Goal: Task Accomplishment & Management: Use online tool/utility

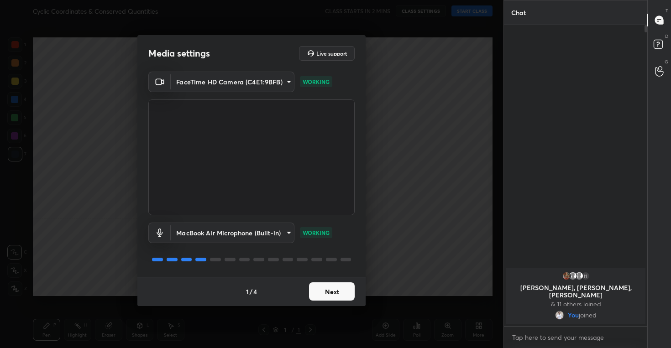
click at [333, 295] on button "Next" at bounding box center [332, 292] width 46 height 18
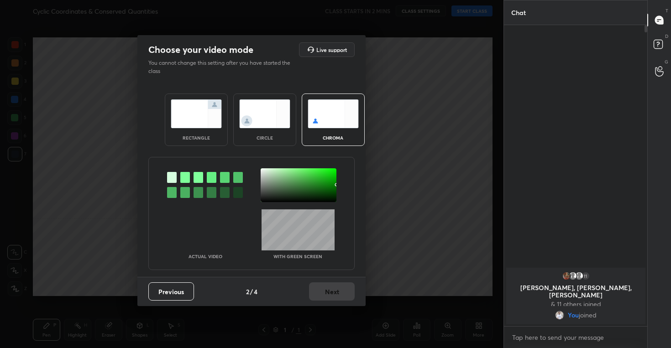
click at [267, 125] on img at bounding box center [264, 114] width 51 height 29
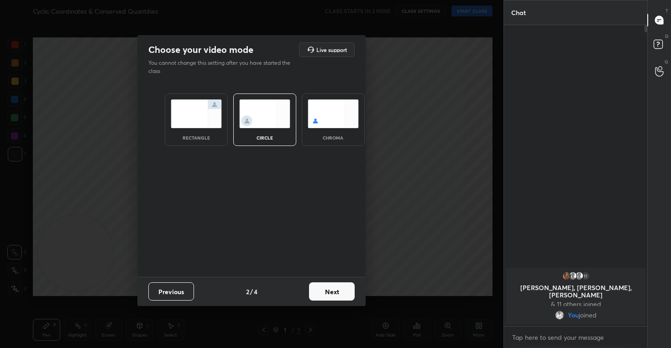
click at [322, 285] on button "Next" at bounding box center [332, 292] width 46 height 18
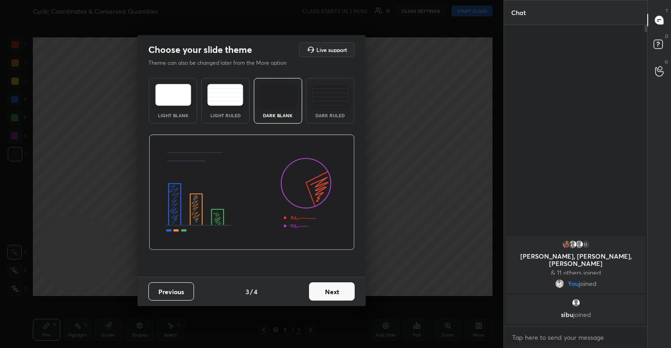
click at [332, 290] on button "Next" at bounding box center [332, 292] width 46 height 18
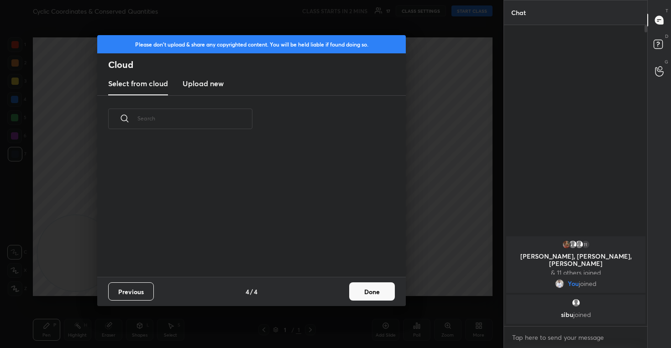
scroll to position [135, 293]
click at [195, 85] on h3 "Upload new" at bounding box center [203, 83] width 41 height 11
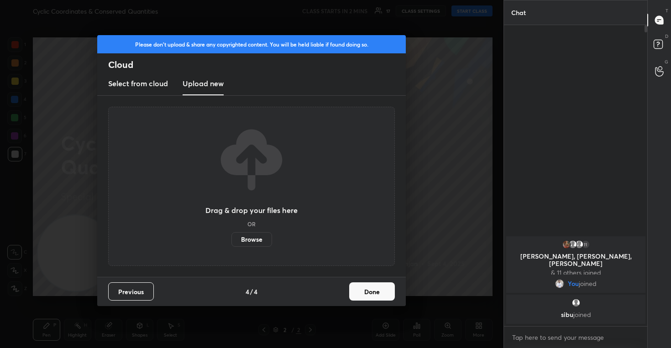
click at [252, 241] on label "Browse" at bounding box center [251, 239] width 41 height 15
click at [231, 241] on input "Browse" at bounding box center [231, 239] width 0 height 15
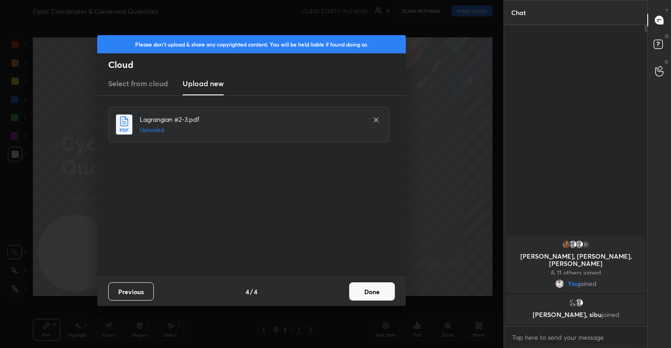
click at [373, 293] on button "Done" at bounding box center [372, 292] width 46 height 18
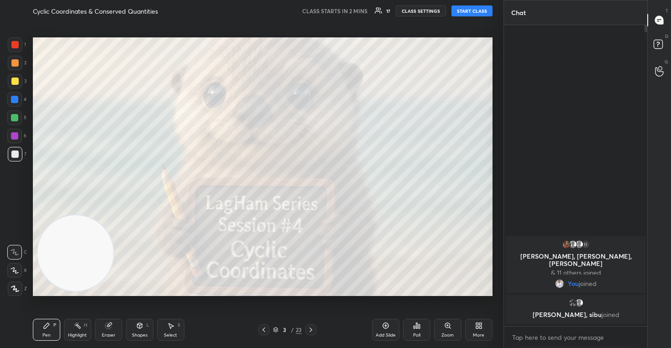
click at [546, 338] on body "1 2 3 4 5 6 7 C X Z C X Z E E Erase all H H Cyclic Coordinates & Conserved Quan…" at bounding box center [335, 174] width 671 height 348
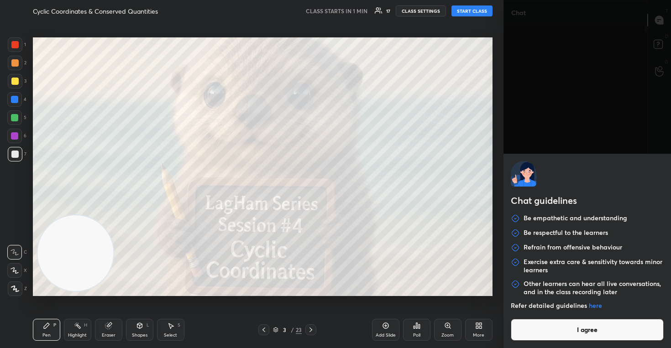
click at [547, 330] on button "I agree" at bounding box center [587, 330] width 153 height 22
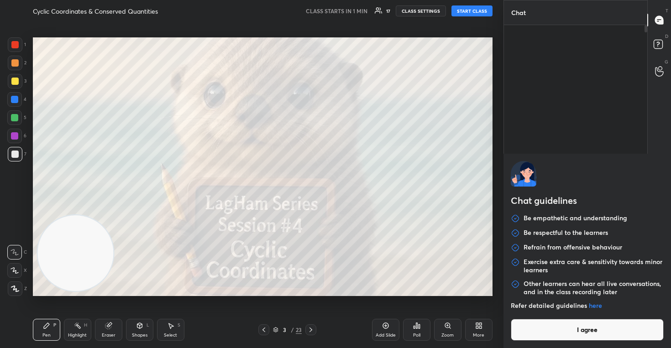
type textarea "x"
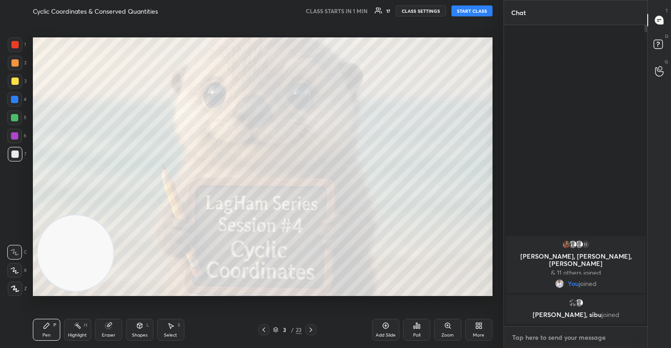
click at [540, 337] on textarea at bounding box center [575, 337] width 129 height 15
type textarea "T"
type textarea "x"
type textarea "Te"
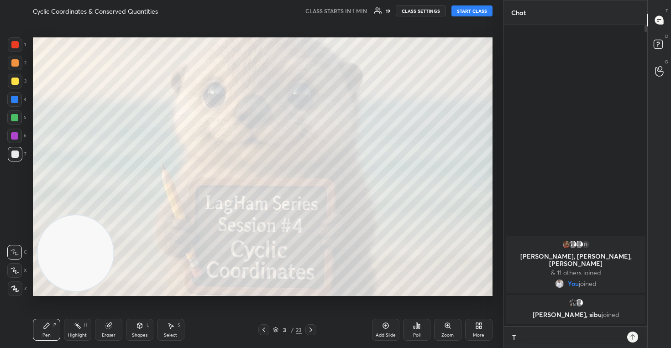
type textarea "x"
type textarea "Tel"
type textarea "x"
type textarea "Tele"
type textarea "x"
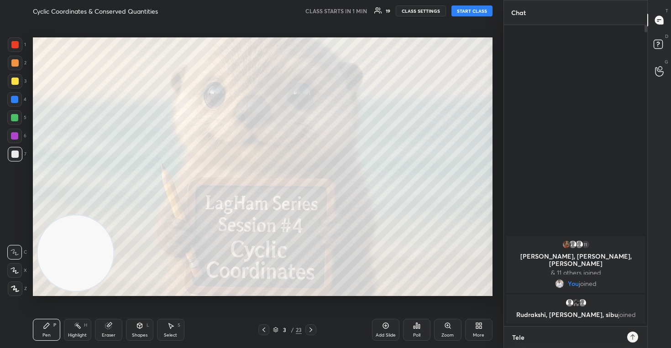
type textarea "Teleg"
type textarea "x"
type textarea "Telegr"
type textarea "x"
type textarea "Telegra"
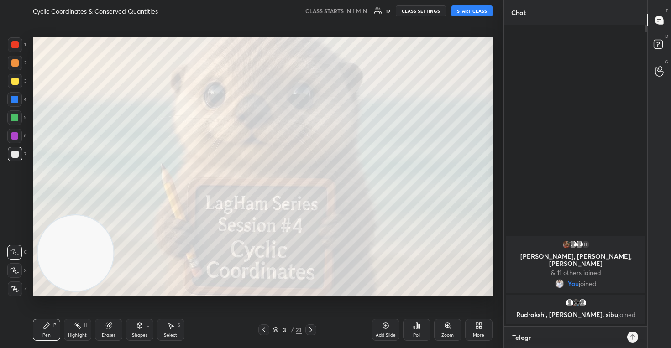
type textarea "x"
type textarea "Telegram"
type textarea "x"
type textarea "Telegram"
type textarea "x"
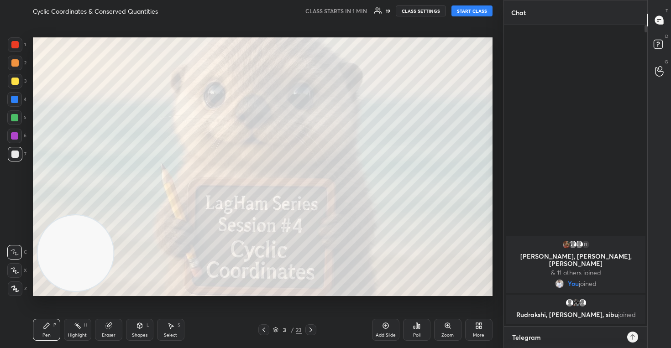
type textarea "Telegram t"
type textarea "x"
type textarea "Telegram tm"
type textarea "x"
type textarea "Telegram t"
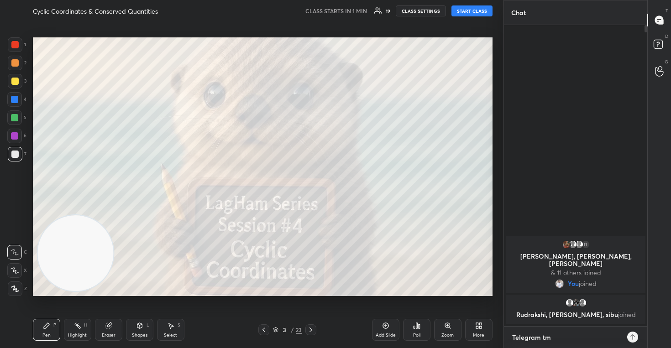
type textarea "x"
type textarea "Telegram t."
type textarea "x"
type textarea "Telegram t.m"
type textarea "x"
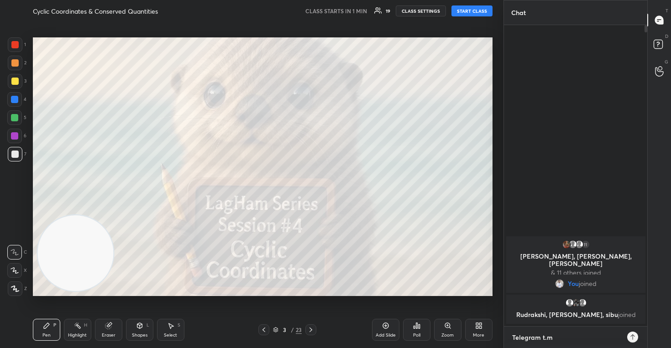
type textarea "Telegram t.me"
type textarea "x"
type textarea "Telegram t.me/"
type textarea "x"
type textarea "Telegram t.me/s"
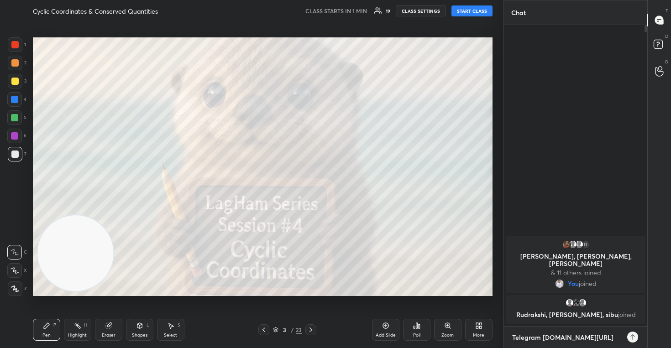
type textarea "x"
type textarea "Telegram t.me/so"
type textarea "x"
type textarea "Telegram t.me/sop"
type textarea "x"
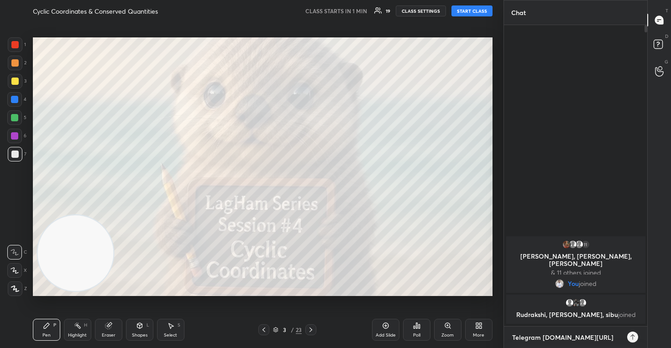
type textarea "Telegram t.me/soph"
type textarea "x"
type textarea "Telegram t.me/sophy"
type textarea "x"
type textarea "Telegram t.me/sophys"
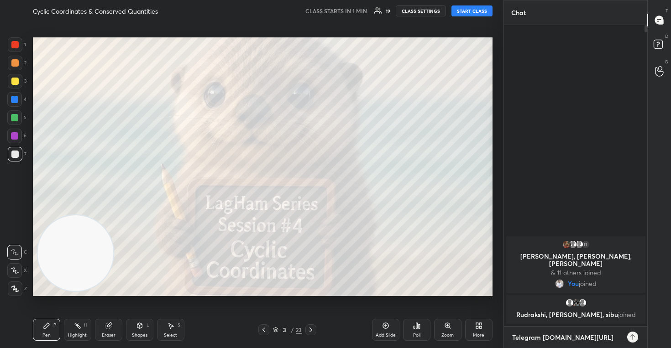
type textarea "x"
type textarea "Telegram t.me/sophysi"
type textarea "x"
type textarea "Telegram t.me/sophysic"
type textarea "x"
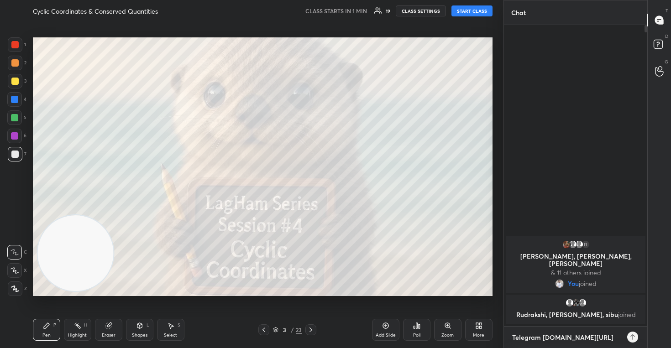
type textarea "Telegram t.me/sophysics"
type textarea "x"
type textarea "Telegram t.me/sophysics9"
type textarea "x"
type textarea "Telegram t.me/sophysics99"
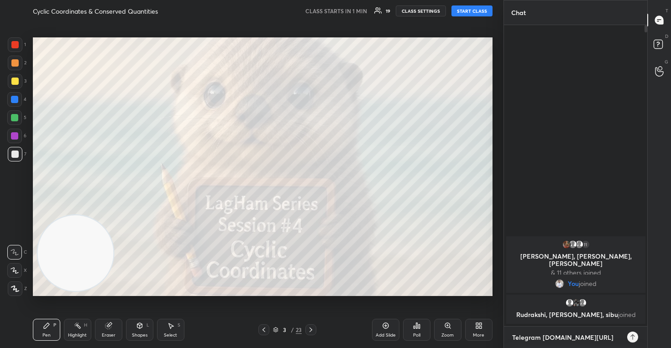
type textarea "x"
type textarea "Telegram t.me/sophysics991"
type textarea "x"
type textarea "Telegram t.me/sophysics9911"
type textarea "x"
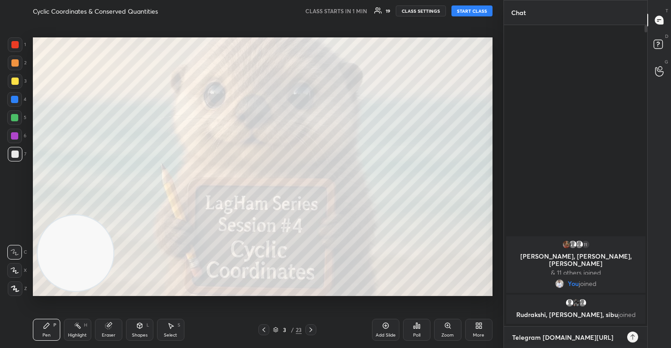
type textarea "Telegram t.me/sophysics9911"
type textarea "x"
type textarea "Telegram t.me/sophysics9911 ,"
type textarea "x"
type textarea "Telegram t.me/sophysics9911 ,"
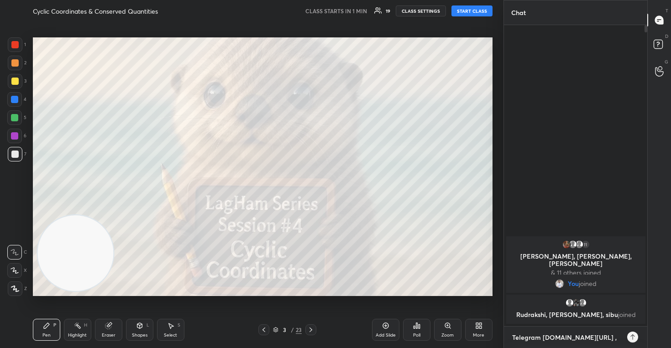
type textarea "x"
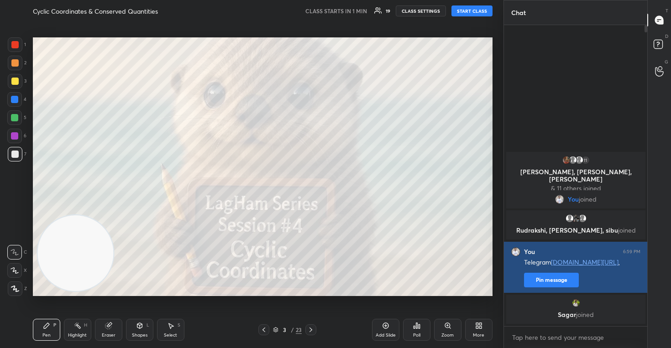
type textarea "x"
click at [549, 284] on button "Pin message" at bounding box center [551, 280] width 55 height 15
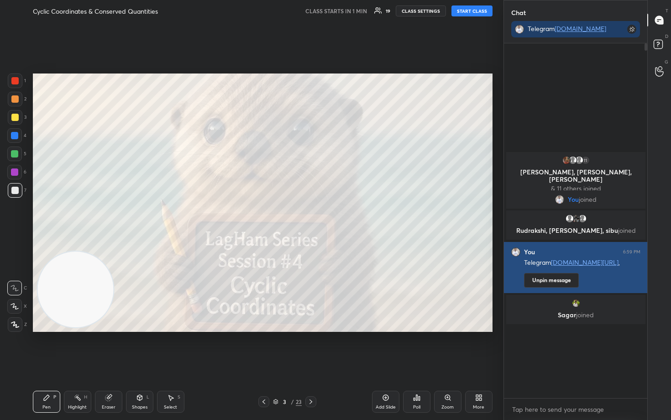
scroll to position [362, 466]
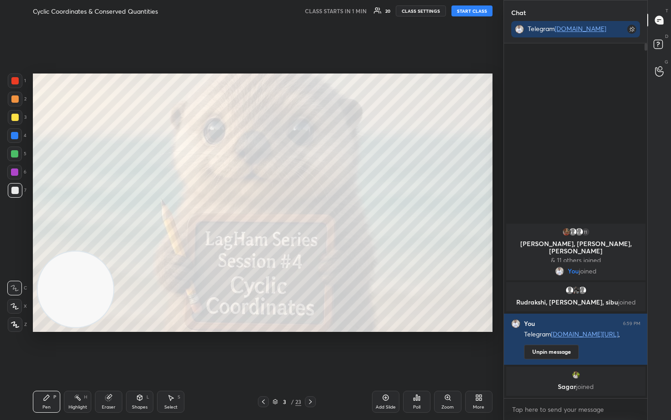
click at [472, 10] on button "START CLASS" at bounding box center [471, 10] width 41 height 11
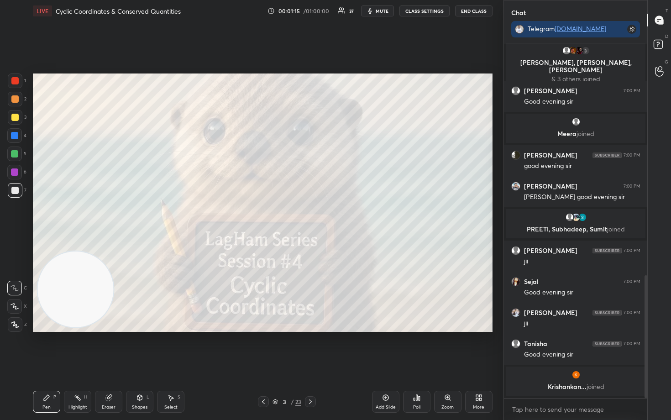
scroll to position [675, 0]
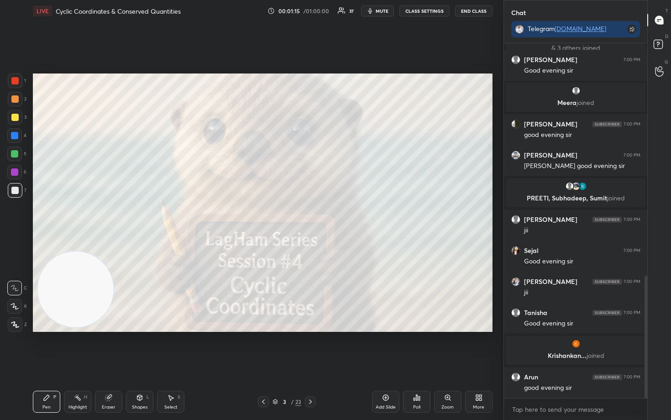
click at [11, 307] on icon at bounding box center [14, 306] width 8 height 6
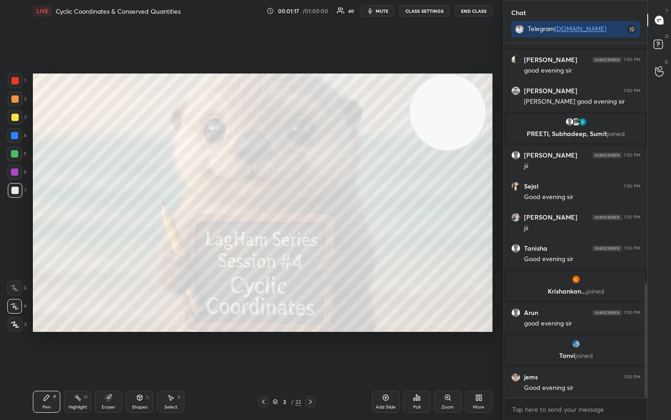
drag, startPoint x: 48, startPoint y: 306, endPoint x: 420, endPoint y: 96, distance: 427.4
click at [420, 96] on video at bounding box center [447, 112] width 76 height 76
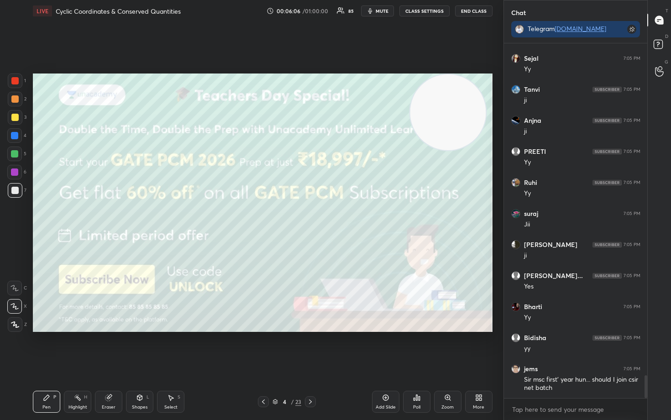
scroll to position [5194, 0]
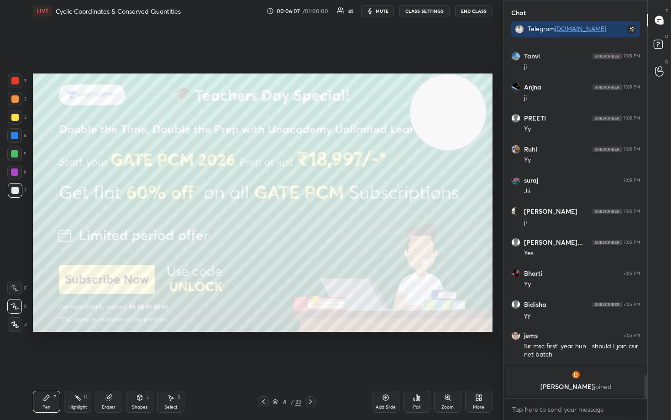
drag, startPoint x: 12, startPoint y: 78, endPoint x: 23, endPoint y: 103, distance: 27.0
click at [13, 81] on div at bounding box center [14, 80] width 7 height 7
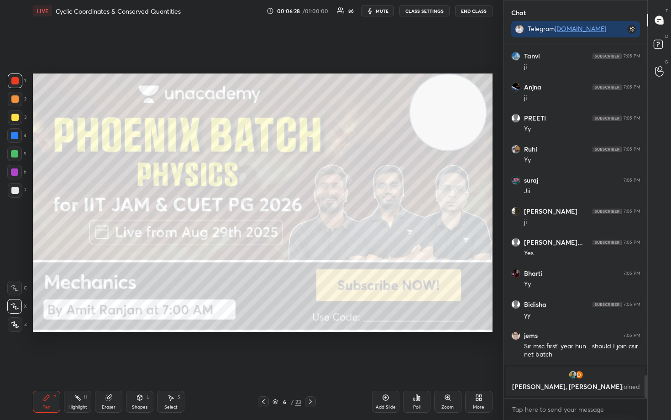
click at [16, 119] on div at bounding box center [14, 117] width 7 height 7
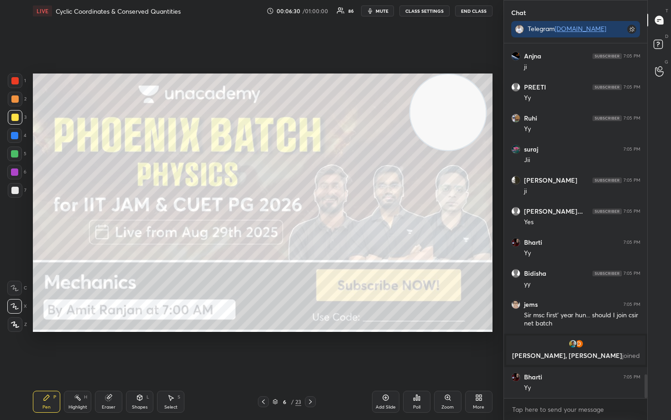
scroll to position [4945, 0]
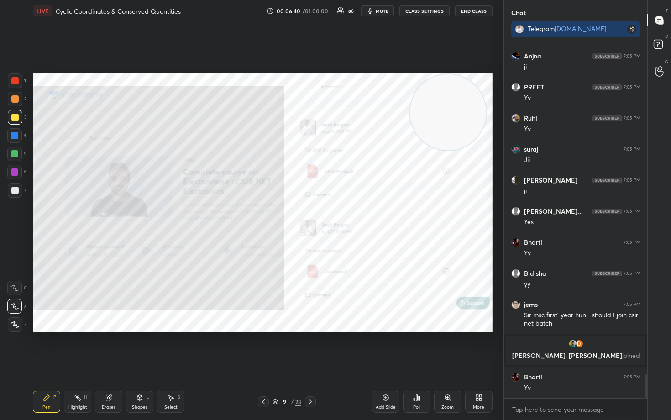
click at [385, 348] on icon at bounding box center [385, 397] width 7 height 7
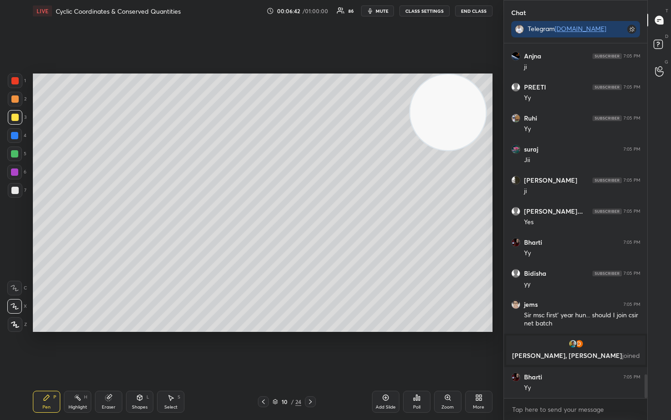
click at [16, 189] on div at bounding box center [14, 190] width 7 height 7
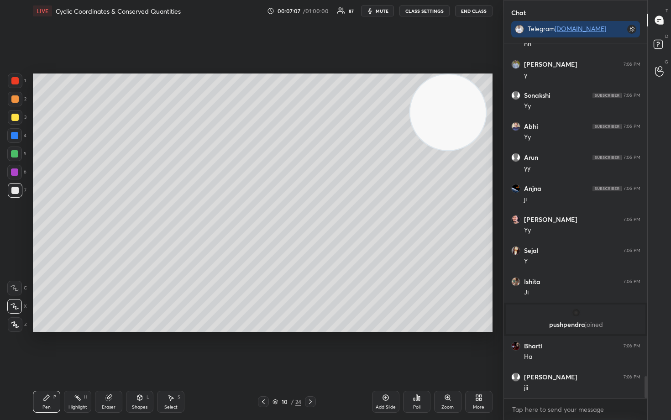
scroll to position [5405, 0]
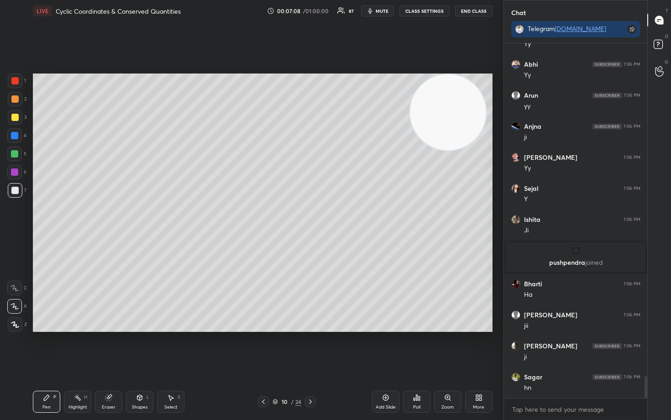
click at [16, 119] on div at bounding box center [14, 117] width 7 height 7
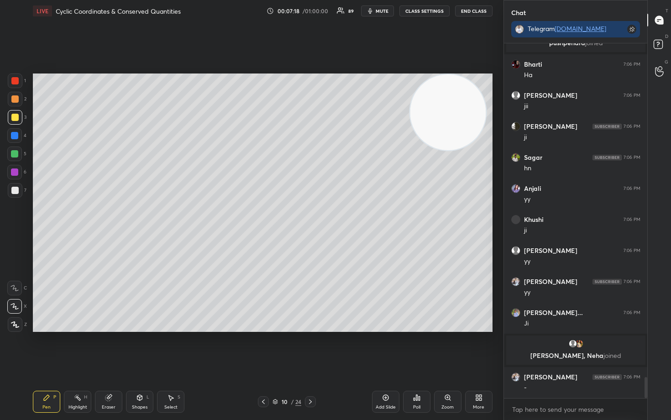
scroll to position [5584, 0]
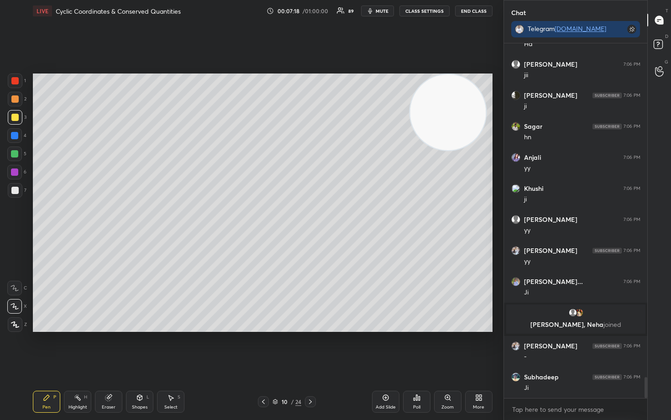
click at [13, 191] on div at bounding box center [14, 190] width 7 height 7
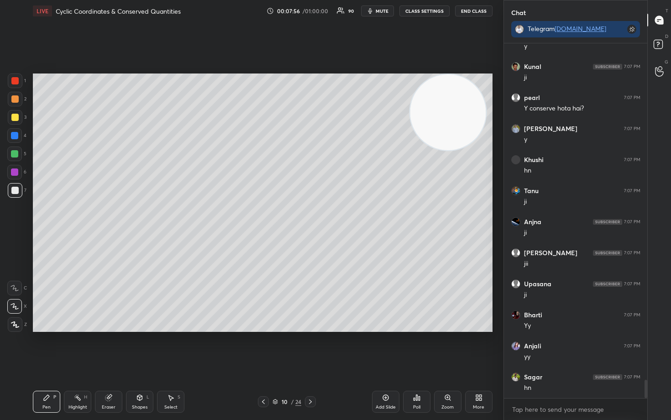
scroll to position [6462, 0]
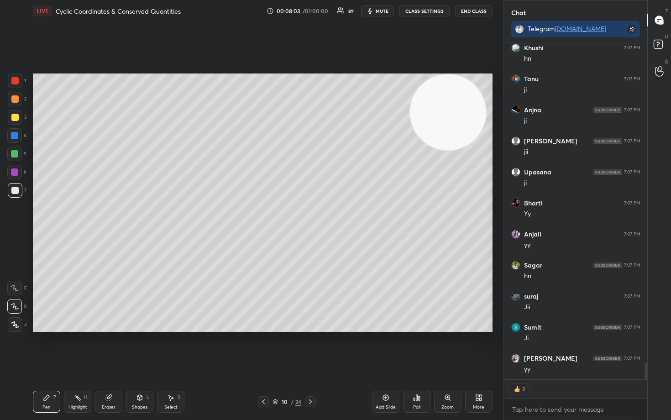
click at [418, 9] on button "CLASS SETTINGS" at bounding box center [424, 10] width 50 height 11
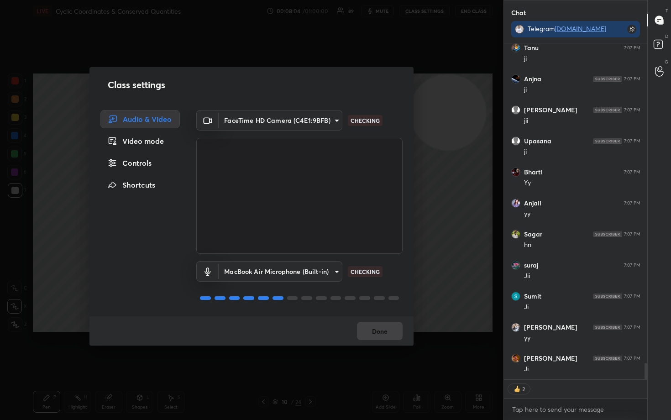
click at [130, 157] on div "Controls" at bounding box center [139, 163] width 79 height 18
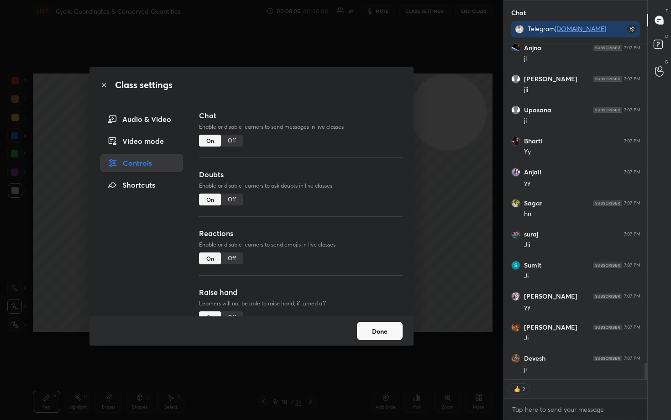
click at [231, 260] on div "Off" at bounding box center [232, 258] width 22 height 12
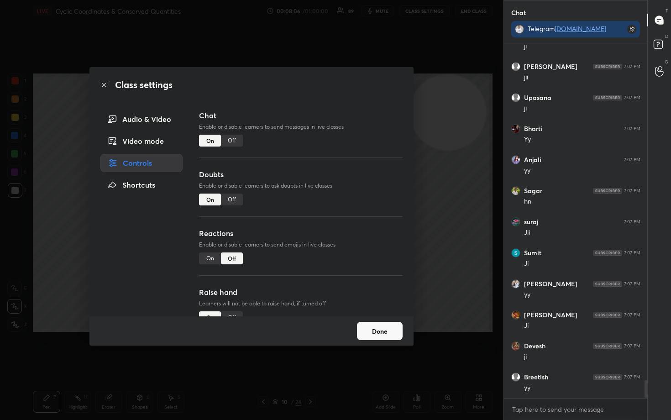
click at [400, 332] on button "Done" at bounding box center [380, 331] width 46 height 18
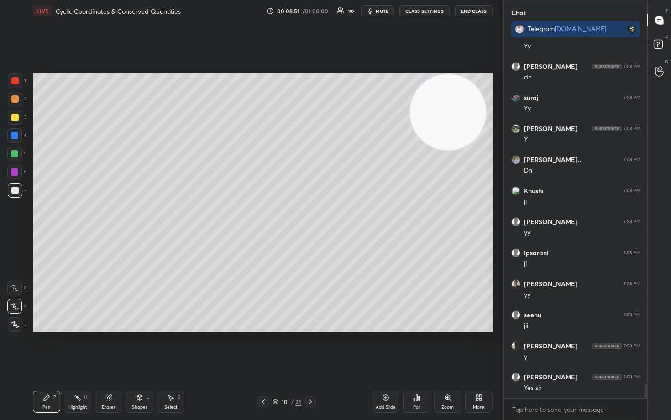
click at [385, 348] on icon at bounding box center [385, 397] width 7 height 7
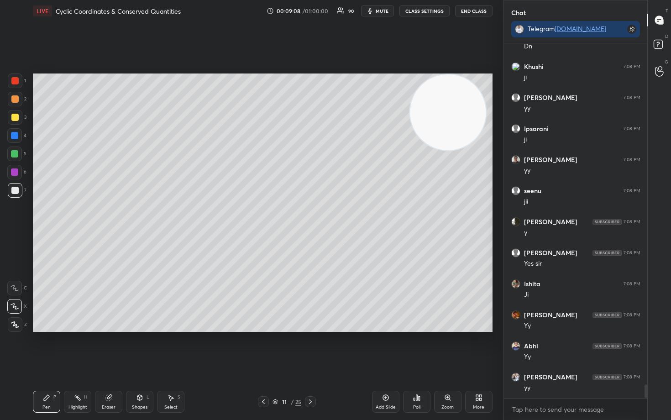
click at [12, 116] on div at bounding box center [14, 117] width 7 height 7
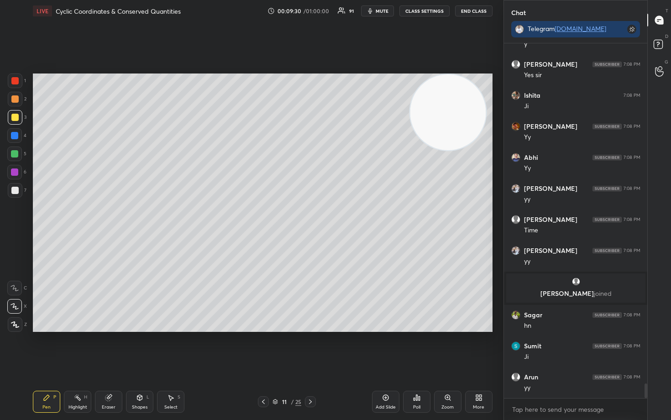
scroll to position [8231, 0]
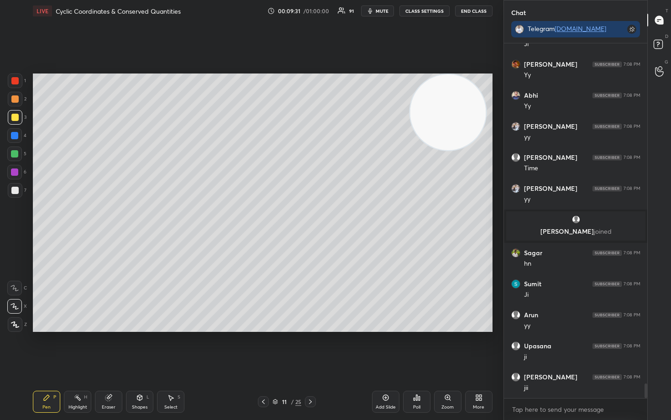
drag, startPoint x: 14, startPoint y: 100, endPoint x: 22, endPoint y: 100, distance: 8.7
click at [14, 100] on div at bounding box center [14, 98] width 7 height 7
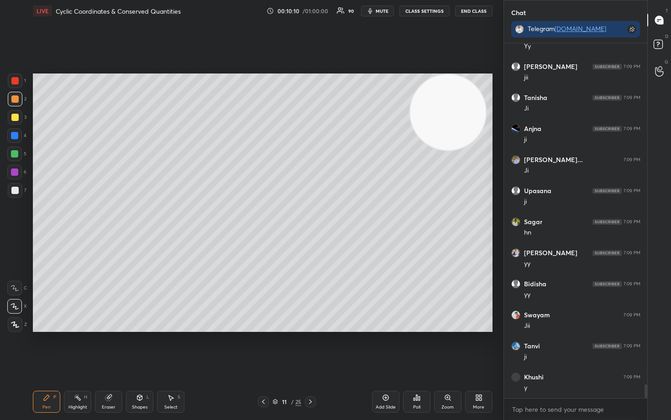
scroll to position [8850, 0]
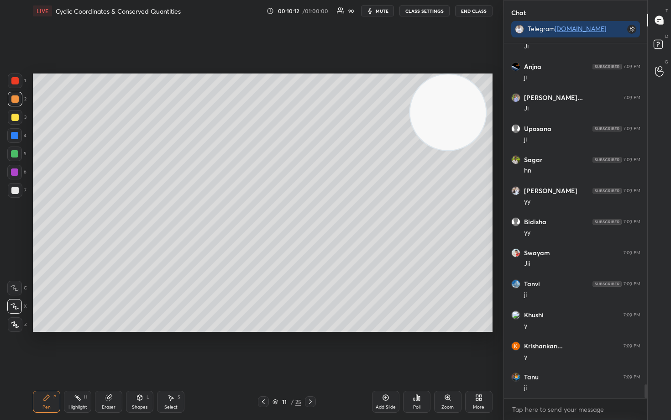
click at [10, 193] on div at bounding box center [15, 190] width 15 height 15
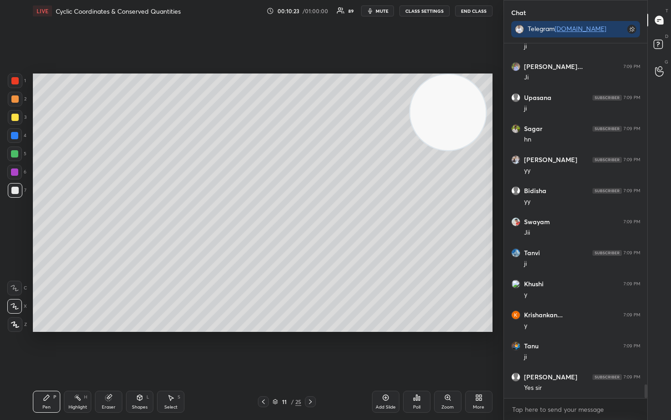
scroll to position [8943, 0]
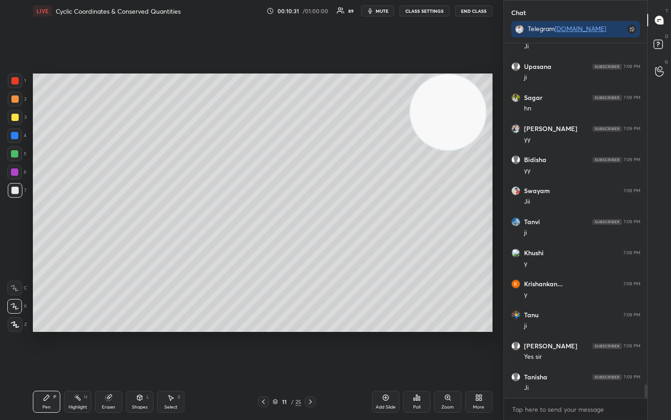
drag, startPoint x: 111, startPoint y: 400, endPoint x: 119, endPoint y: 393, distance: 10.7
click at [110, 348] on icon at bounding box center [108, 397] width 7 height 7
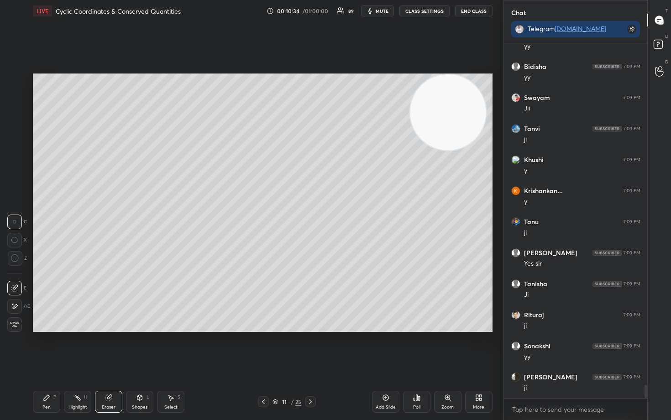
scroll to position [9098, 0]
click at [47, 348] on div "Pen" at bounding box center [46, 407] width 8 height 5
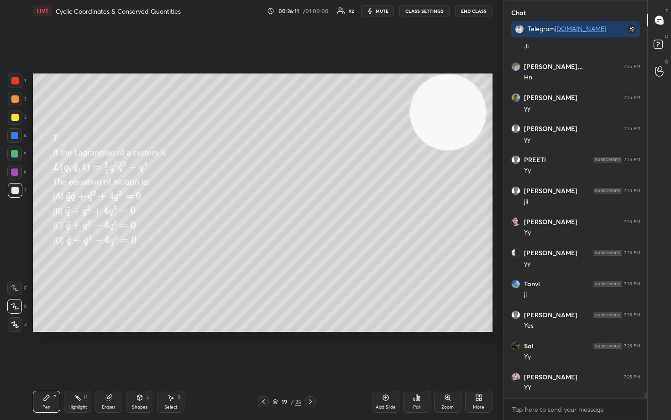
scroll to position [23476, 0]
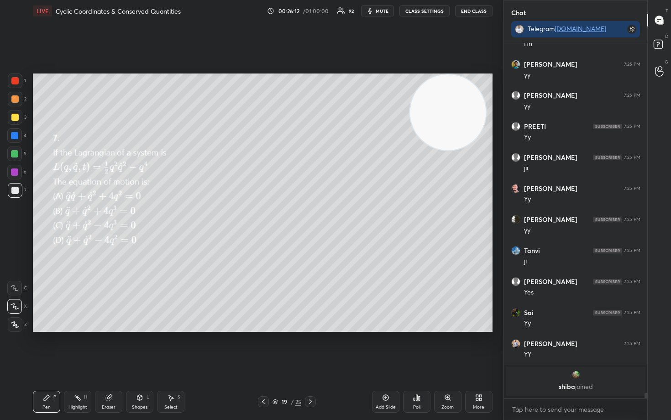
click at [113, 348] on div "Eraser" at bounding box center [108, 402] width 27 height 22
drag, startPoint x: 46, startPoint y: 397, endPoint x: 62, endPoint y: 388, distance: 18.4
click at [47, 348] on icon at bounding box center [46, 397] width 5 height 5
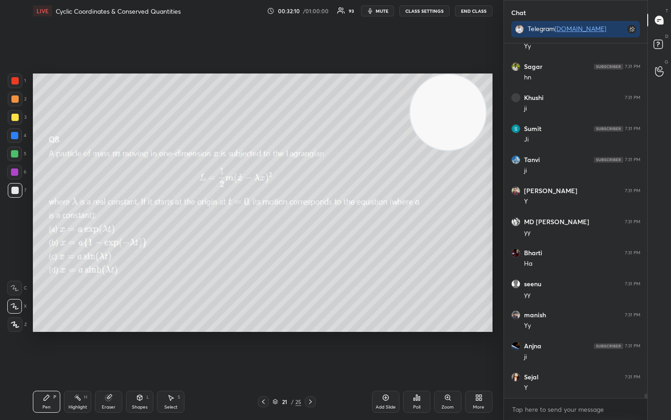
scroll to position [27742, 0]
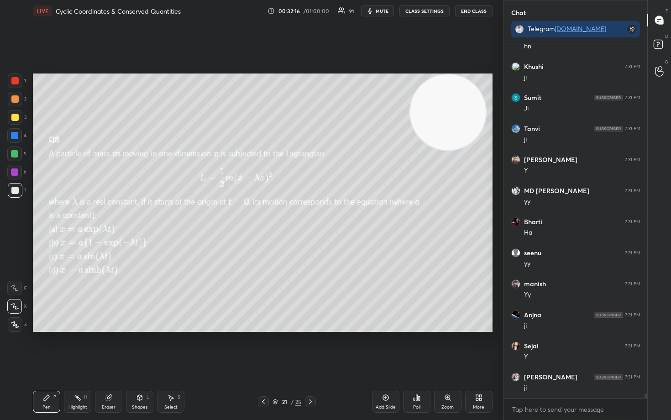
drag, startPoint x: 449, startPoint y: 127, endPoint x: 452, endPoint y: 173, distance: 46.7
click at [453, 150] on video at bounding box center [448, 112] width 76 height 76
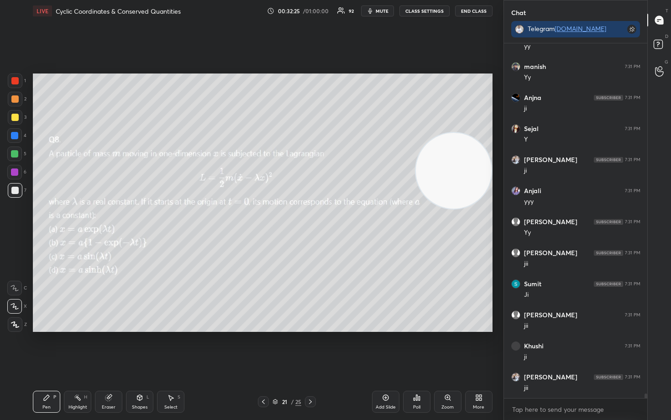
scroll to position [27991, 0]
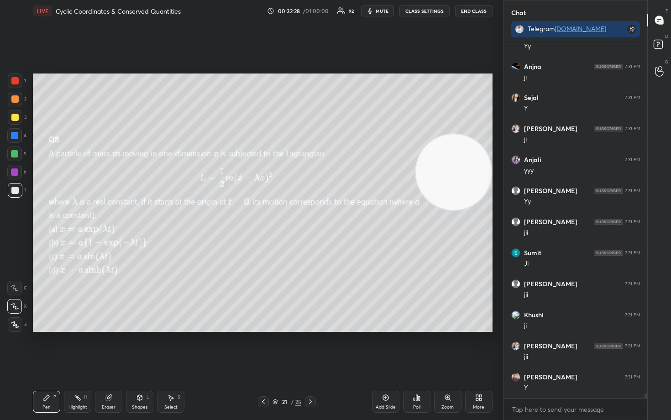
drag, startPoint x: 462, startPoint y: 176, endPoint x: 453, endPoint y: 245, distance: 70.0
click at [465, 210] on video at bounding box center [454, 172] width 76 height 76
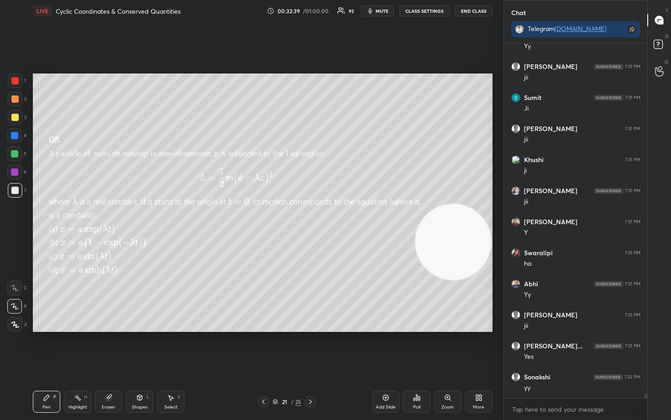
scroll to position [28177, 0]
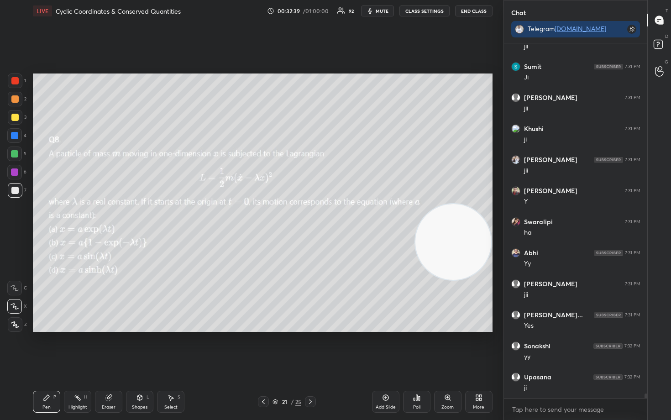
drag, startPoint x: 463, startPoint y: 261, endPoint x: 466, endPoint y: 277, distance: 16.8
click at [467, 280] on video at bounding box center [453, 242] width 76 height 76
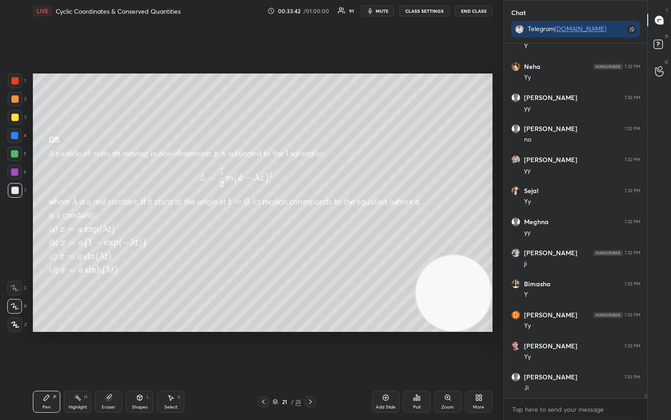
scroll to position [29729, 0]
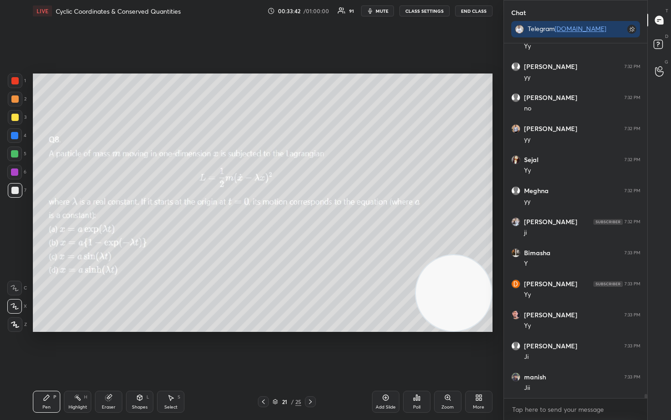
click at [383, 348] on icon at bounding box center [386, 398] width 6 height 6
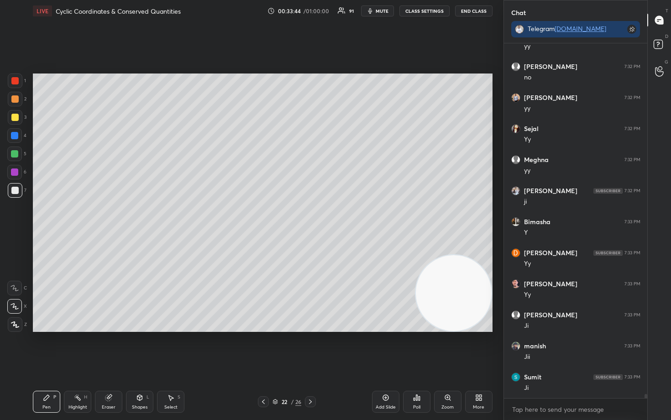
click at [11, 118] on div at bounding box center [14, 117] width 7 height 7
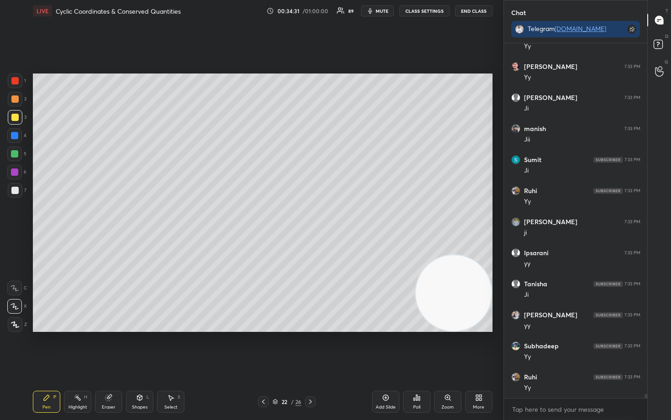
scroll to position [30008, 0]
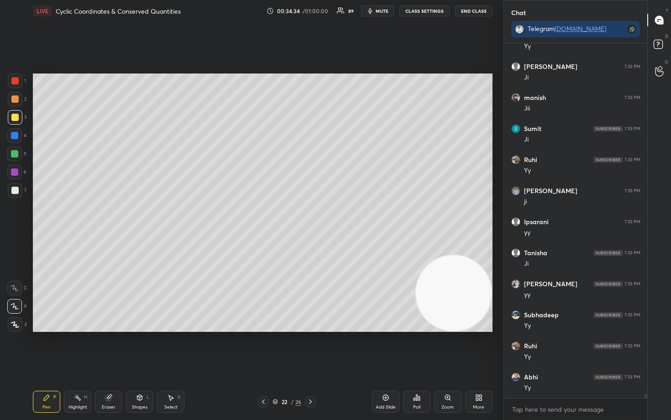
drag, startPoint x: 462, startPoint y: 299, endPoint x: 476, endPoint y: 105, distance: 194.5
click at [479, 255] on video at bounding box center [454, 293] width 76 height 76
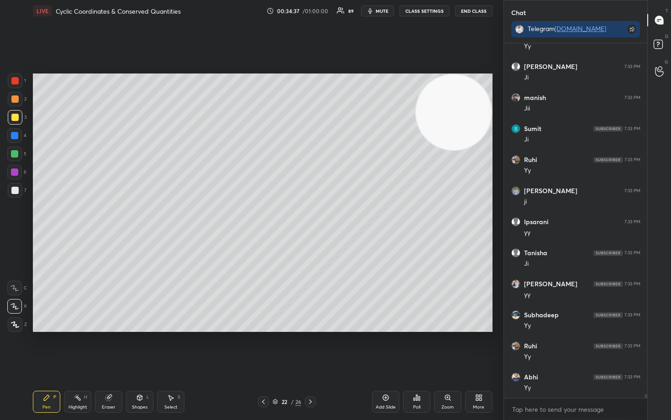
click at [14, 190] on div at bounding box center [14, 190] width 7 height 7
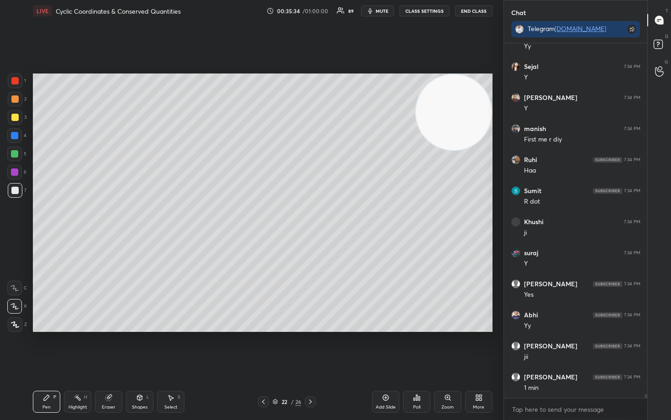
scroll to position [31001, 0]
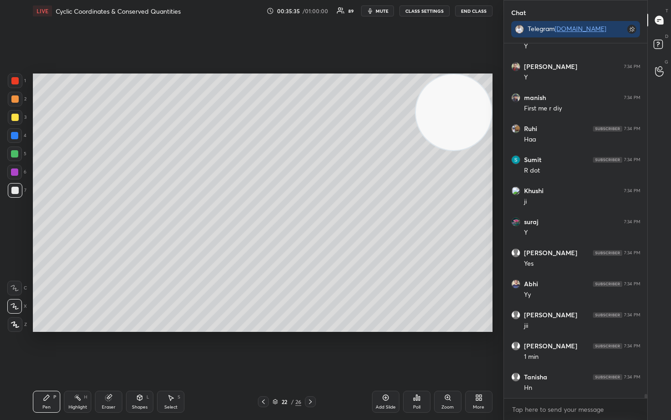
click at [14, 100] on div at bounding box center [14, 98] width 7 height 7
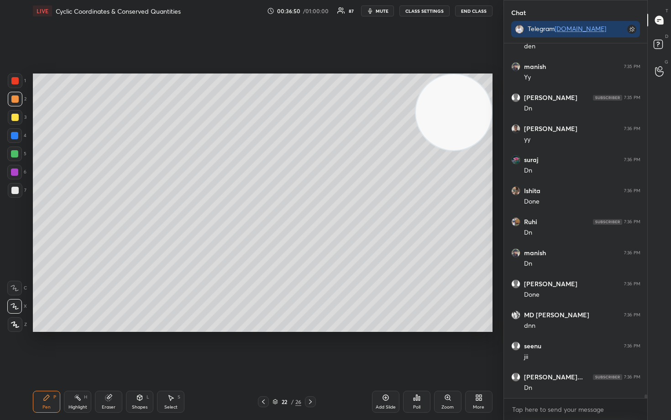
scroll to position [32460, 0]
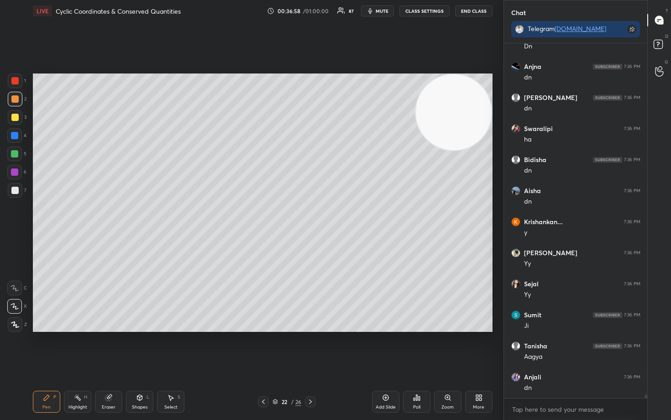
click at [383, 348] on icon at bounding box center [385, 397] width 7 height 7
drag, startPoint x: 17, startPoint y: 116, endPoint x: 31, endPoint y: 113, distance: 14.5
click at [16, 116] on div at bounding box center [14, 117] width 7 height 7
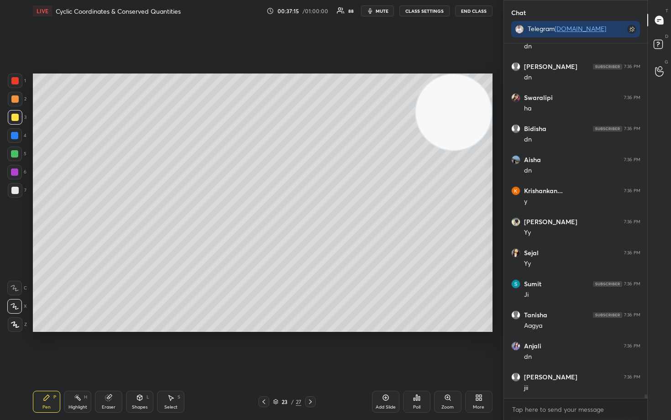
drag, startPoint x: 113, startPoint y: 401, endPoint x: 117, endPoint y: 355, distance: 45.8
click at [113, 348] on div "Eraser" at bounding box center [108, 402] width 27 height 22
drag, startPoint x: 46, startPoint y: 400, endPoint x: 44, endPoint y: 393, distance: 7.1
click at [46, 348] on icon at bounding box center [46, 397] width 7 height 7
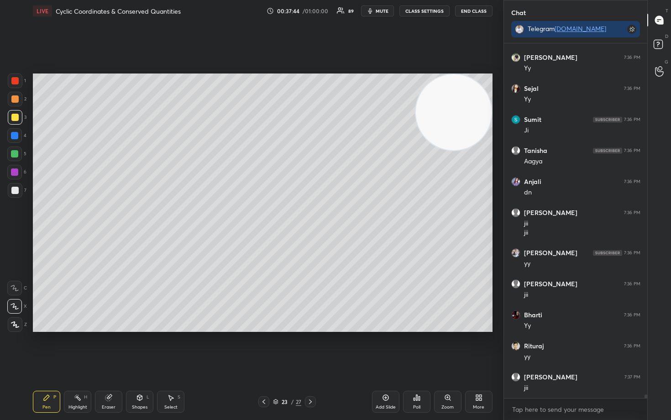
scroll to position [32997, 0]
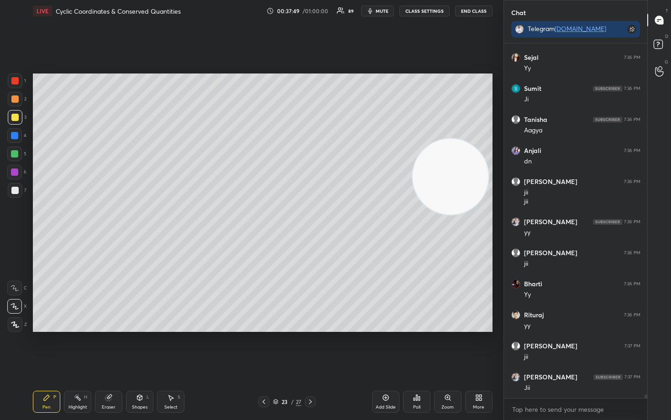
drag, startPoint x: 459, startPoint y: 163, endPoint x: 455, endPoint y: 230, distance: 66.7
click at [457, 215] on video at bounding box center [451, 177] width 76 height 76
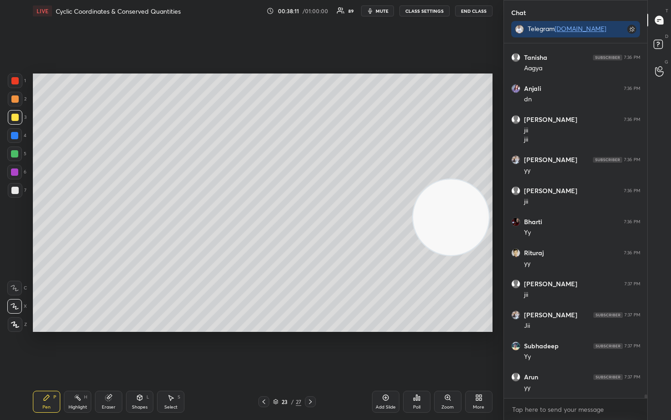
scroll to position [33092, 0]
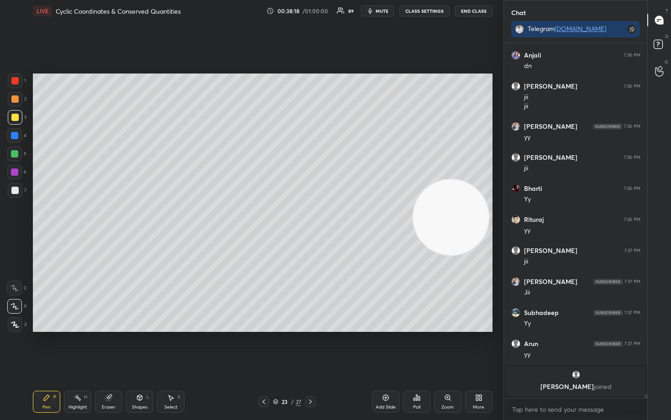
click at [106, 348] on div "Eraser" at bounding box center [108, 402] width 27 height 22
click at [46, 348] on icon at bounding box center [46, 397] width 5 height 5
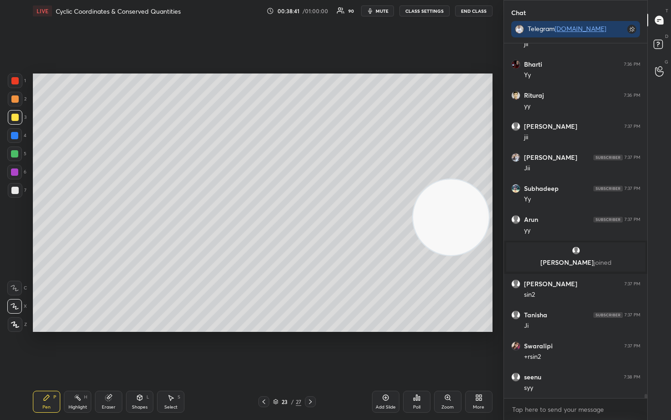
scroll to position [30789, 0]
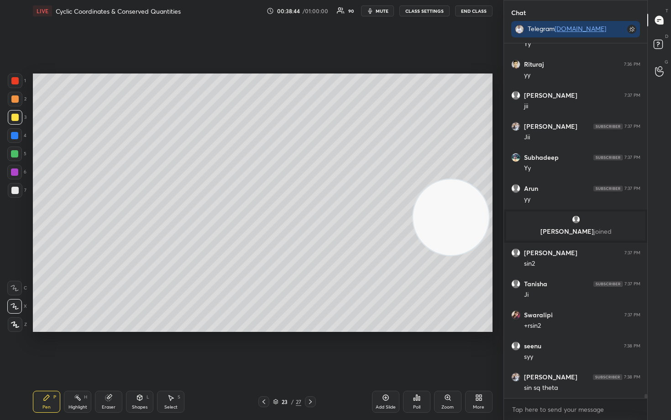
drag, startPoint x: 103, startPoint y: 403, endPoint x: 189, endPoint y: 335, distance: 109.1
click at [104, 348] on div "Eraser" at bounding box center [108, 402] width 27 height 22
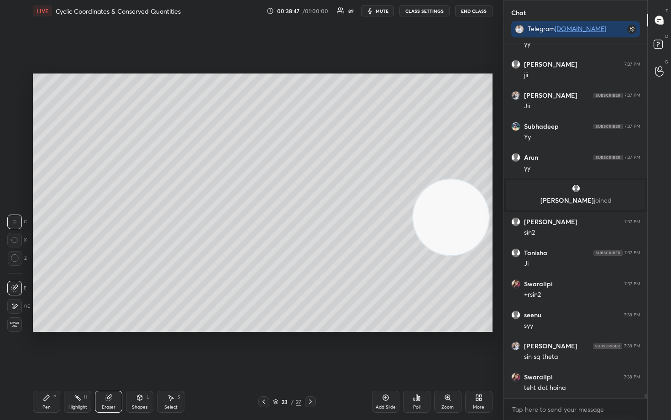
click at [42, 348] on div "Pen P" at bounding box center [46, 402] width 27 height 22
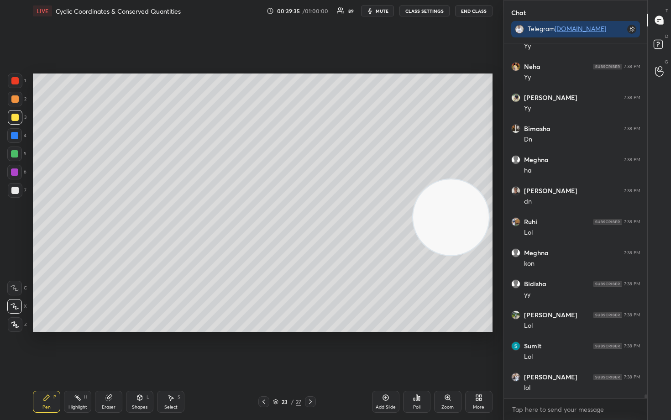
scroll to position [32185, 0]
drag, startPoint x: 387, startPoint y: 397, endPoint x: 387, endPoint y: 389, distance: 7.8
click at [387, 348] on icon at bounding box center [385, 397] width 7 height 7
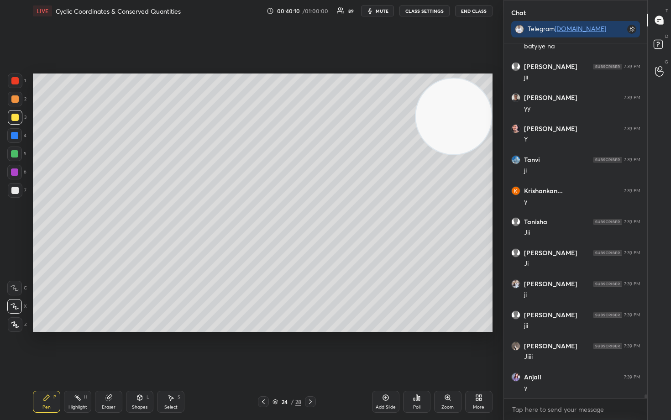
drag, startPoint x: 459, startPoint y: 217, endPoint x: 454, endPoint y: 113, distance: 104.7
click at [466, 118] on video at bounding box center [454, 117] width 76 height 76
click at [10, 99] on div at bounding box center [15, 99] width 15 height 15
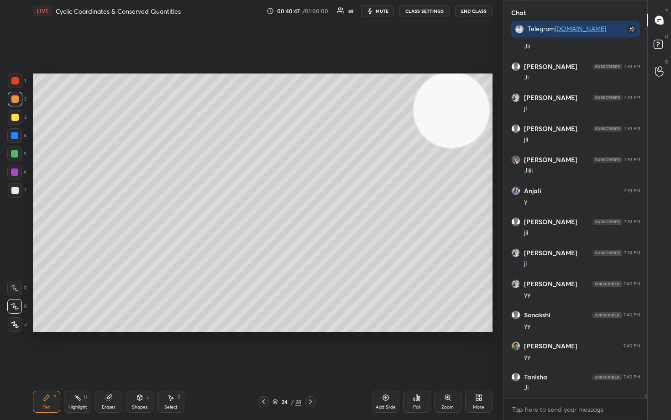
scroll to position [33458, 0]
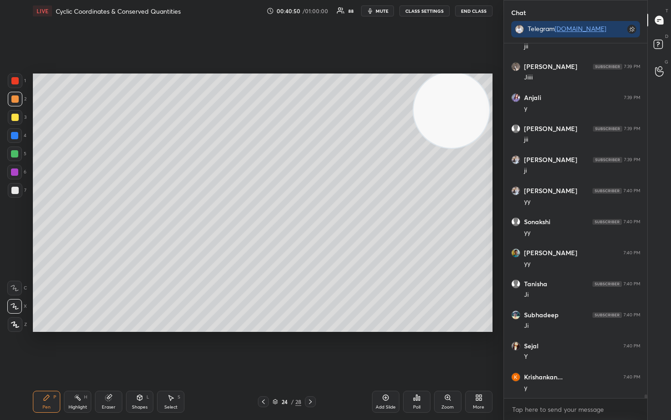
click at [13, 119] on div at bounding box center [14, 117] width 7 height 7
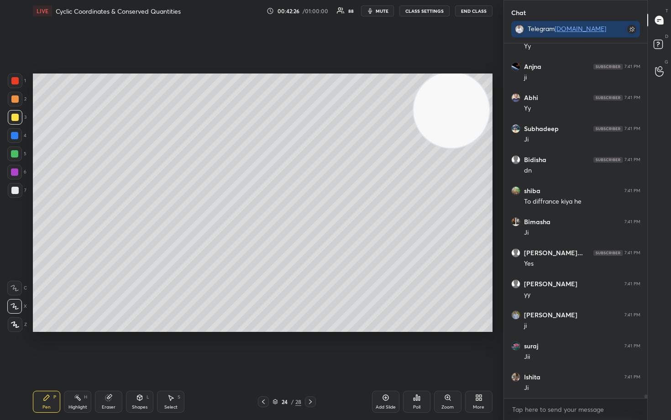
scroll to position [35662, 0]
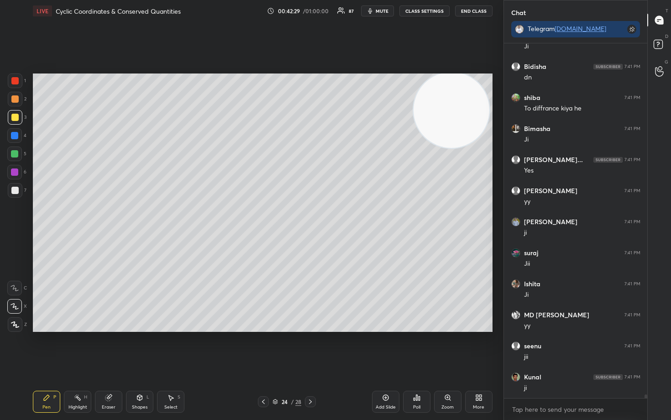
click at [16, 190] on div at bounding box center [14, 190] width 7 height 7
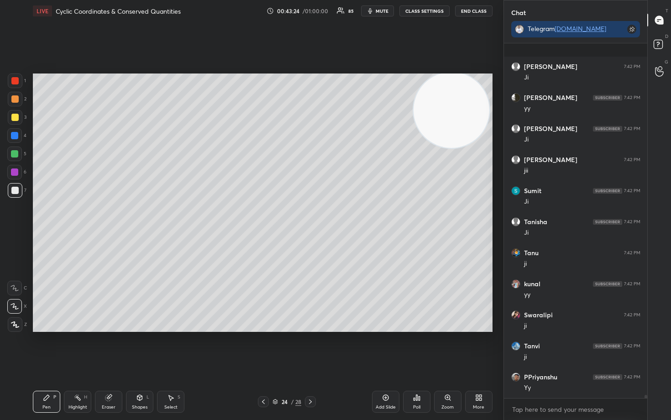
scroll to position [36593, 0]
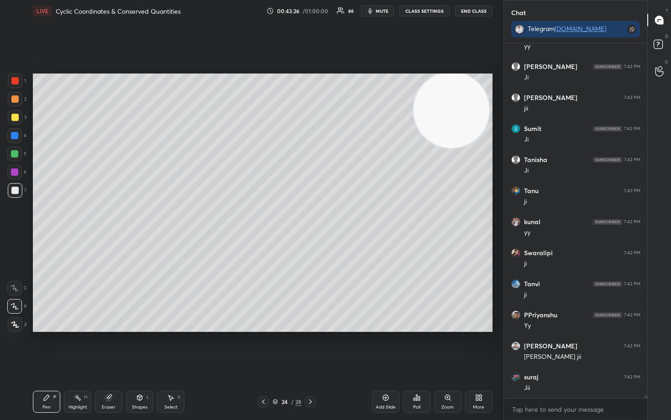
click at [386, 348] on icon at bounding box center [385, 397] width 7 height 7
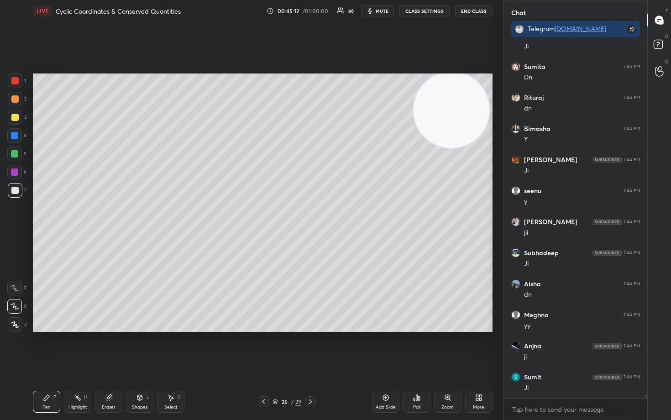
scroll to position [38083, 0]
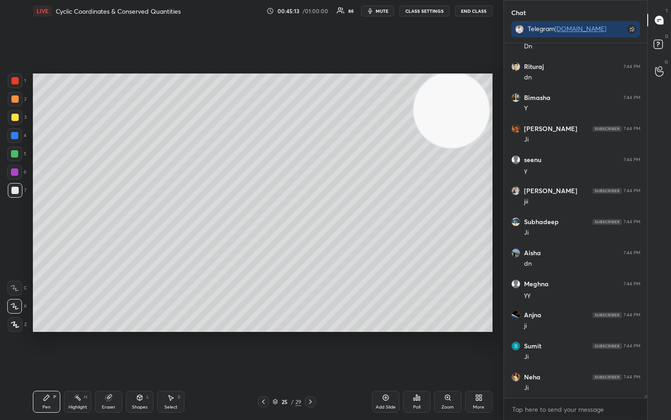
click at [383, 348] on icon at bounding box center [385, 397] width 7 height 7
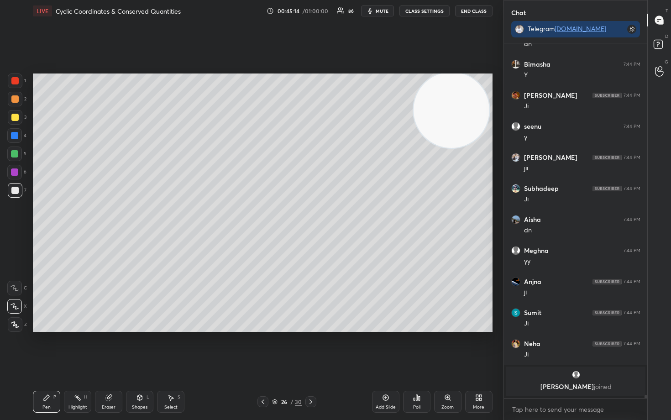
drag, startPoint x: 16, startPoint y: 117, endPoint x: 23, endPoint y: 115, distance: 7.5
click at [16, 116] on div at bounding box center [14, 117] width 7 height 7
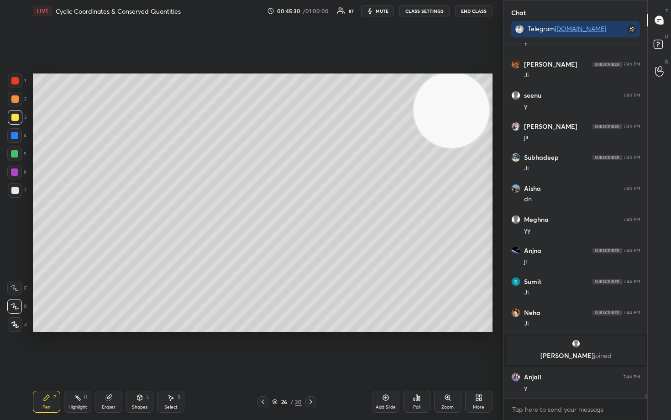
scroll to position [36187, 0]
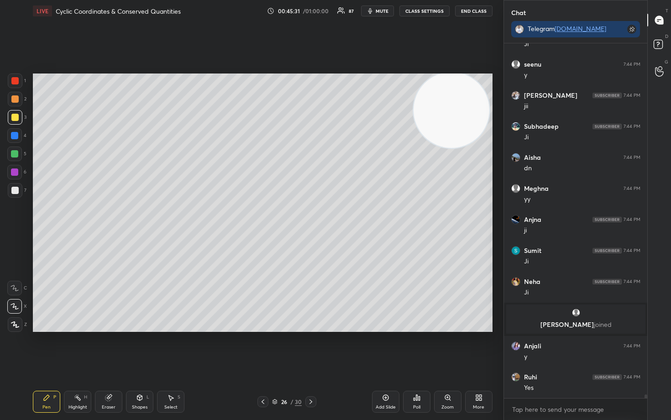
click at [16, 189] on div at bounding box center [14, 190] width 7 height 7
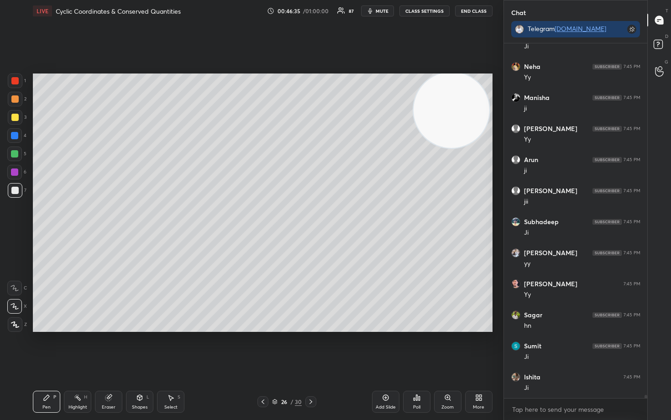
scroll to position [36901, 0]
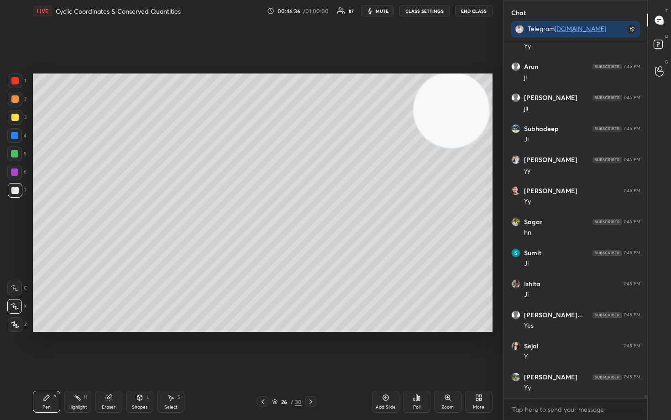
click at [385, 348] on icon at bounding box center [385, 397] width 7 height 7
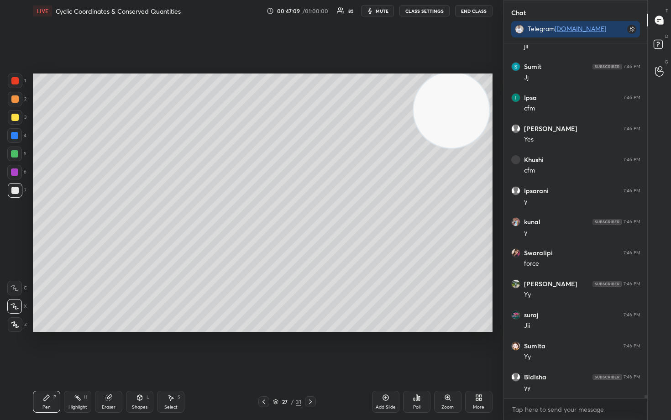
scroll to position [37832, 0]
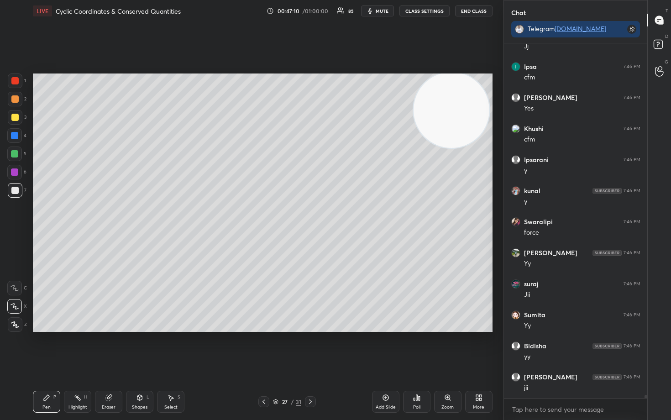
click at [16, 116] on div at bounding box center [14, 117] width 7 height 7
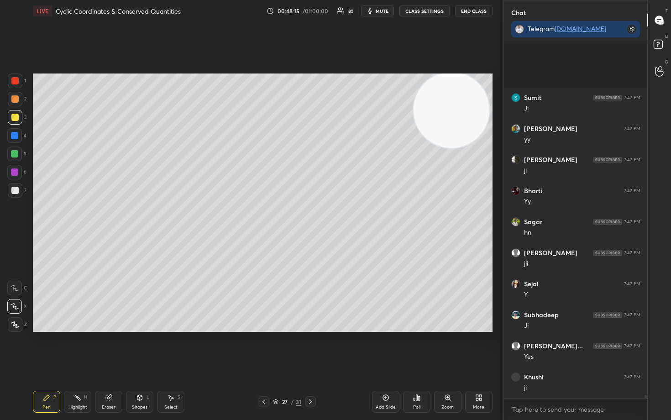
scroll to position [38918, 0]
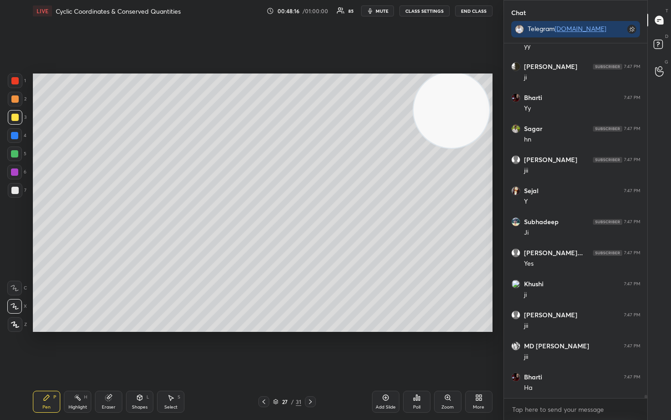
click at [14, 100] on div at bounding box center [14, 98] width 7 height 7
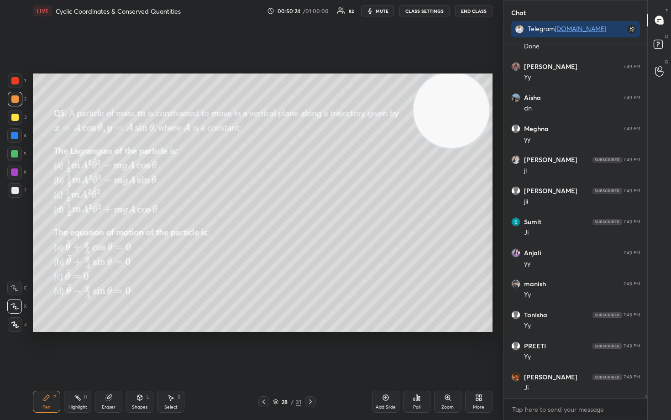
scroll to position [41782, 0]
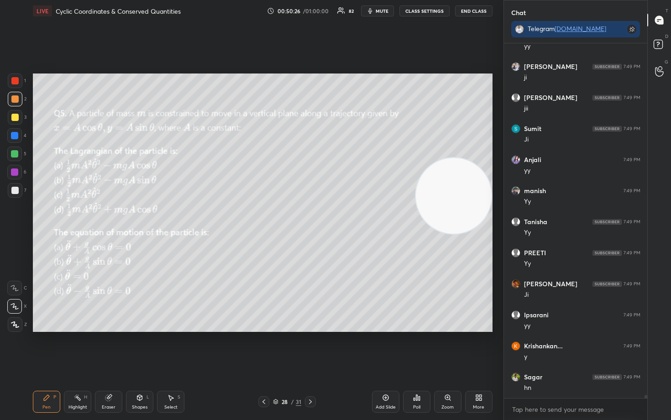
drag, startPoint x: 464, startPoint y: 110, endPoint x: 481, endPoint y: 197, distance: 88.9
click at [481, 196] on video at bounding box center [454, 196] width 76 height 76
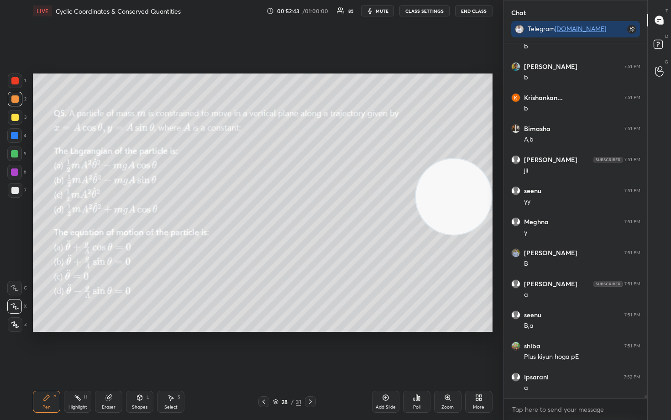
scroll to position [42868, 0]
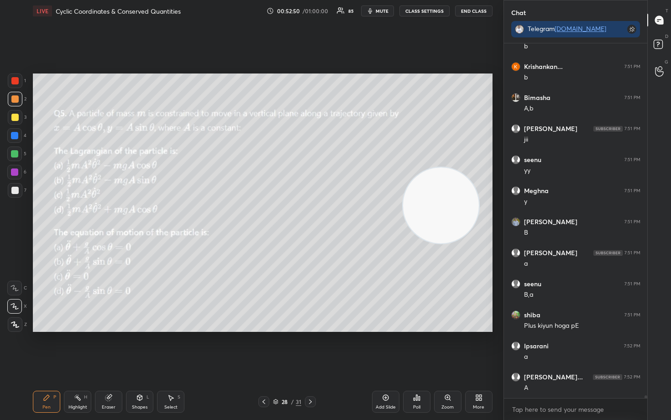
drag, startPoint x: 453, startPoint y: 206, endPoint x: 290, endPoint y: 269, distance: 174.9
click at [403, 243] on video at bounding box center [441, 206] width 76 height 76
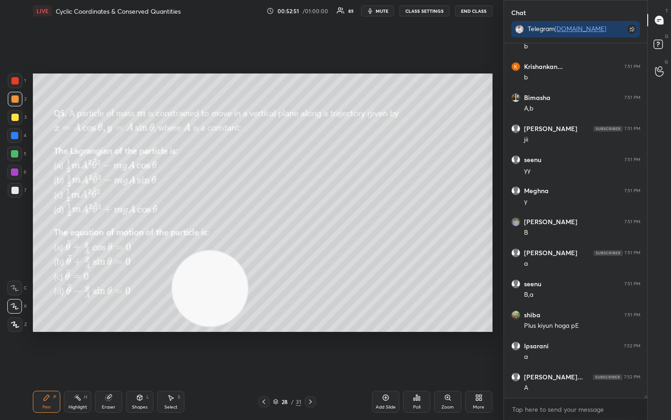
drag, startPoint x: 285, startPoint y: 284, endPoint x: 202, endPoint y: 296, distance: 84.3
click at [204, 297] on video at bounding box center [210, 289] width 76 height 76
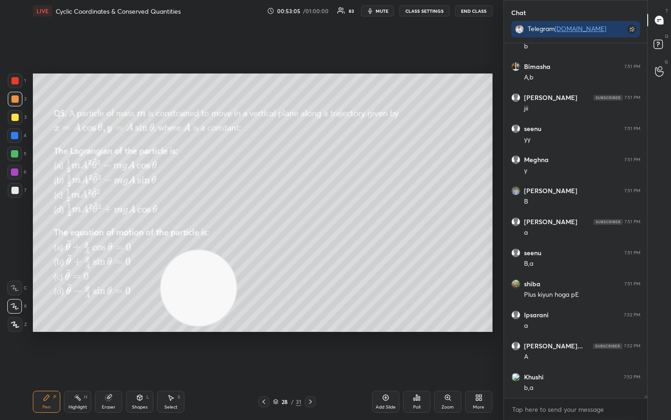
click at [108, 348] on div "Eraser" at bounding box center [108, 402] width 27 height 22
click at [42, 348] on div "Pen P" at bounding box center [46, 402] width 27 height 22
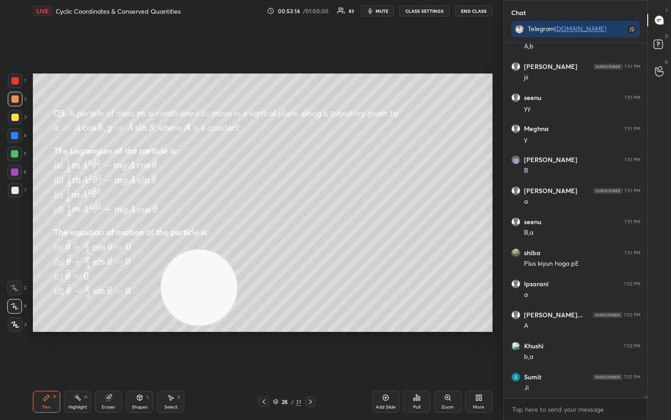
drag, startPoint x: 190, startPoint y: 315, endPoint x: 200, endPoint y: 175, distance: 140.9
click at [200, 250] on video at bounding box center [199, 288] width 76 height 76
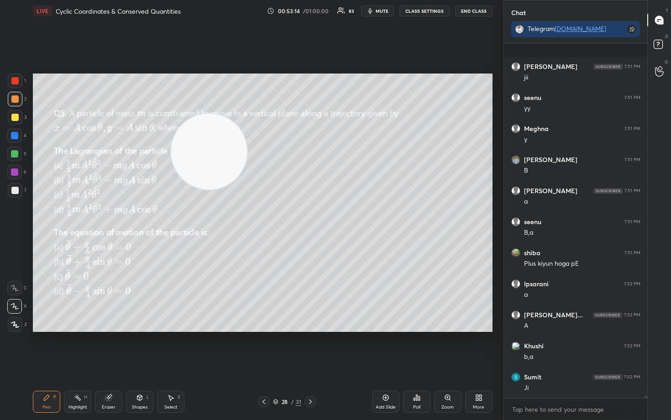
scroll to position [42992, 0]
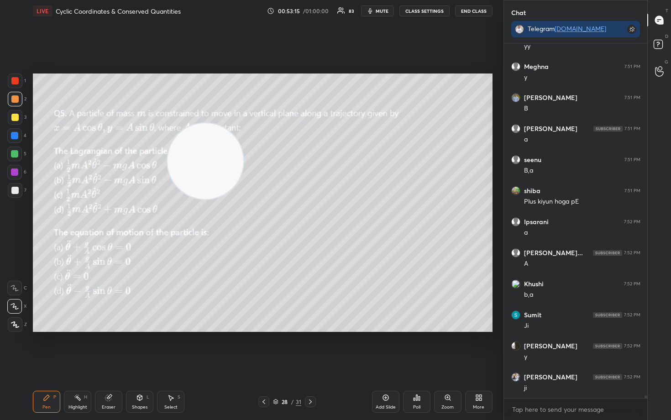
drag, startPoint x: 194, startPoint y: 157, endPoint x: 92, endPoint y: 252, distance: 139.2
click at [168, 199] on video at bounding box center [206, 161] width 76 height 76
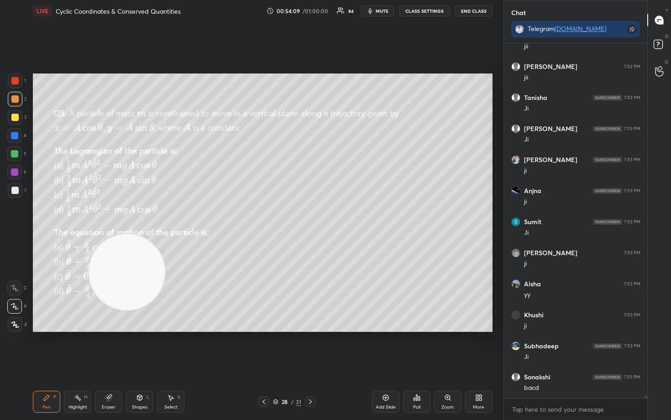
scroll to position [43489, 0]
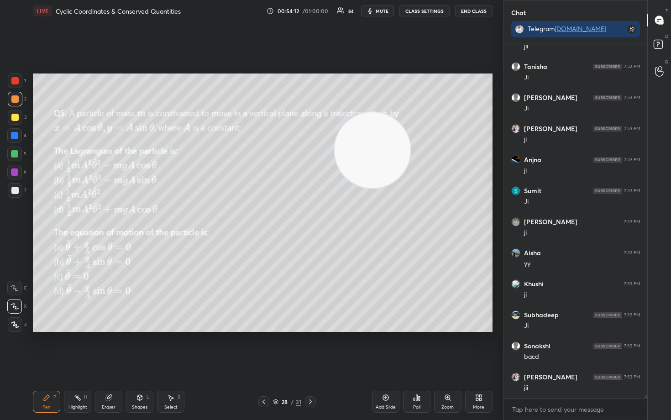
drag, startPoint x: 148, startPoint y: 263, endPoint x: 426, endPoint y: 132, distance: 306.9
click at [405, 146] on video at bounding box center [373, 150] width 76 height 76
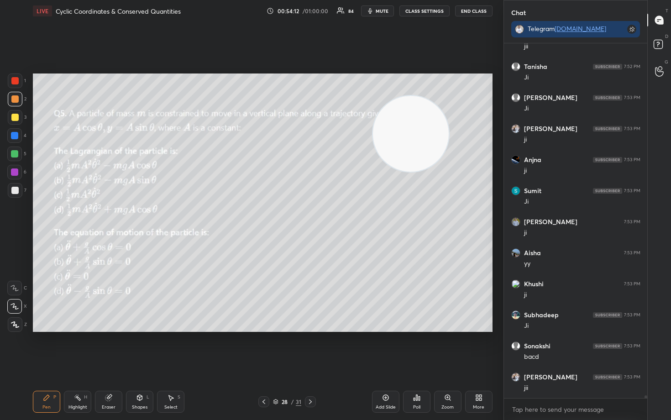
scroll to position [43520, 0]
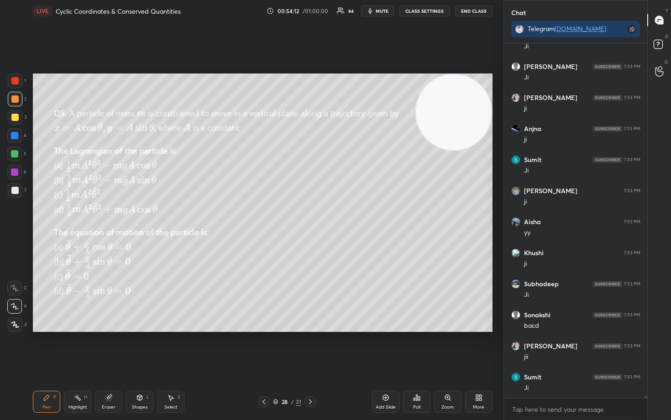
drag, startPoint x: 451, startPoint y: 113, endPoint x: 454, endPoint y: 110, distance: 5.2
click at [472, 104] on video at bounding box center [454, 112] width 76 height 76
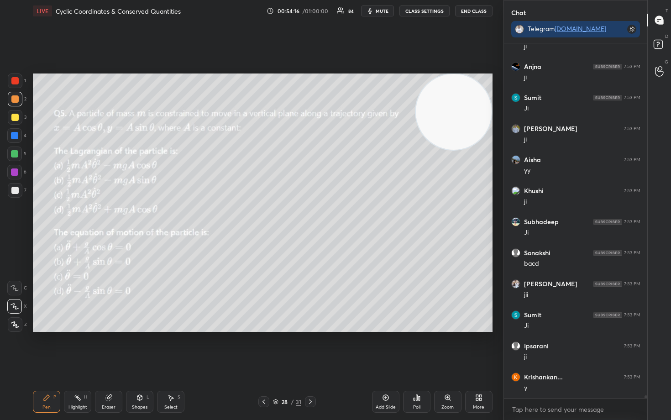
scroll to position [43644, 0]
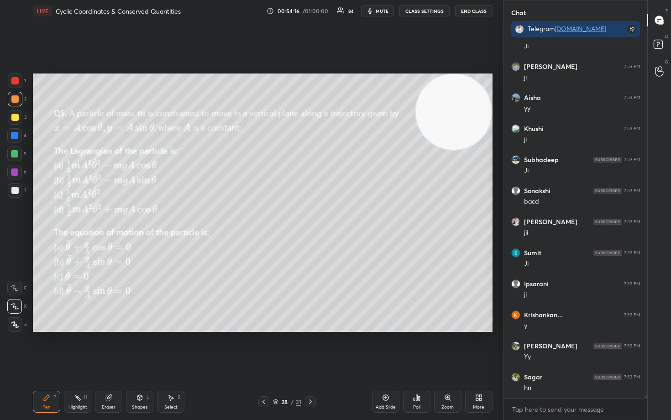
click at [14, 119] on div at bounding box center [14, 117] width 7 height 7
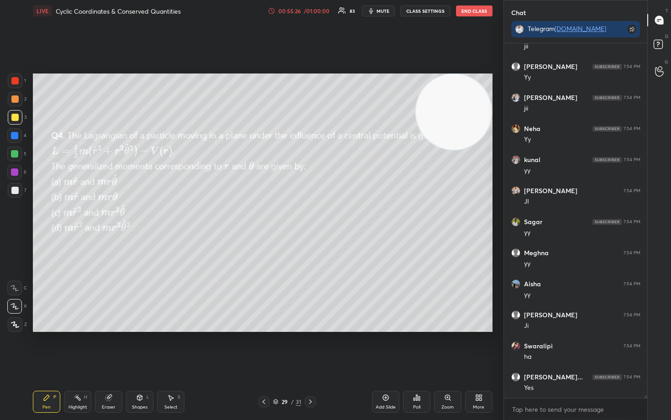
scroll to position [44979, 0]
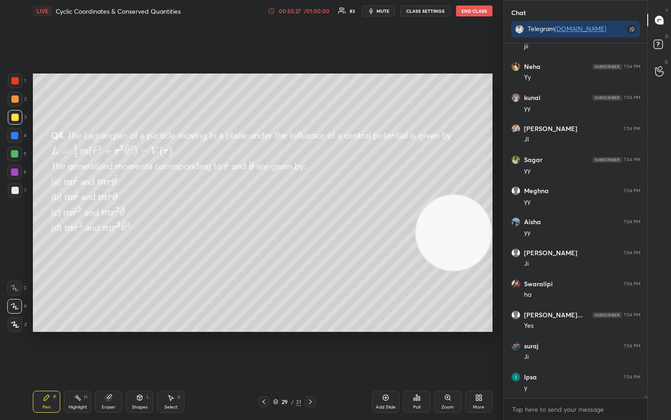
drag, startPoint x: 457, startPoint y: 110, endPoint x: 469, endPoint y: 231, distance: 121.5
click at [469, 231] on video at bounding box center [454, 233] width 76 height 76
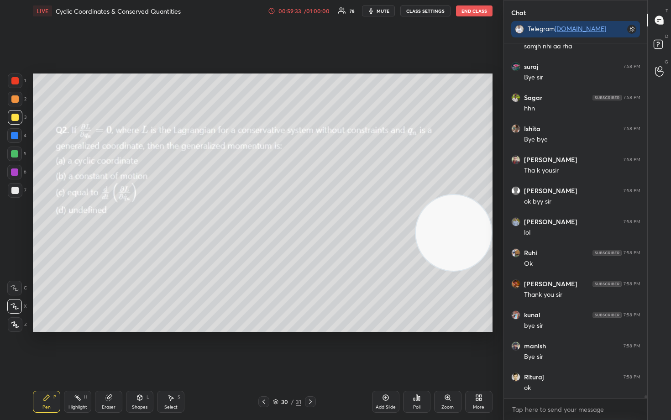
click at [475, 10] on button "End Class" at bounding box center [474, 10] width 37 height 11
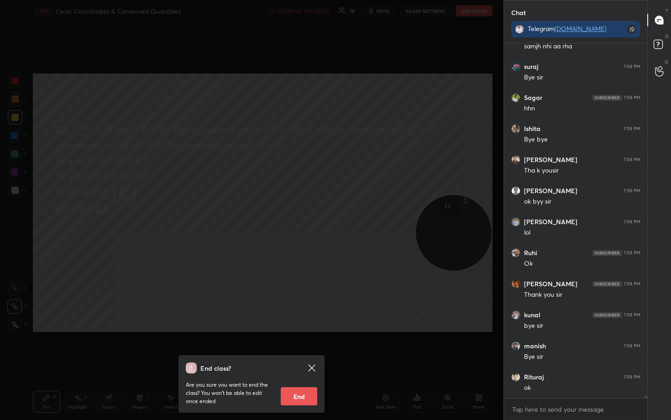
click at [291, 348] on button "End" at bounding box center [299, 396] width 37 height 18
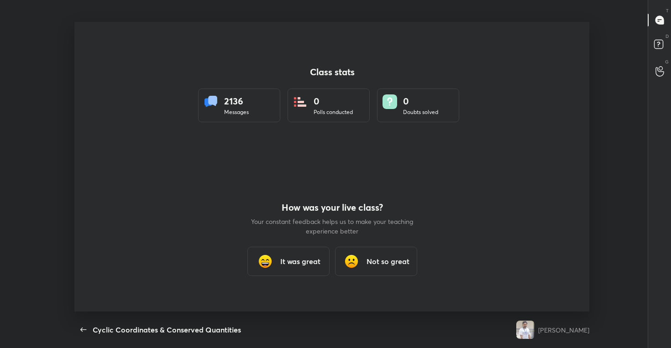
type textarea "x"
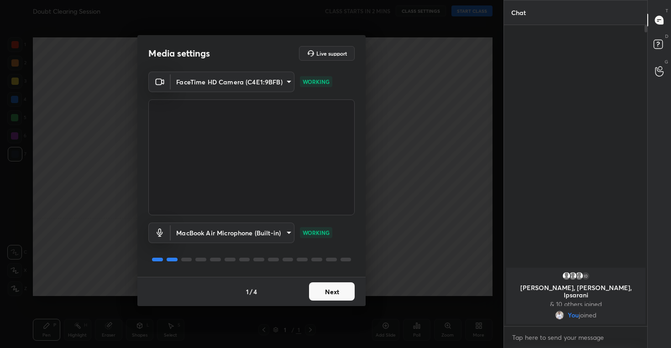
click at [324, 291] on button "Next" at bounding box center [332, 292] width 46 height 18
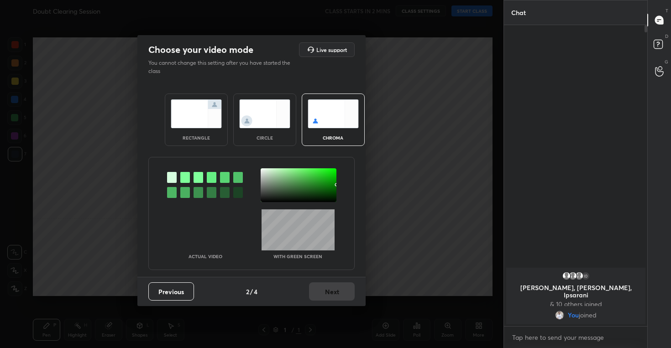
click at [257, 107] on img at bounding box center [264, 114] width 51 height 29
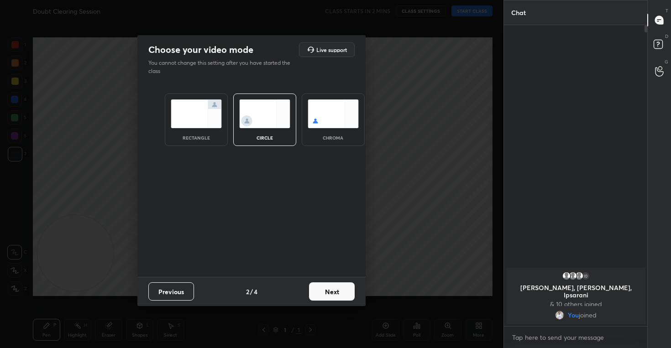
click at [333, 293] on button "Next" at bounding box center [332, 292] width 46 height 18
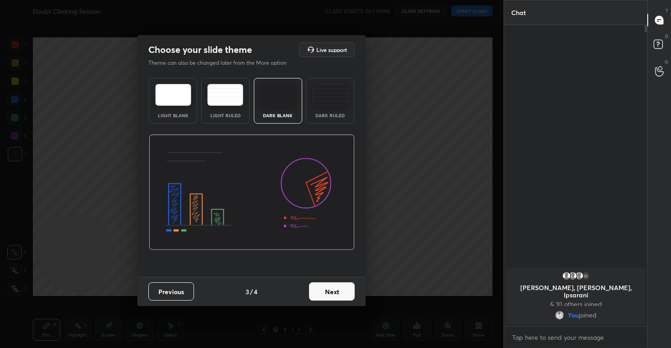
click at [326, 289] on button "Next" at bounding box center [332, 292] width 46 height 18
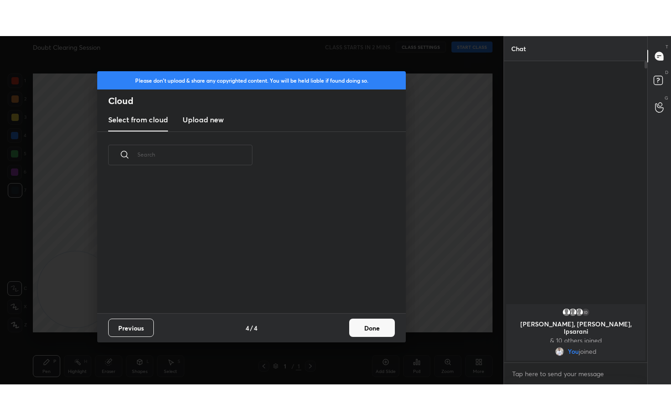
scroll to position [135, 293]
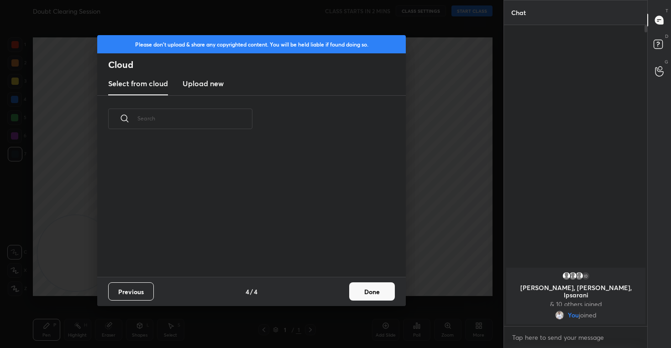
click at [216, 84] on h3 "Upload new" at bounding box center [203, 83] width 41 height 11
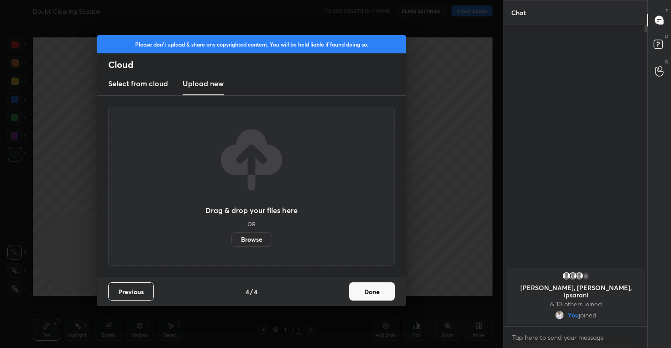
click at [250, 242] on label "Browse" at bounding box center [251, 239] width 41 height 15
click at [231, 242] on input "Browse" at bounding box center [231, 239] width 0 height 15
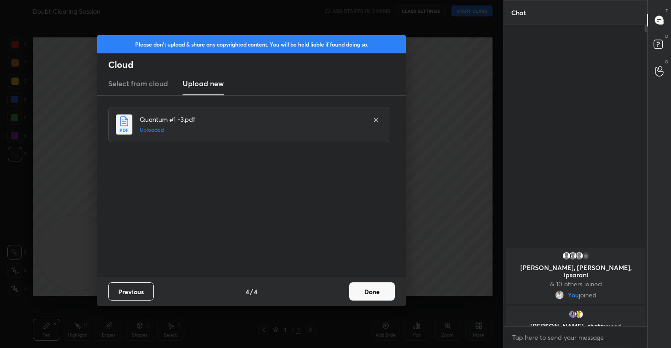
click at [371, 293] on button "Done" at bounding box center [372, 292] width 46 height 18
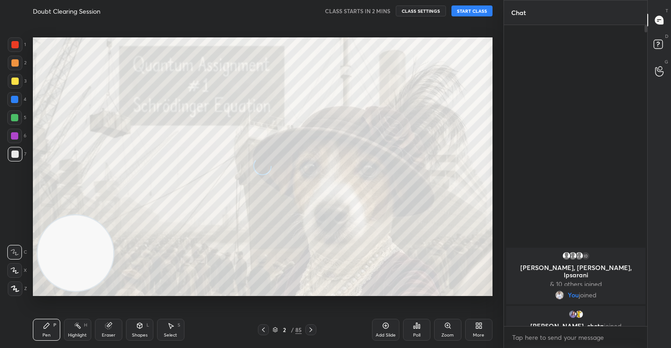
click at [12, 272] on icon at bounding box center [14, 270] width 8 height 6
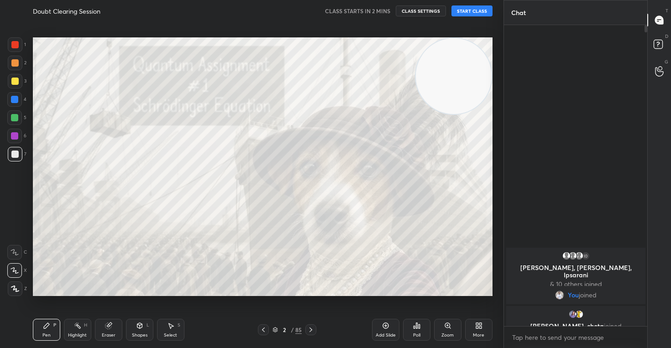
drag, startPoint x: 67, startPoint y: 276, endPoint x: 488, endPoint y: 70, distance: 468.5
click at [487, 70] on video at bounding box center [454, 76] width 76 height 76
click at [423, 11] on button "CLASS SETTINGS" at bounding box center [421, 10] width 50 height 11
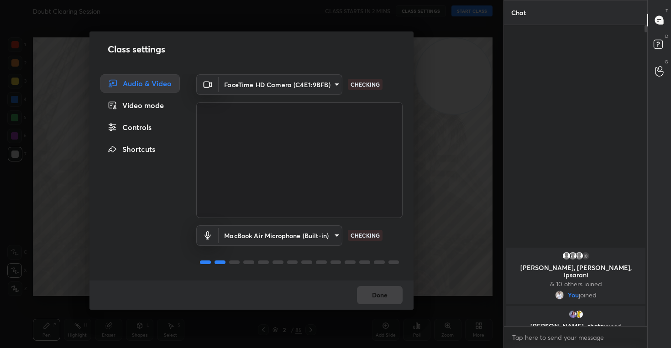
click at [142, 121] on div "Controls" at bounding box center [139, 127] width 79 height 18
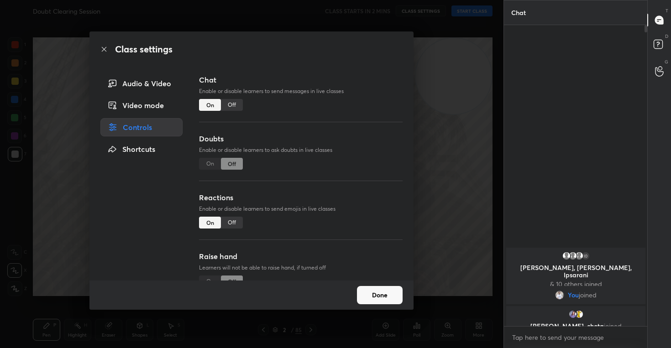
click at [228, 223] on div "Off" at bounding box center [232, 223] width 22 height 12
click at [379, 292] on button "Done" at bounding box center [380, 295] width 46 height 18
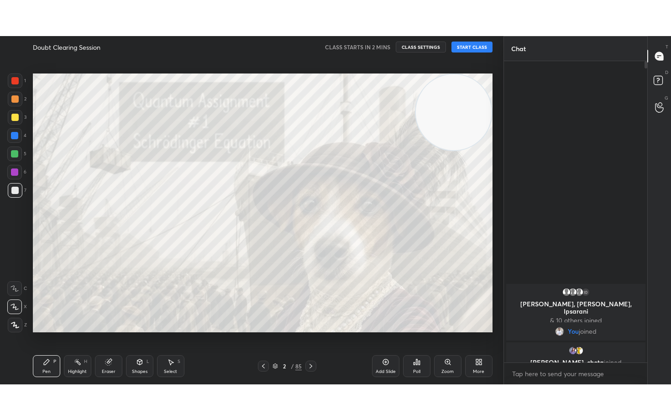
scroll to position [294, 141]
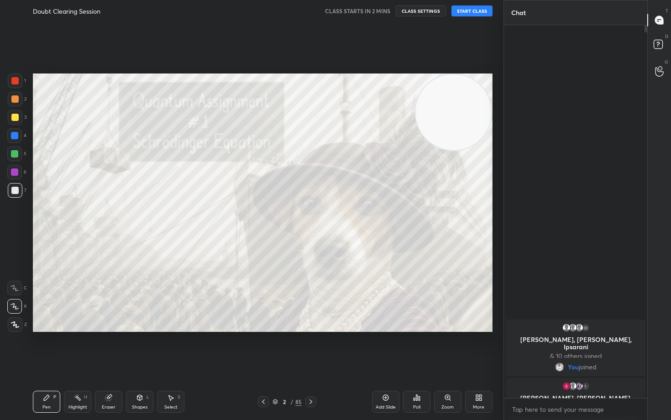
click at [470, 9] on button "START CLASS" at bounding box center [471, 10] width 41 height 11
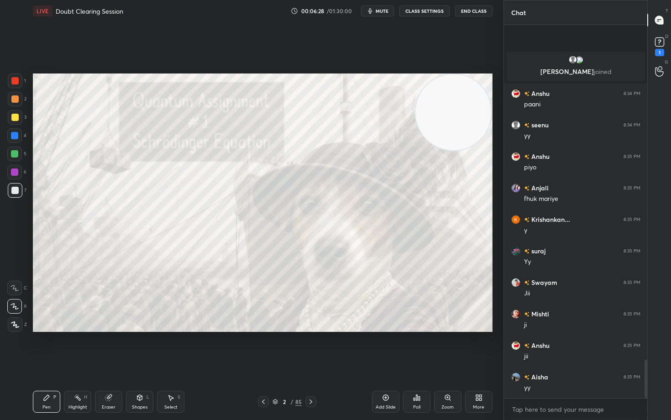
scroll to position [3233, 0]
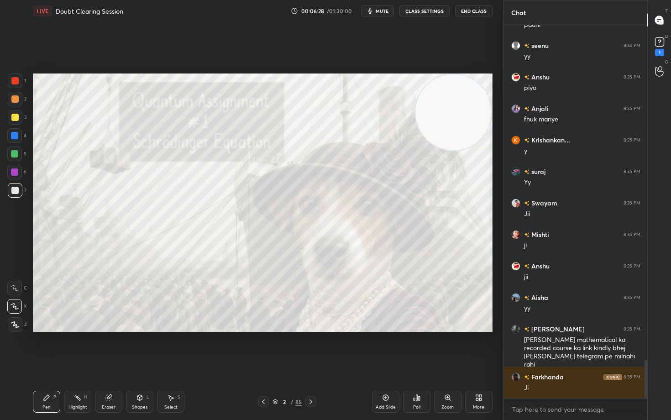
click at [383, 348] on icon at bounding box center [385, 397] width 7 height 7
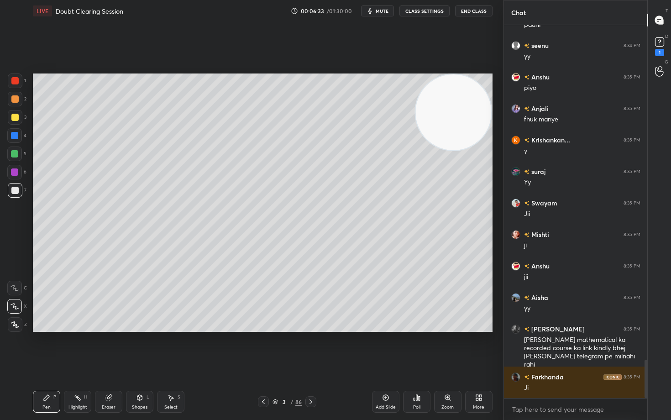
click at [16, 117] on div at bounding box center [14, 117] width 7 height 7
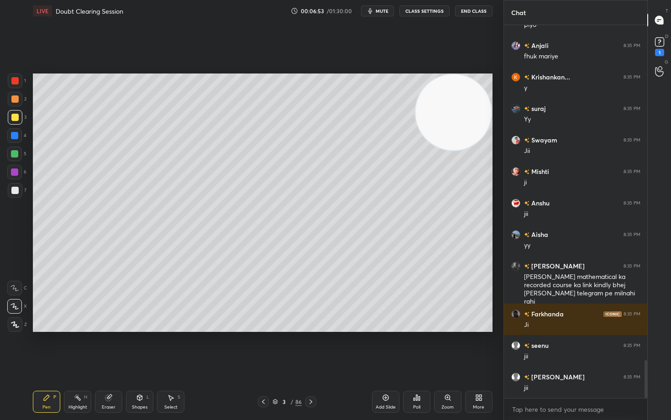
scroll to position [3318, 0]
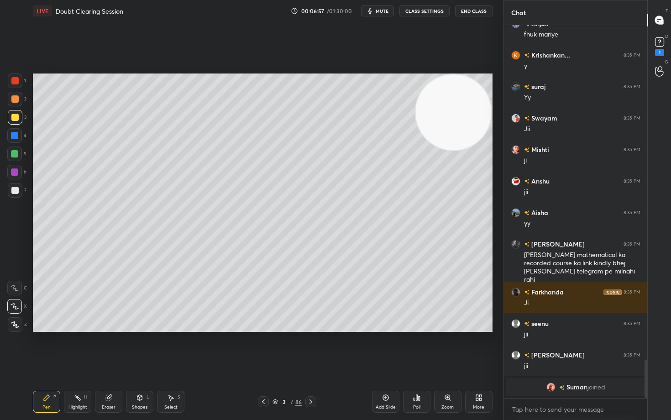
drag, startPoint x: 465, startPoint y: 119, endPoint x: 354, endPoint y: 99, distance: 112.7
click at [415, 100] on video at bounding box center [453, 112] width 76 height 76
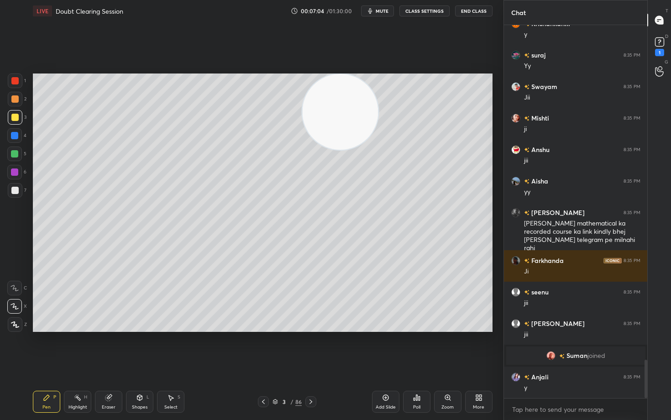
scroll to position [3270, 0]
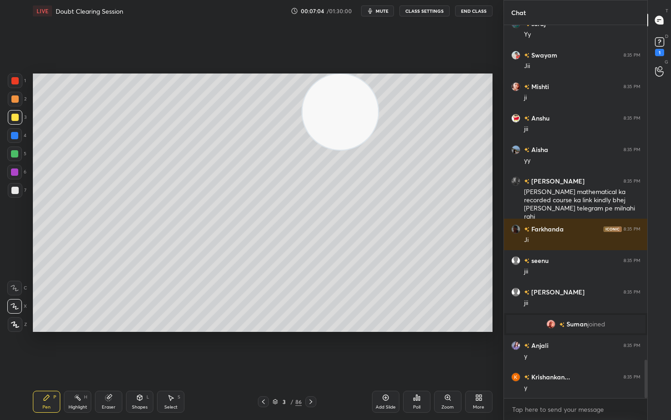
drag, startPoint x: 330, startPoint y: 119, endPoint x: 442, endPoint y: 71, distance: 122.3
click at [441, 72] on div "Setting up your live class Poll for secs No correct answer Start poll" at bounding box center [262, 203] width 467 height 362
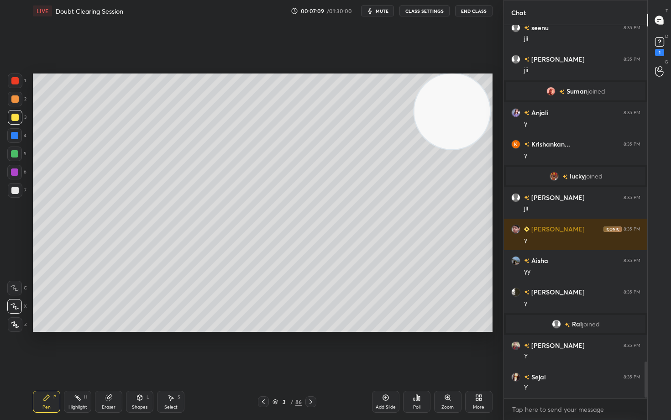
scroll to position [3500, 0]
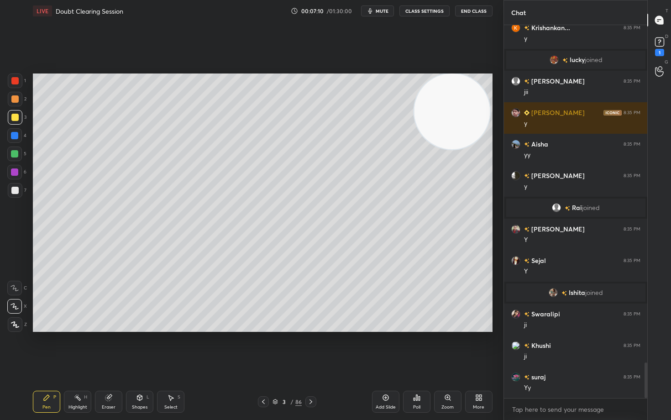
click at [17, 189] on div at bounding box center [14, 190] width 7 height 7
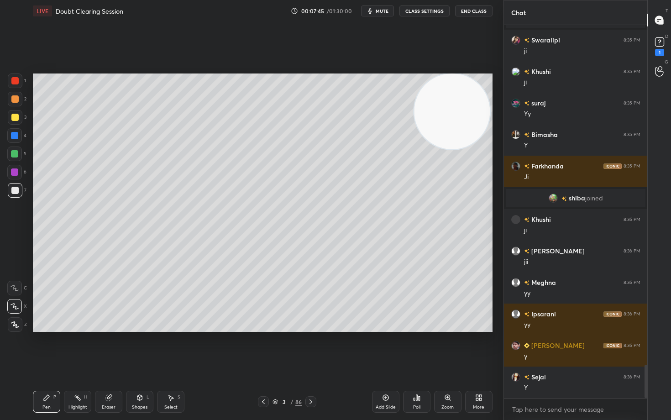
scroll to position [3784, 0]
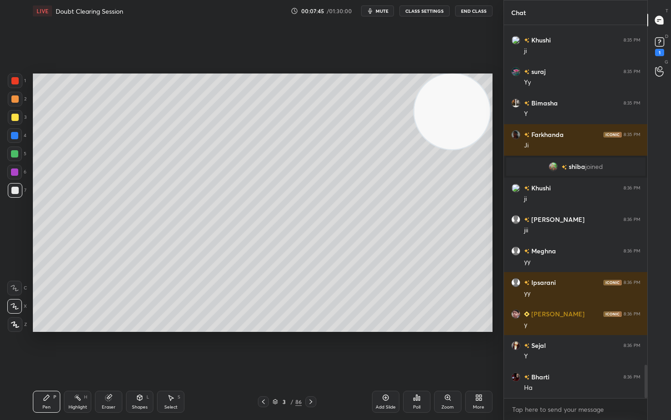
drag, startPoint x: 13, startPoint y: 117, endPoint x: 30, endPoint y: 138, distance: 26.9
click at [12, 119] on div at bounding box center [14, 117] width 7 height 7
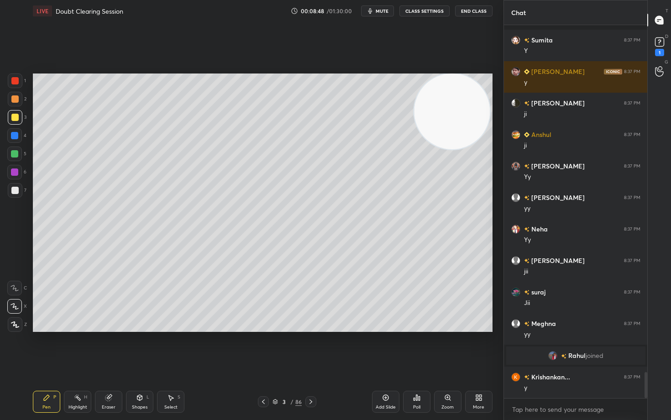
scroll to position [4932, 0]
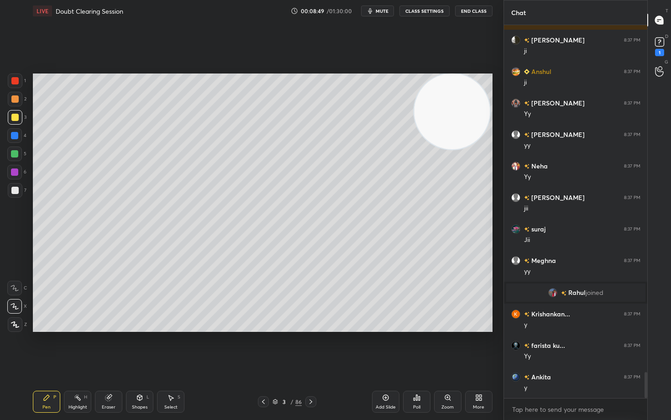
click at [386, 348] on icon at bounding box center [385, 397] width 7 height 7
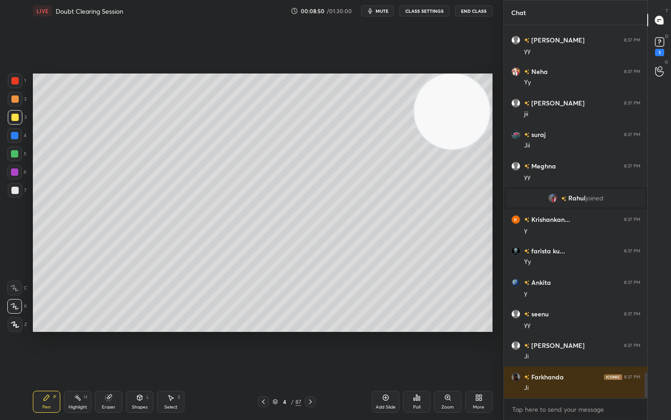
scroll to position [5058, 0]
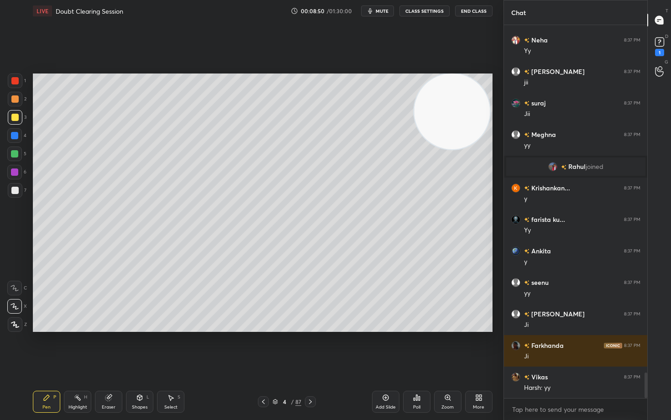
click at [15, 100] on div at bounding box center [14, 98] width 7 height 7
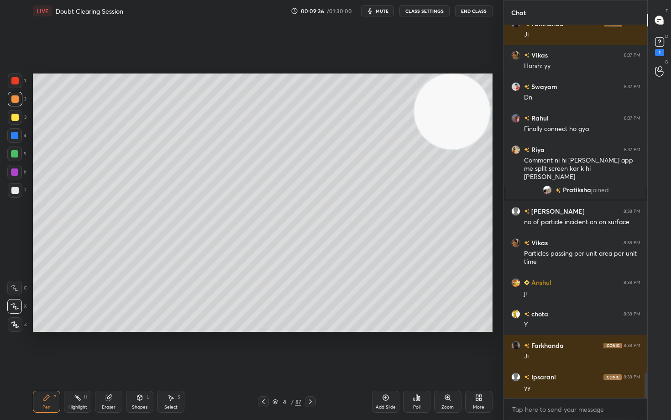
scroll to position [5051, 0]
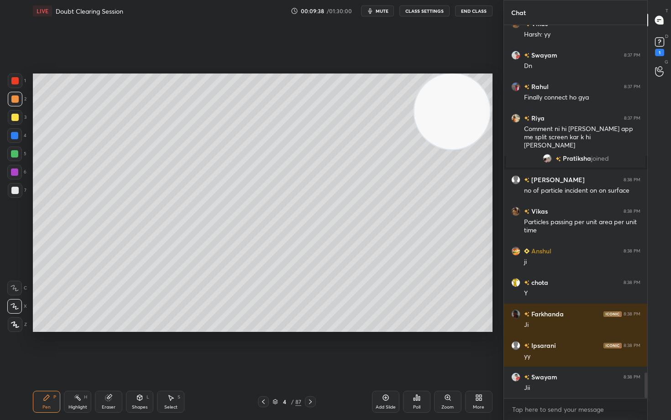
drag, startPoint x: 14, startPoint y: 190, endPoint x: 24, endPoint y: 186, distance: 10.4
click at [14, 189] on div at bounding box center [14, 190] width 7 height 7
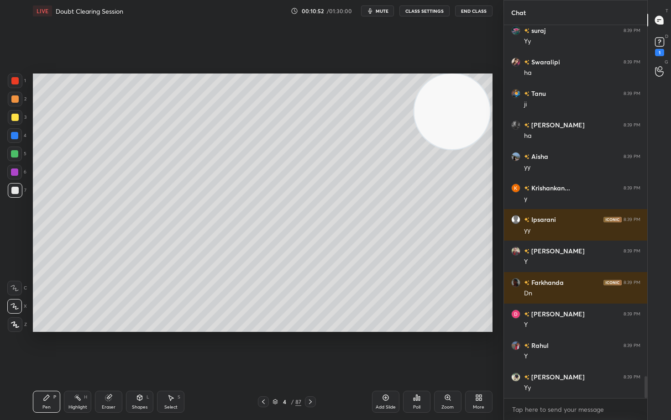
scroll to position [5985, 0]
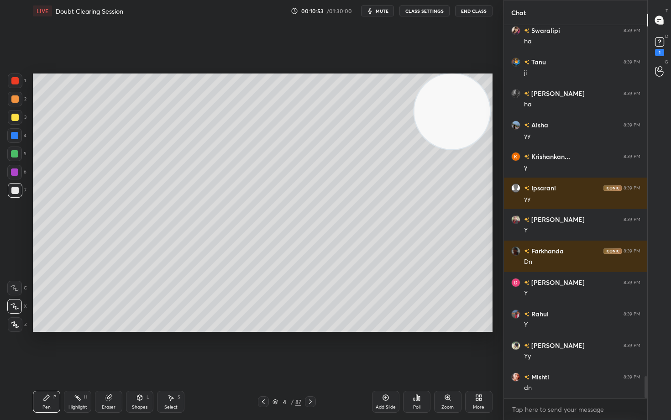
click at [15, 116] on div at bounding box center [14, 117] width 7 height 7
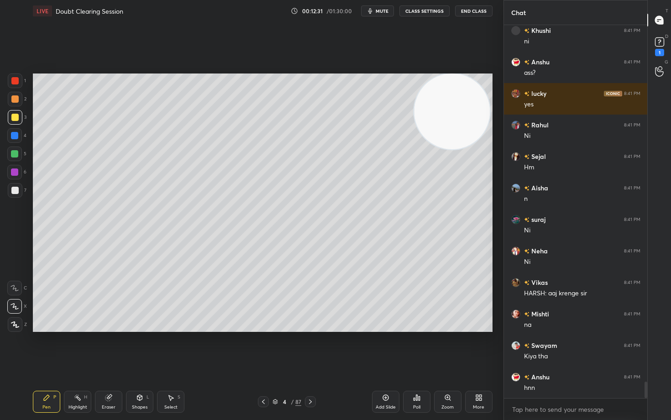
scroll to position [8096, 0]
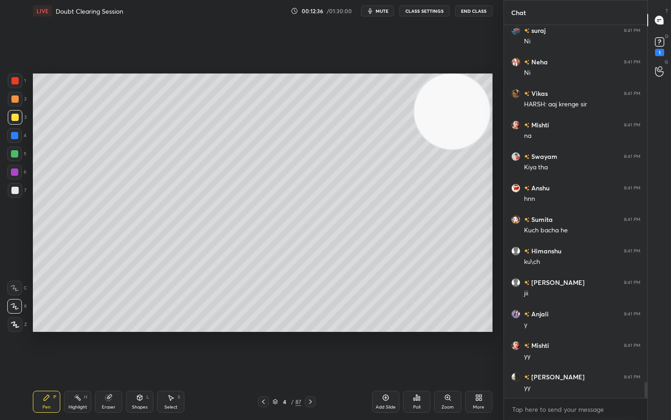
click at [384, 348] on icon at bounding box center [385, 397] width 7 height 7
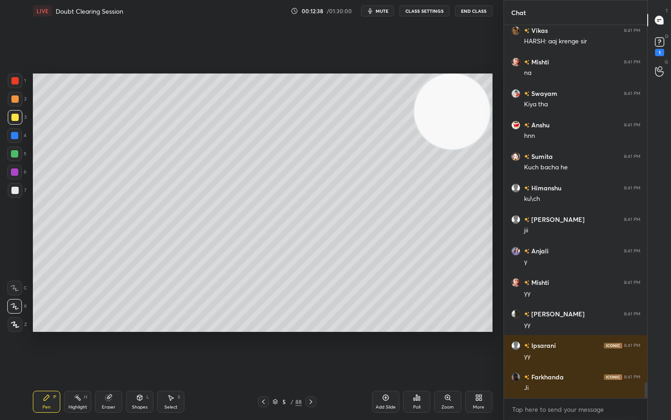
click at [14, 99] on div at bounding box center [14, 98] width 7 height 7
drag, startPoint x: 448, startPoint y: 141, endPoint x: 427, endPoint y: 140, distance: 21.0
click at [444, 149] on video at bounding box center [452, 111] width 76 height 76
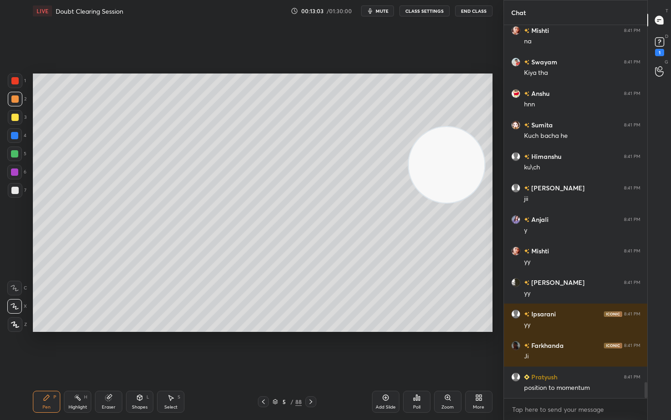
scroll to position [8379, 0]
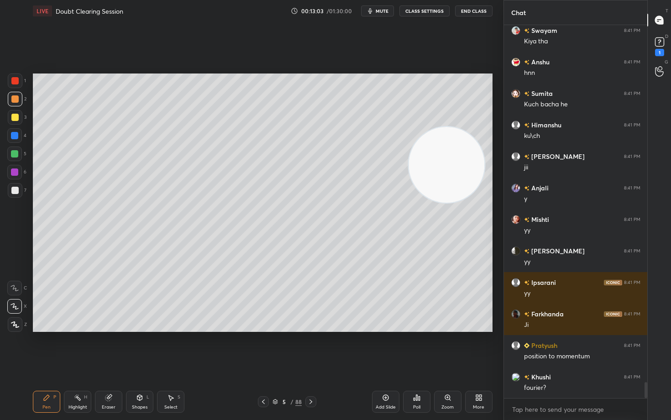
click at [10, 192] on div at bounding box center [15, 190] width 15 height 15
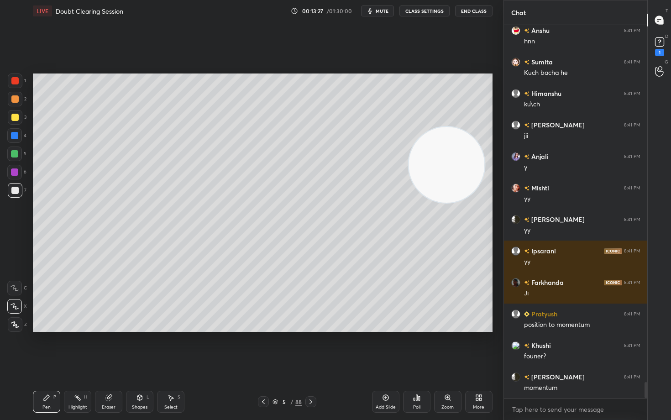
scroll to position [8442, 0]
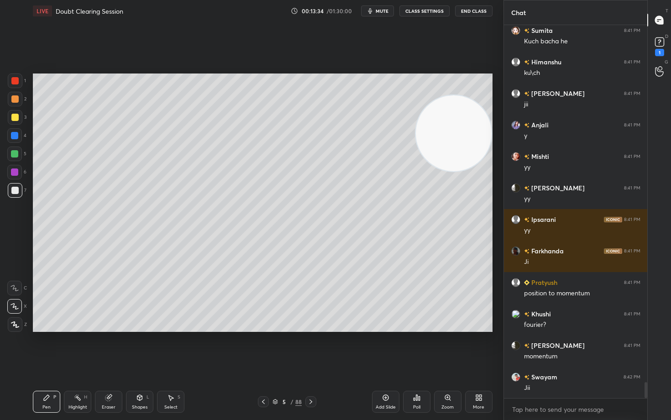
drag, startPoint x: 447, startPoint y: 171, endPoint x: 457, endPoint y: 108, distance: 63.3
click at [472, 104] on video at bounding box center [454, 133] width 76 height 76
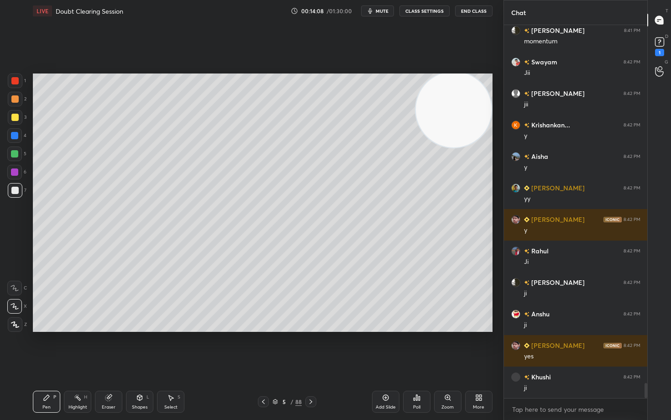
scroll to position [8789, 0]
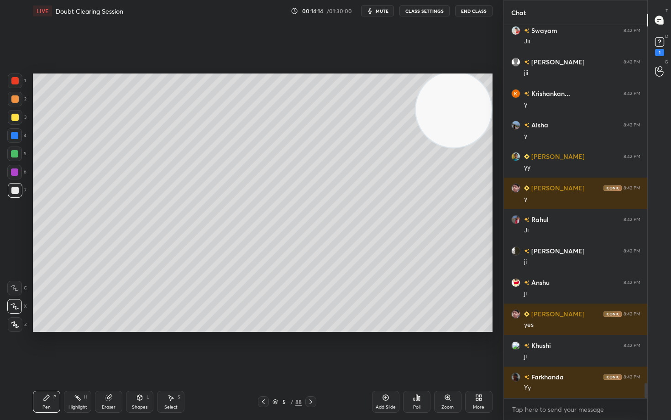
click at [17, 117] on div at bounding box center [14, 117] width 7 height 7
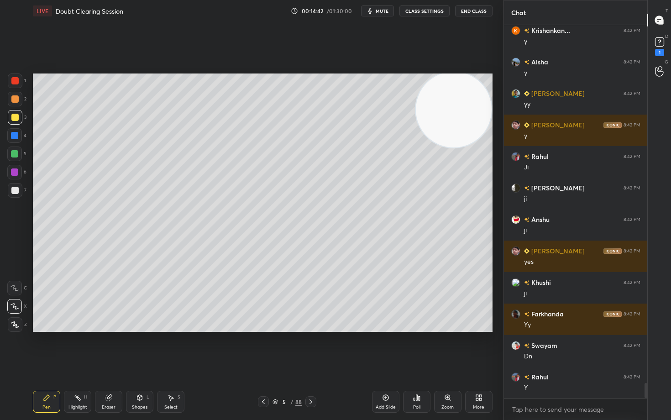
scroll to position [8873, 0]
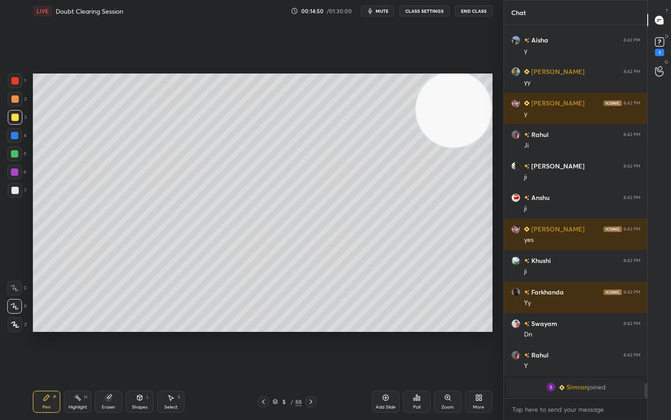
click at [383, 348] on icon at bounding box center [385, 397] width 7 height 7
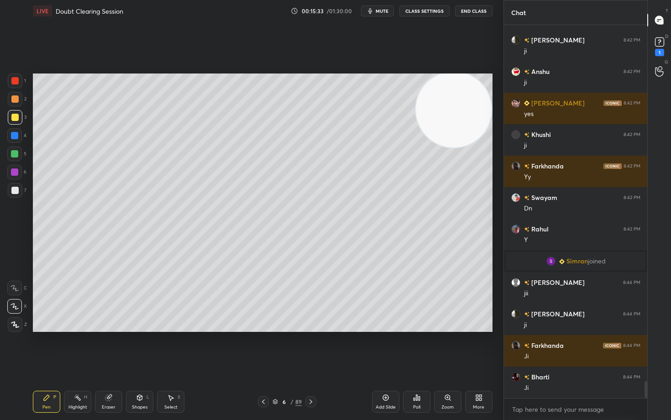
scroll to position [7994, 0]
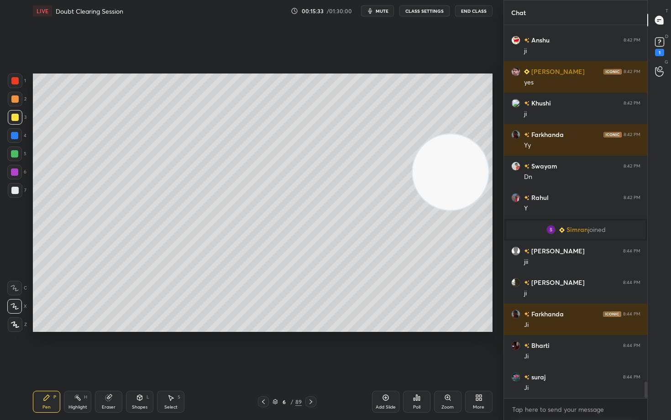
drag, startPoint x: 456, startPoint y: 117, endPoint x: 429, endPoint y: 170, distance: 59.2
click at [450, 210] on video at bounding box center [451, 172] width 76 height 76
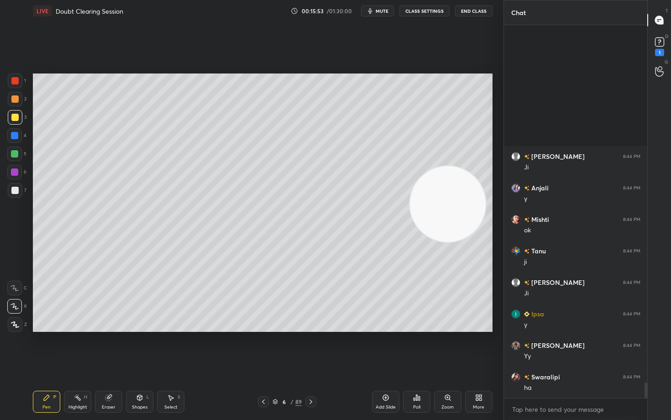
scroll to position [8599, 0]
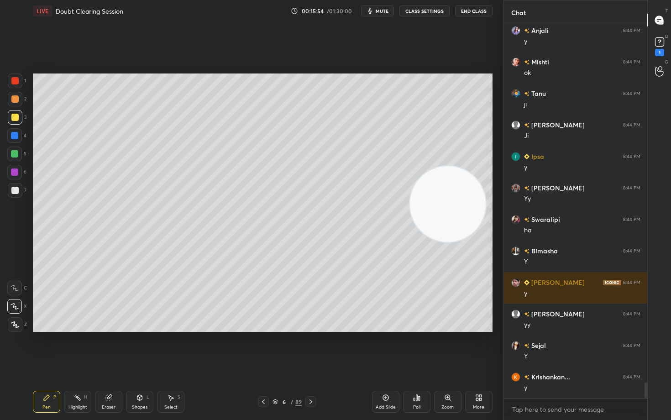
drag, startPoint x: 15, startPoint y: 190, endPoint x: 24, endPoint y: 187, distance: 10.1
click at [14, 191] on div at bounding box center [14, 190] width 7 height 7
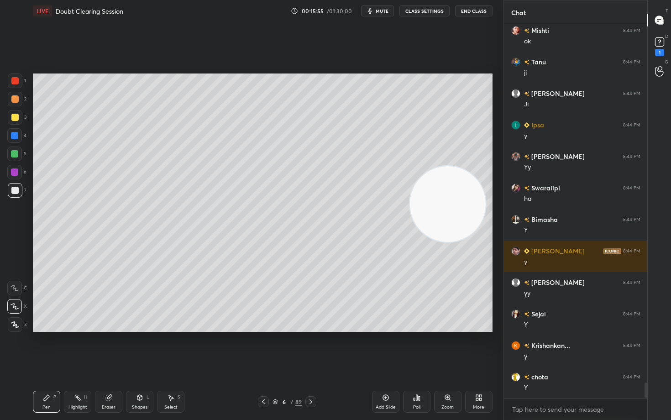
scroll to position [8662, 0]
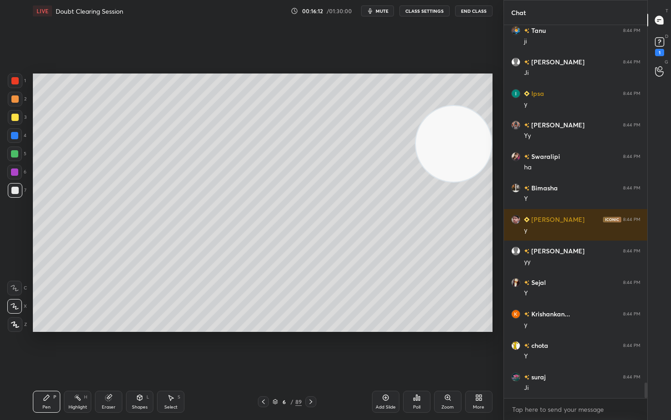
drag, startPoint x: 463, startPoint y: 172, endPoint x: 445, endPoint y: 142, distance: 35.2
click at [474, 117] on video at bounding box center [454, 144] width 76 height 76
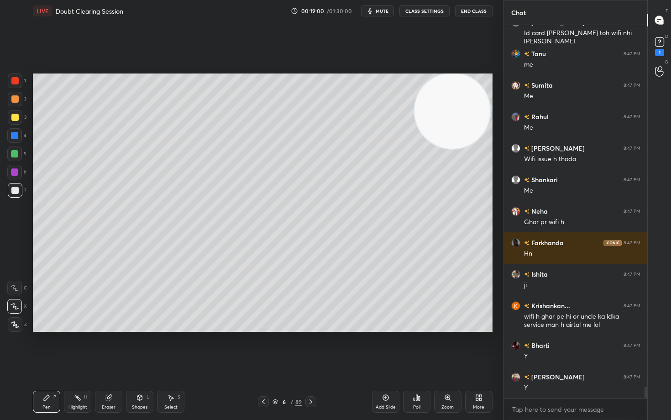
scroll to position [11955, 0]
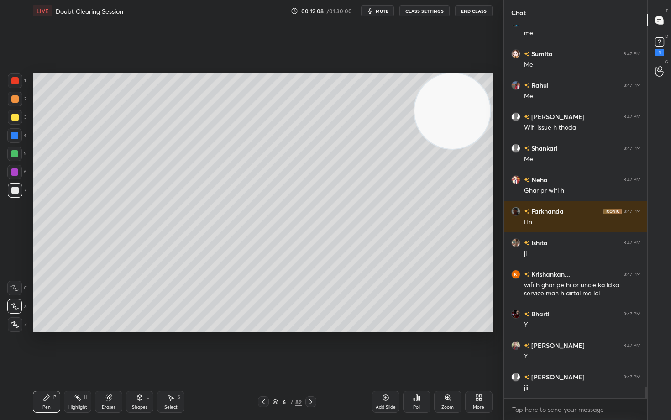
click at [383, 348] on icon at bounding box center [385, 397] width 7 height 7
click at [13, 116] on div at bounding box center [14, 117] width 7 height 7
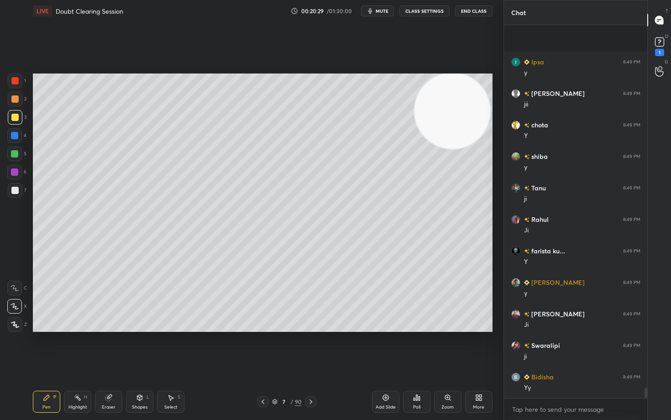
scroll to position [12648, 0]
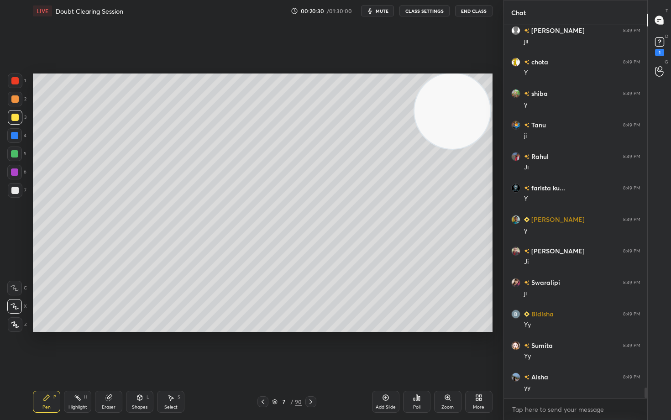
click at [13, 79] on div at bounding box center [14, 80] width 7 height 7
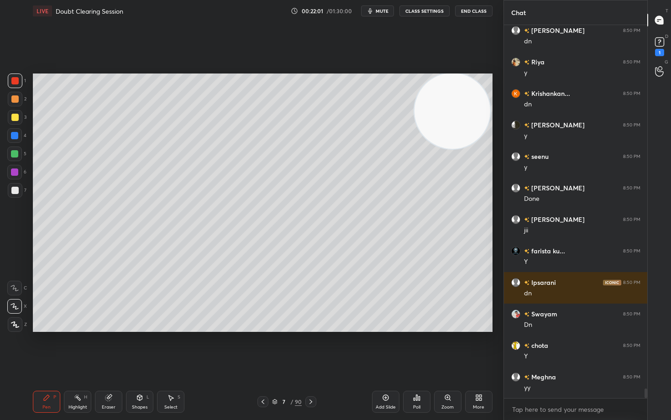
scroll to position [14128, 0]
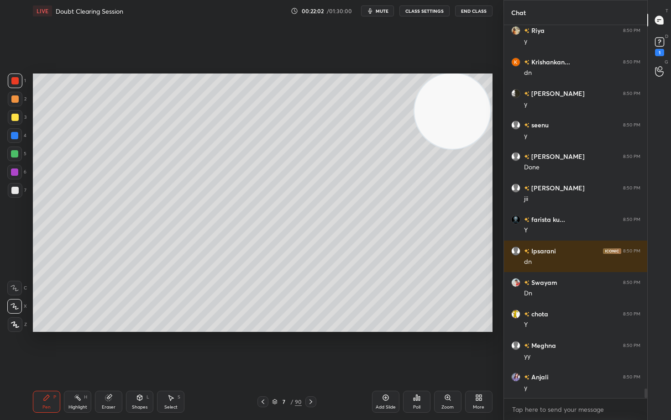
click at [13, 189] on div at bounding box center [14, 190] width 7 height 7
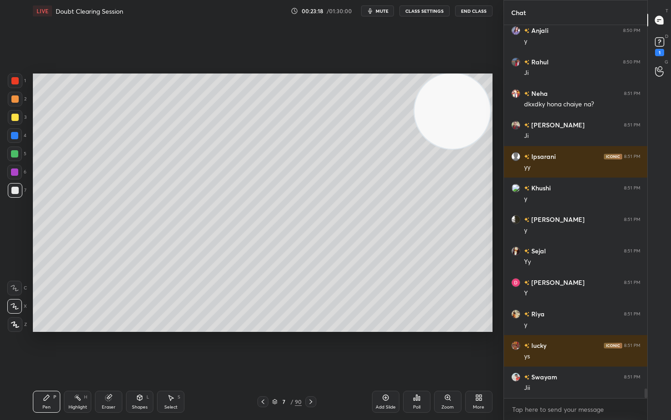
scroll to position [14506, 0]
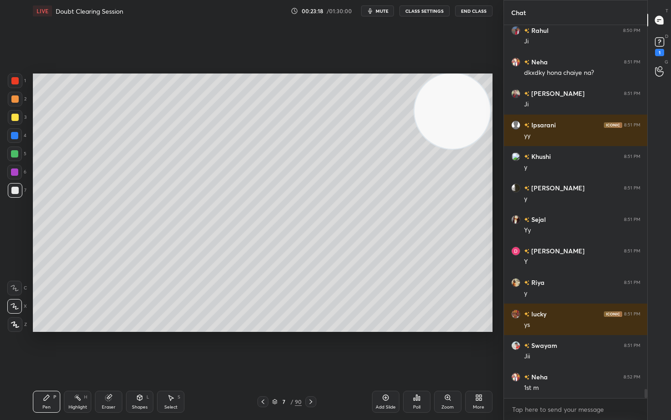
click at [110, 348] on icon at bounding box center [109, 396] width 5 height 5
click at [49, 348] on icon at bounding box center [46, 397] width 7 height 7
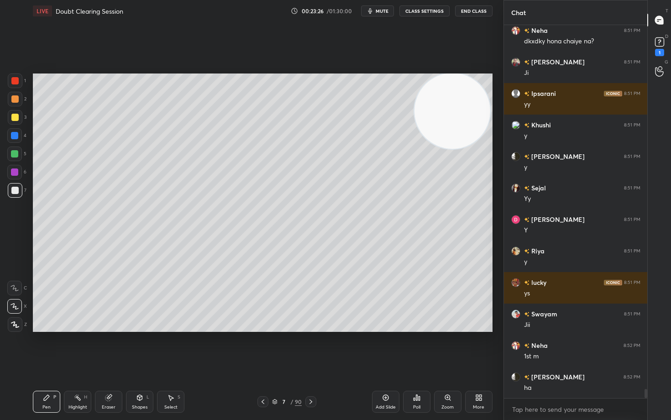
click at [108, 348] on icon at bounding box center [108, 398] width 6 height 6
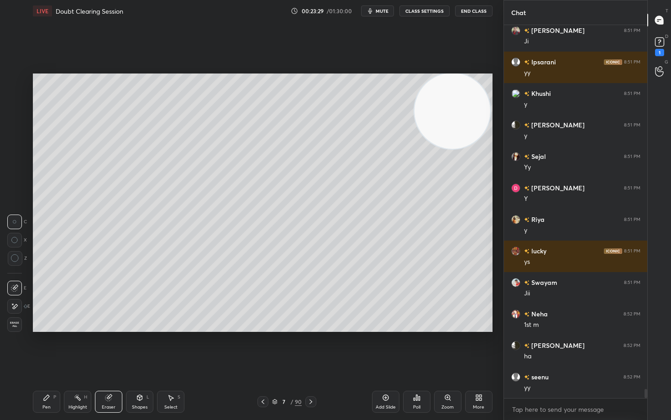
click at [40, 348] on div "Pen P" at bounding box center [46, 402] width 27 height 22
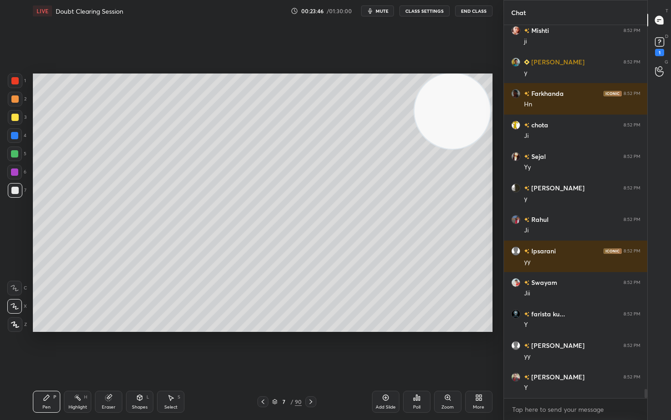
scroll to position [15105, 0]
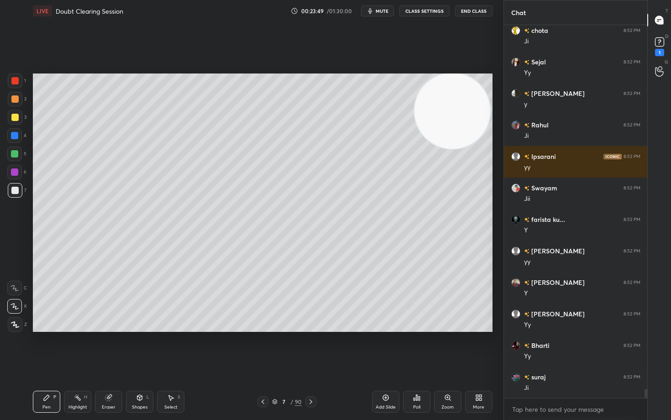
click at [16, 119] on div at bounding box center [14, 117] width 7 height 7
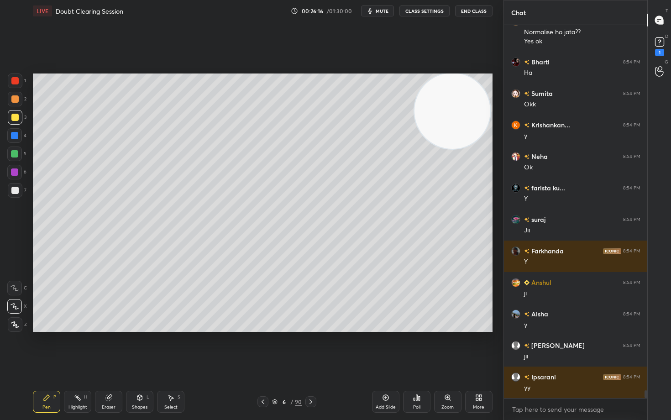
scroll to position [17444, 0]
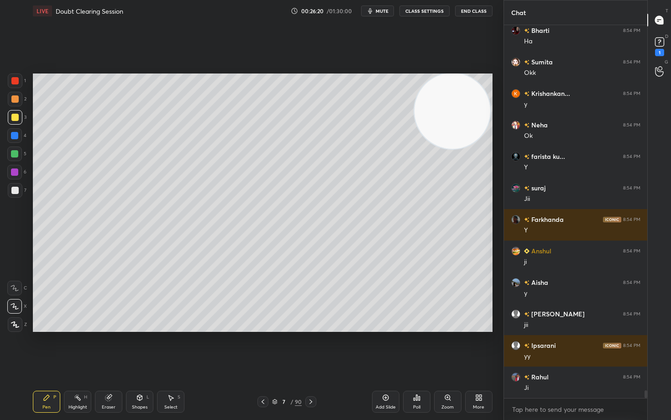
click at [383, 348] on icon at bounding box center [385, 397] width 7 height 7
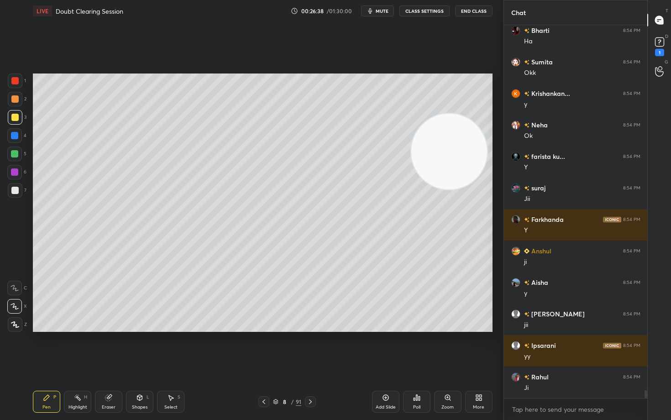
drag, startPoint x: 437, startPoint y: 117, endPoint x: 430, endPoint y: 164, distance: 47.6
click at [432, 171] on video at bounding box center [449, 152] width 76 height 76
drag, startPoint x: 447, startPoint y: 210, endPoint x: 440, endPoint y: 194, distance: 17.8
click at [447, 203] on video at bounding box center [448, 165] width 76 height 76
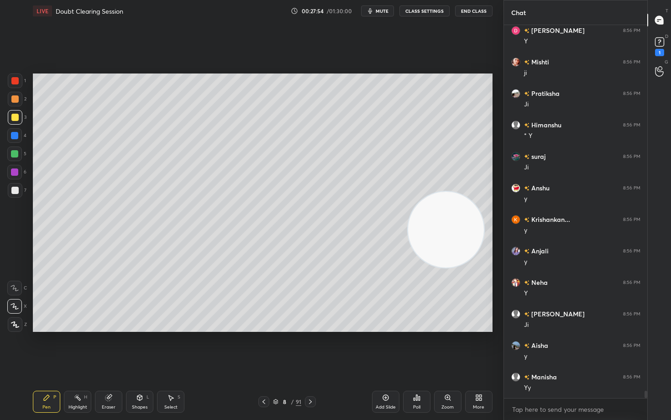
scroll to position [18452, 0]
click at [386, 348] on icon at bounding box center [385, 397] width 7 height 7
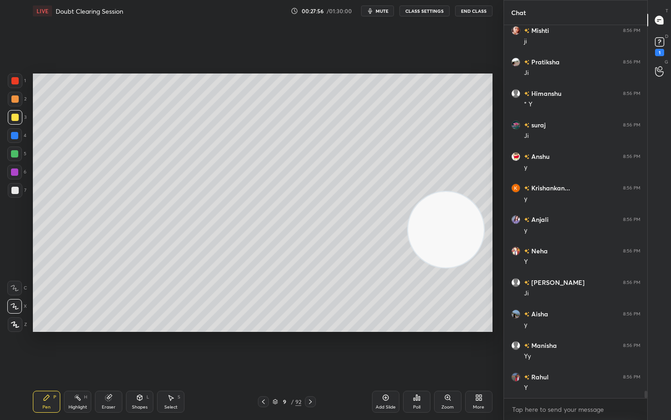
scroll to position [18484, 0]
click at [17, 100] on div at bounding box center [15, 99] width 15 height 15
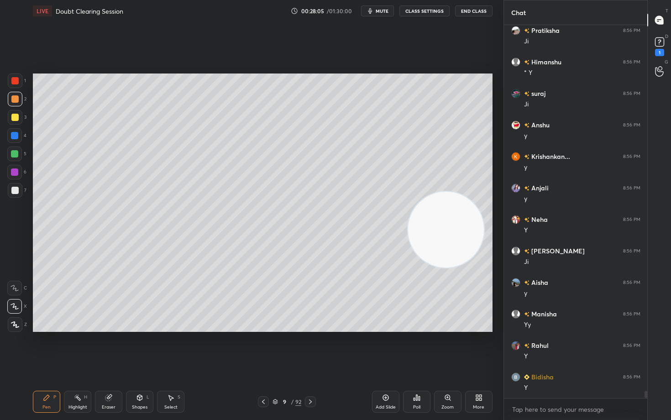
click at [107, 348] on div "Eraser" at bounding box center [109, 407] width 14 height 5
click at [41, 348] on div "Pen P" at bounding box center [46, 402] width 27 height 22
drag, startPoint x: 447, startPoint y: 201, endPoint x: 469, endPoint y: 95, distance: 108.6
click at [471, 192] on video at bounding box center [446, 230] width 76 height 76
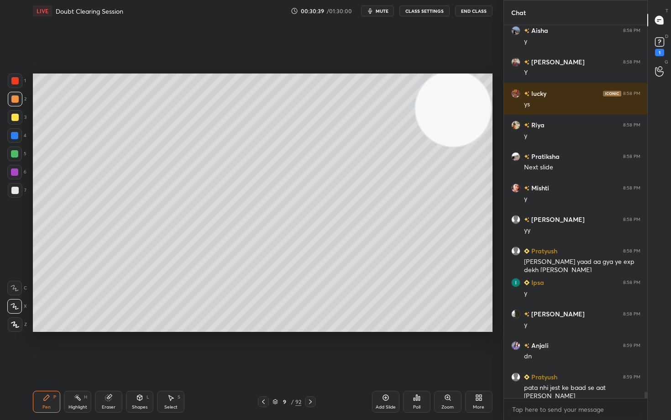
scroll to position [20909, 0]
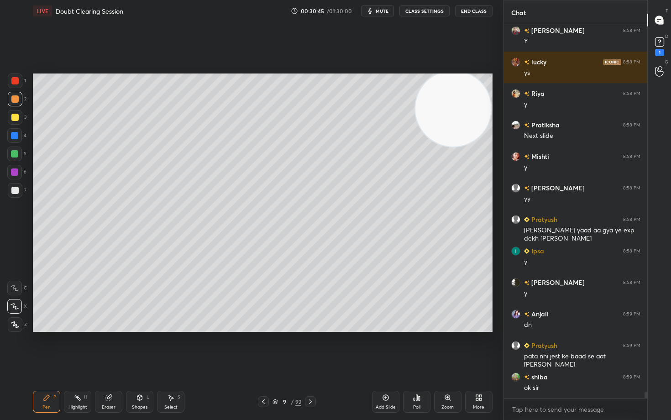
drag, startPoint x: 446, startPoint y: 104, endPoint x: 467, endPoint y: 91, distance: 24.3
click at [462, 96] on video at bounding box center [453, 109] width 76 height 76
click at [387, 348] on icon at bounding box center [385, 397] width 7 height 7
click at [17, 117] on div at bounding box center [14, 117] width 7 height 7
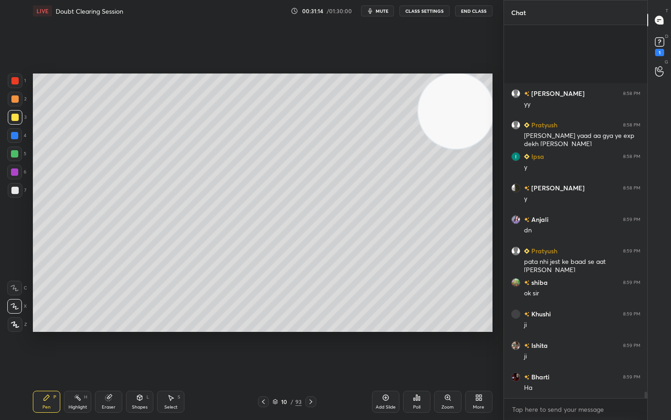
scroll to position [21098, 0]
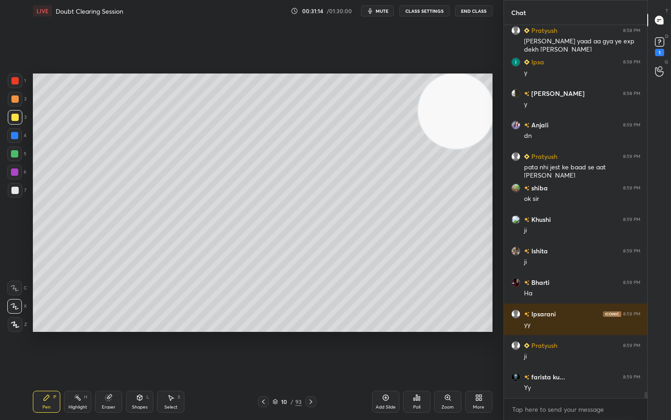
click at [14, 191] on div at bounding box center [14, 190] width 7 height 7
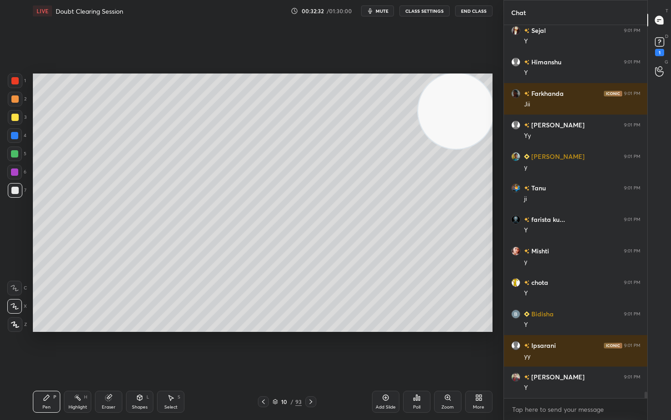
scroll to position [22137, 0]
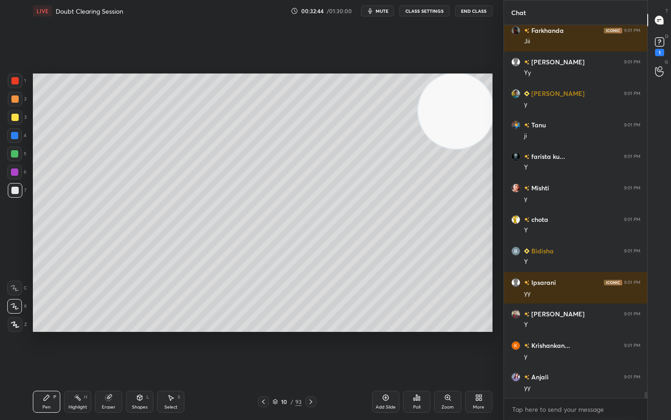
click at [108, 348] on icon at bounding box center [108, 398] width 6 height 6
drag, startPoint x: 46, startPoint y: 399, endPoint x: 173, endPoint y: 341, distance: 140.7
click at [46, 348] on icon at bounding box center [46, 397] width 5 height 5
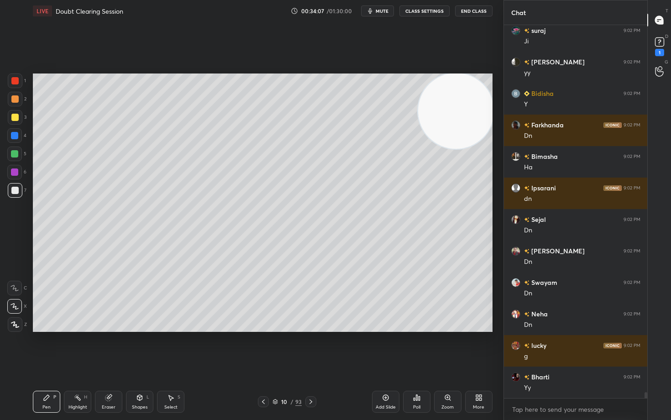
scroll to position [23680, 0]
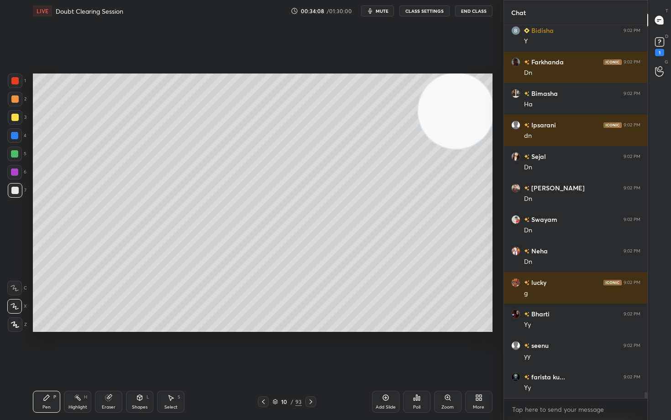
drag, startPoint x: 387, startPoint y: 396, endPoint x: 389, endPoint y: 390, distance: 6.2
click at [385, 348] on icon at bounding box center [385, 397] width 7 height 7
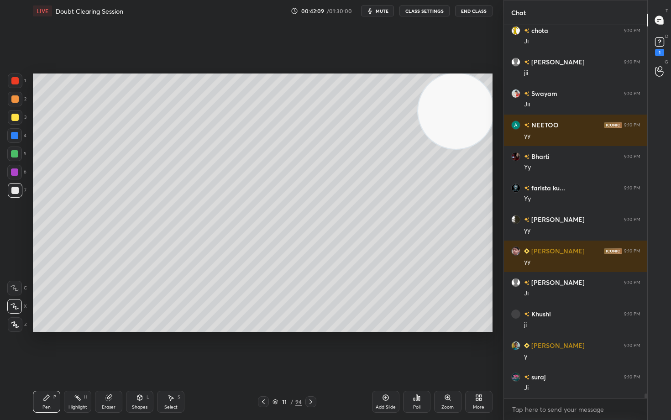
scroll to position [31424, 0]
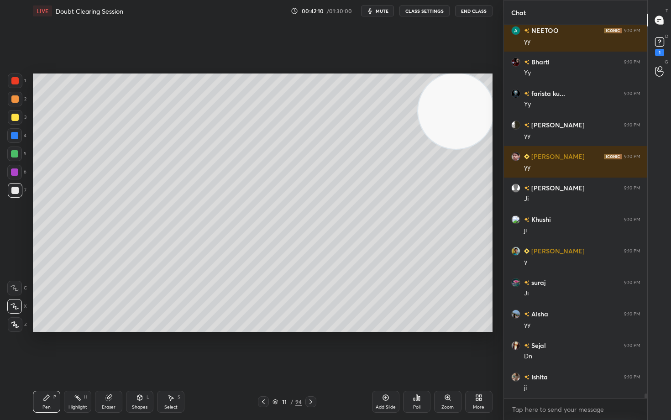
click at [388, 348] on icon at bounding box center [385, 397] width 7 height 7
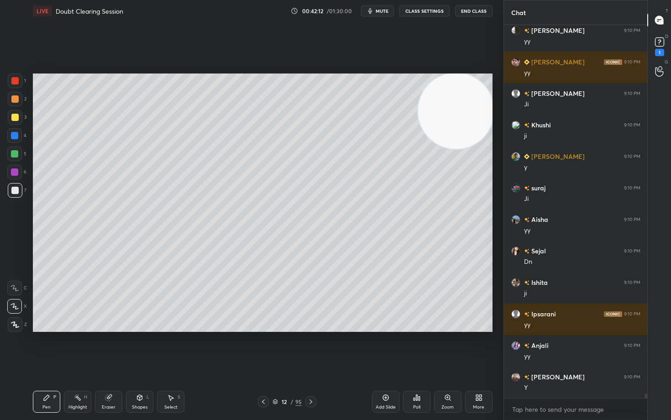
scroll to position [31567, 0]
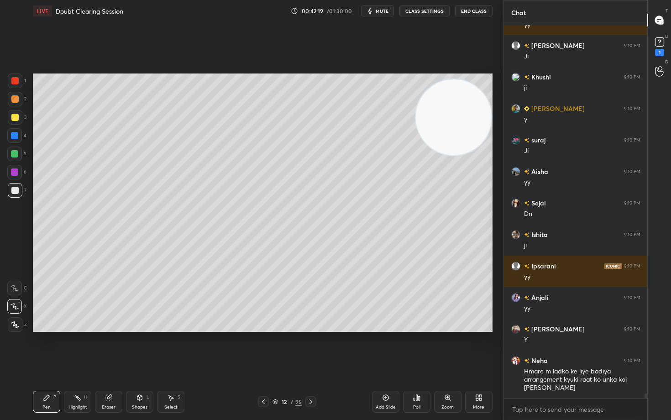
drag, startPoint x: 464, startPoint y: 126, endPoint x: 459, endPoint y: 185, distance: 60.0
click at [468, 155] on video at bounding box center [454, 117] width 76 height 76
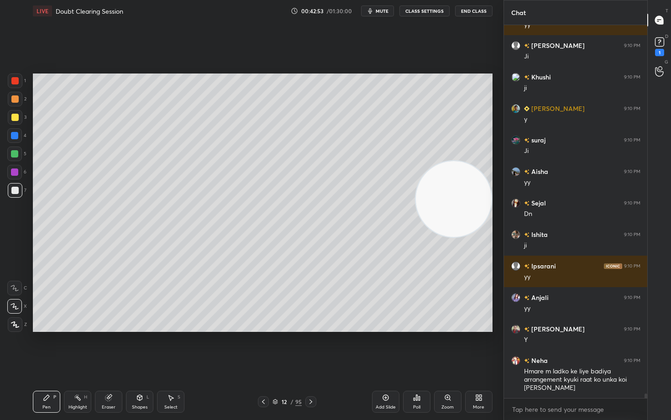
drag, startPoint x: 457, startPoint y: 210, endPoint x: 479, endPoint y: 123, distance: 89.1
click at [478, 161] on video at bounding box center [454, 199] width 76 height 76
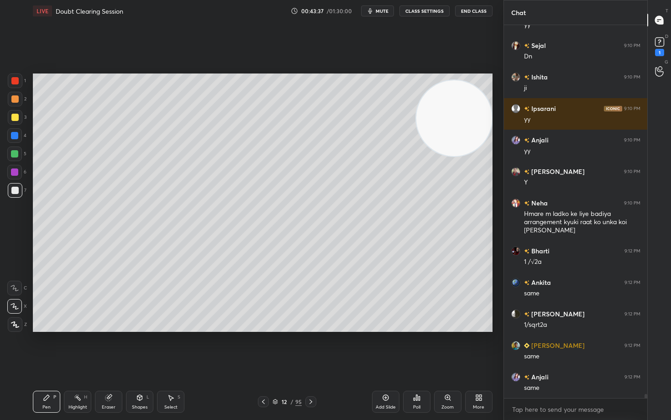
scroll to position [31787, 0]
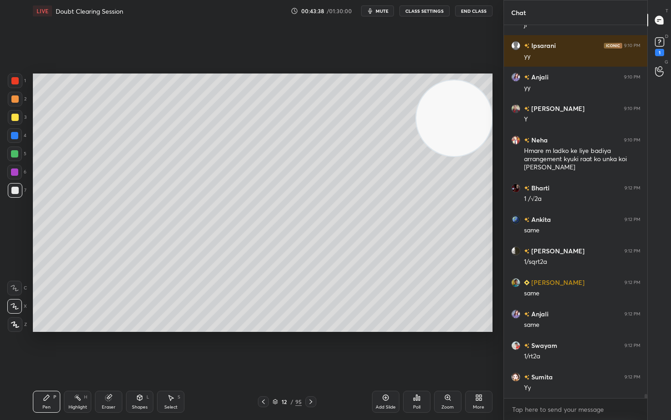
drag, startPoint x: 11, startPoint y: 115, endPoint x: 25, endPoint y: 120, distance: 14.2
click at [13, 115] on div at bounding box center [14, 117] width 7 height 7
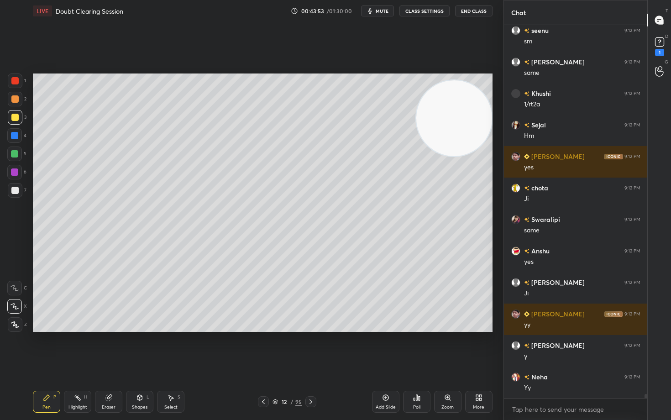
scroll to position [32291, 0]
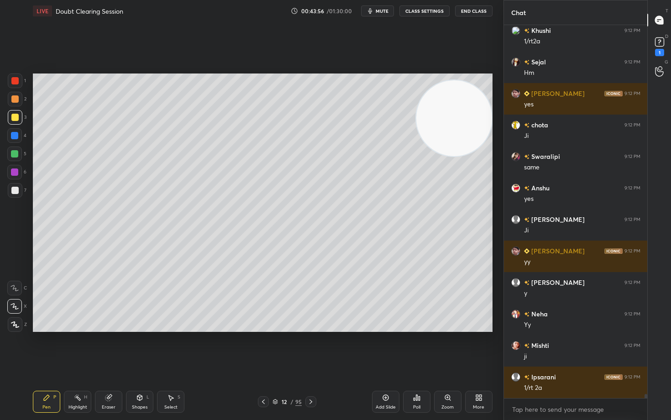
click at [15, 151] on div at bounding box center [14, 153] width 7 height 7
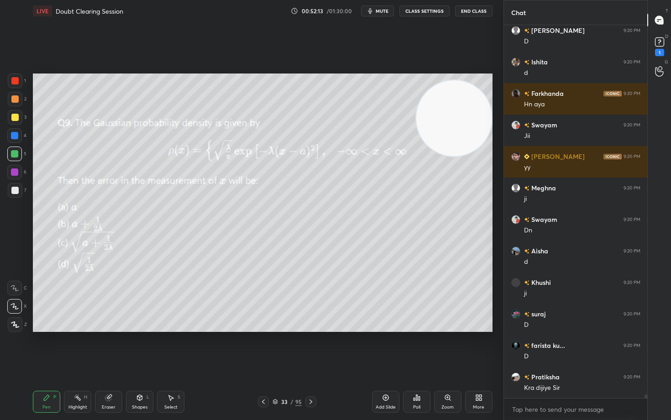
scroll to position [36551, 0]
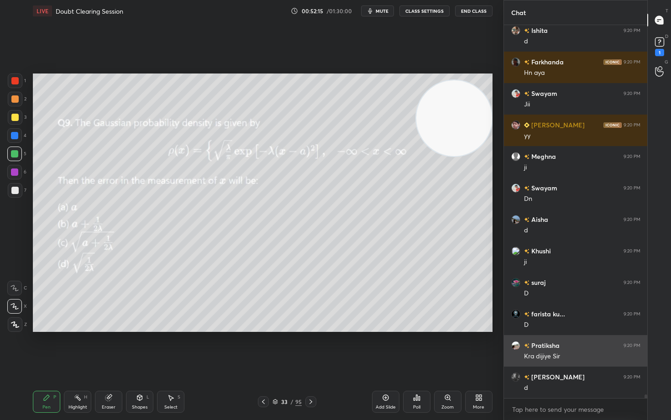
click at [540, 347] on h6 "Pratiksha" at bounding box center [544, 346] width 30 height 10
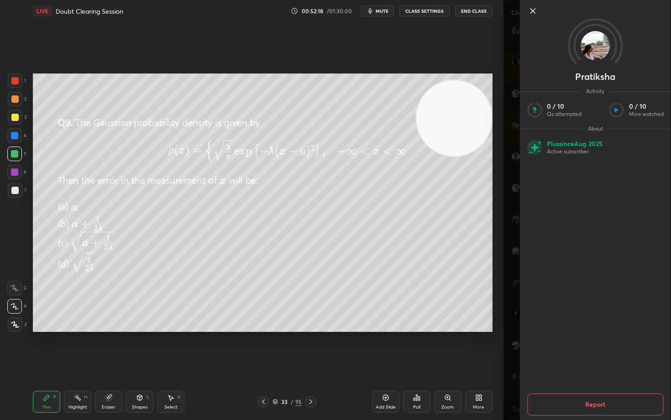
drag, startPoint x: 532, startPoint y: 10, endPoint x: 528, endPoint y: 19, distance: 9.6
click at [533, 10] on icon at bounding box center [532, 10] width 11 height 11
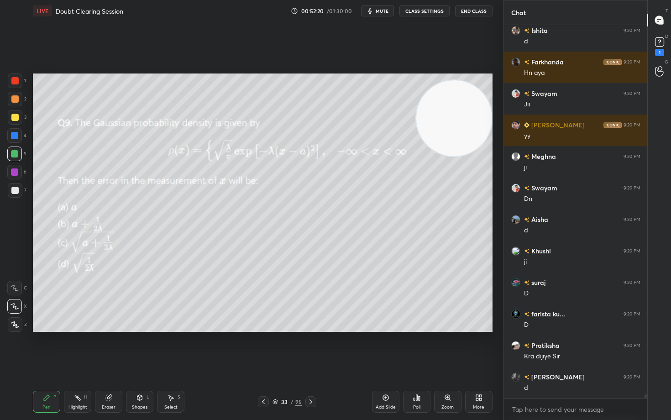
scroll to position [36582, 0]
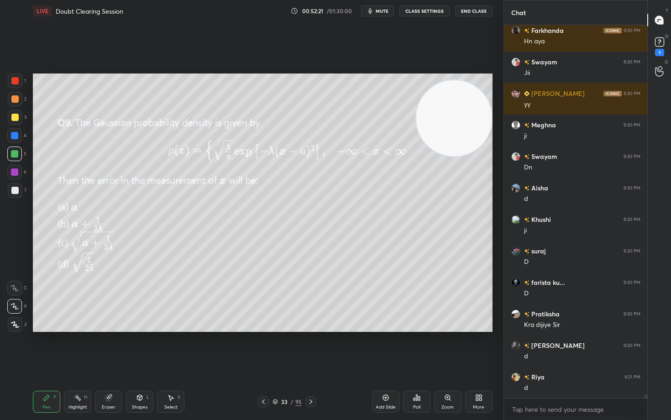
click at [100, 348] on div "Eraser" at bounding box center [108, 402] width 27 height 22
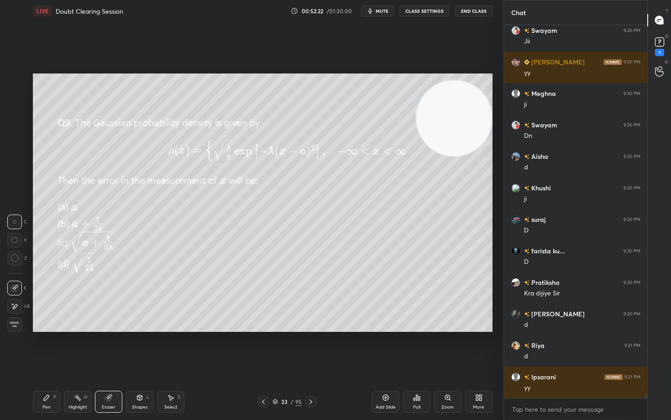
click at [12, 261] on icon at bounding box center [15, 258] width 8 height 8
drag, startPoint x: 49, startPoint y: 400, endPoint x: 53, endPoint y: 391, distance: 9.6
click at [48, 348] on icon at bounding box center [46, 397] width 7 height 7
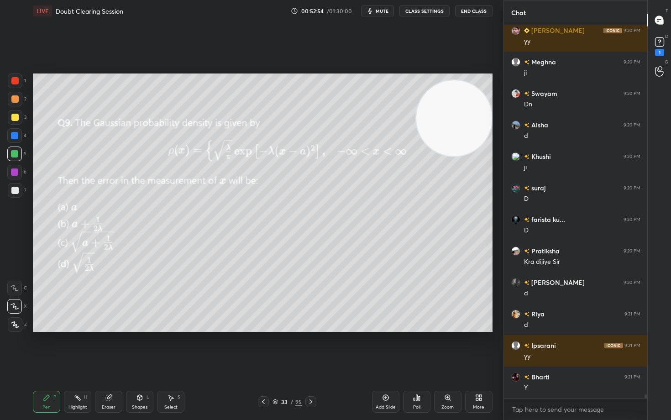
scroll to position [36677, 0]
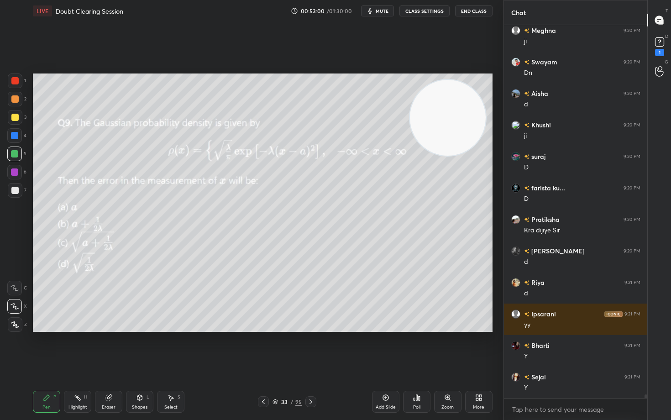
drag, startPoint x: 447, startPoint y: 113, endPoint x: 290, endPoint y: 95, distance: 157.6
click at [410, 97] on video at bounding box center [448, 118] width 76 height 76
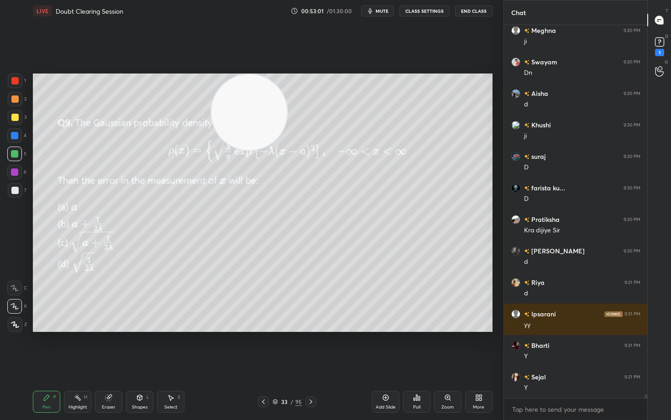
drag, startPoint x: 309, startPoint y: 118, endPoint x: 173, endPoint y: 76, distance: 141.9
click at [211, 85] on video at bounding box center [249, 112] width 76 height 76
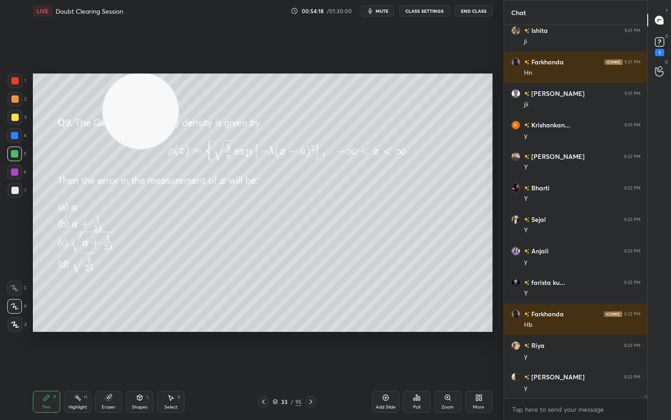
scroll to position [37118, 0]
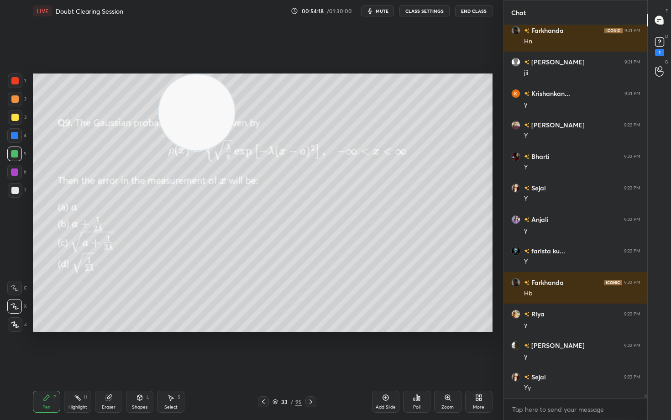
drag, startPoint x: 133, startPoint y: 131, endPoint x: 384, endPoint y: 101, distance: 252.3
click at [235, 107] on video at bounding box center [197, 112] width 76 height 76
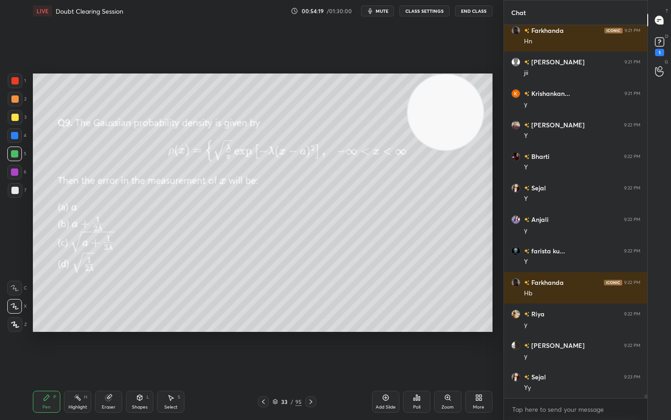
drag, startPoint x: 444, startPoint y: 97, endPoint x: 457, endPoint y: 90, distance: 14.5
click at [466, 88] on video at bounding box center [446, 112] width 76 height 76
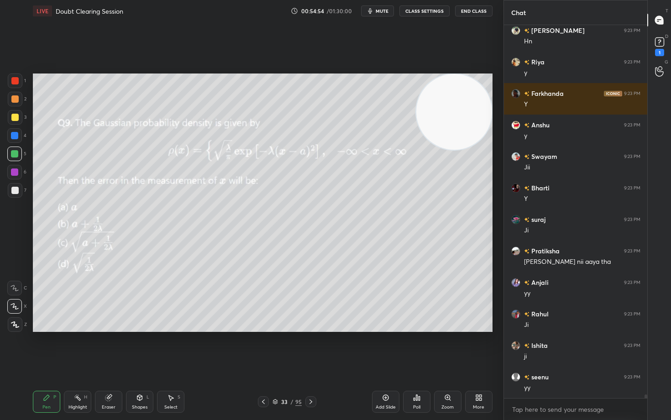
scroll to position [38157, 0]
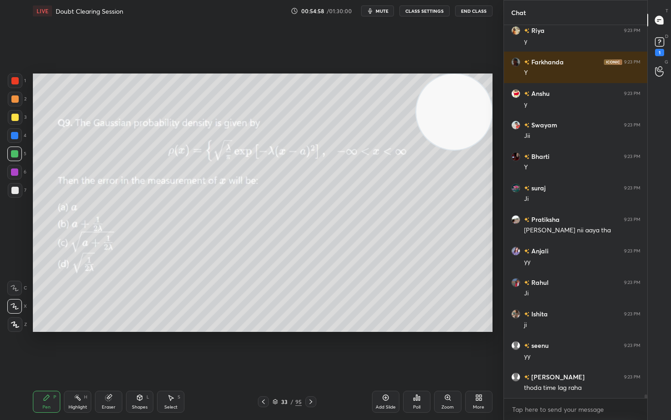
click at [16, 114] on div at bounding box center [14, 117] width 7 height 7
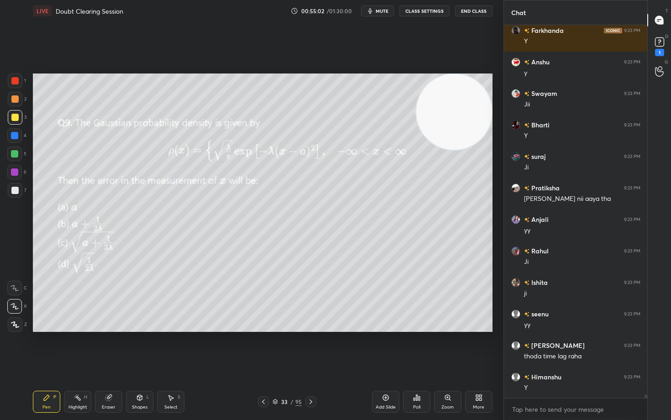
scroll to position [38228, 0]
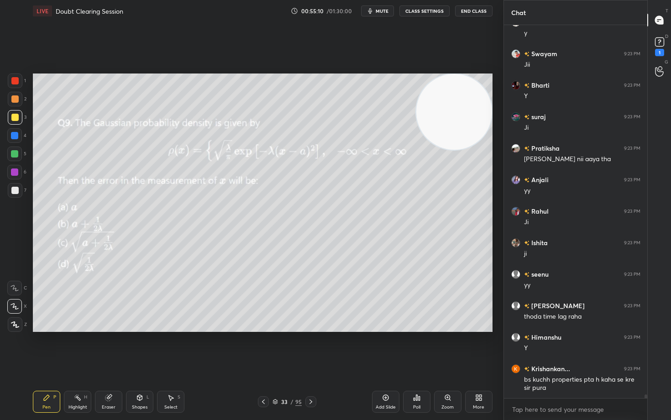
drag, startPoint x: 387, startPoint y: 398, endPoint x: 386, endPoint y: 392, distance: 5.6
click at [386, 348] on icon at bounding box center [385, 397] width 7 height 7
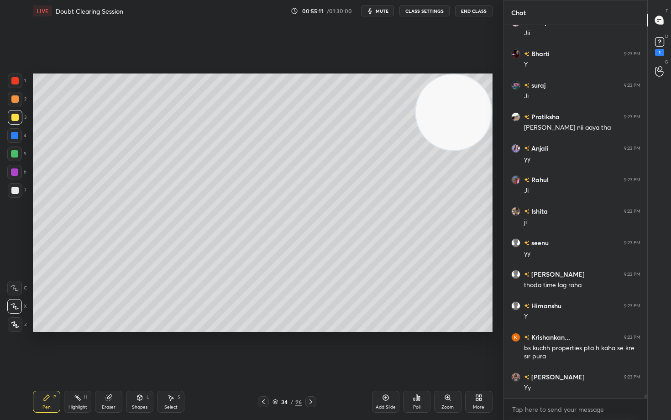
drag, startPoint x: 447, startPoint y: 123, endPoint x: 460, endPoint y: 103, distance: 23.6
click at [460, 104] on video at bounding box center [454, 112] width 76 height 76
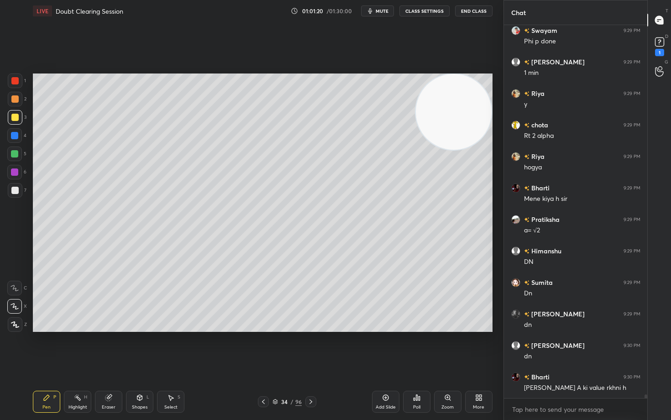
scroll to position [39421, 0]
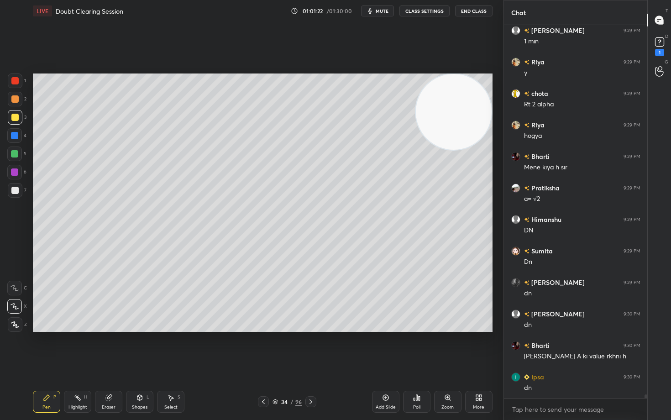
click at [13, 190] on div at bounding box center [14, 190] width 7 height 7
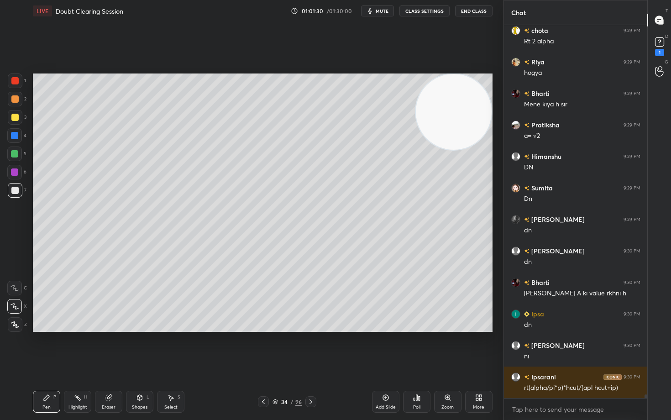
scroll to position [39516, 0]
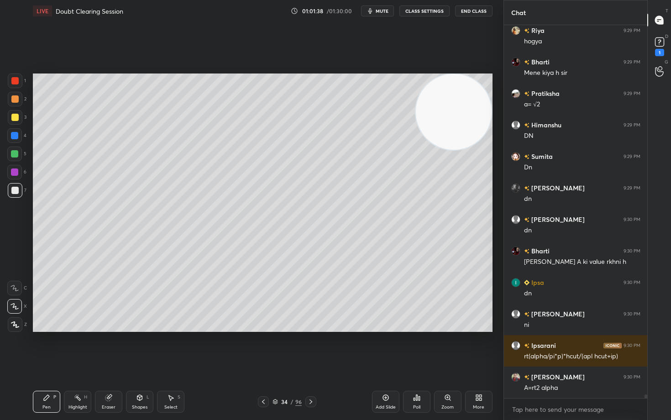
drag, startPoint x: 102, startPoint y: 400, endPoint x: 130, endPoint y: 358, distance: 50.8
click at [101, 348] on div "Eraser" at bounding box center [108, 402] width 27 height 22
drag, startPoint x: 47, startPoint y: 399, endPoint x: 87, endPoint y: 341, distance: 70.3
click at [47, 348] on icon at bounding box center [46, 397] width 7 height 7
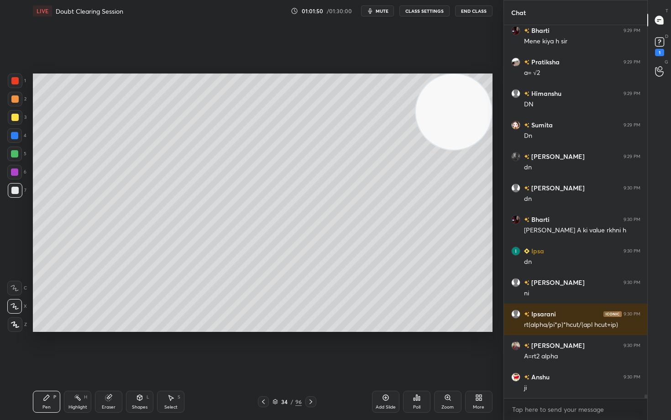
click at [110, 348] on div "Eraser" at bounding box center [108, 402] width 27 height 22
click at [46, 348] on icon at bounding box center [46, 397] width 5 height 5
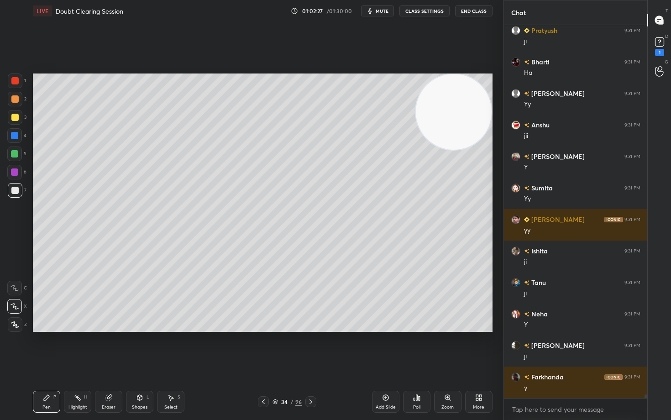
scroll to position [40114, 0]
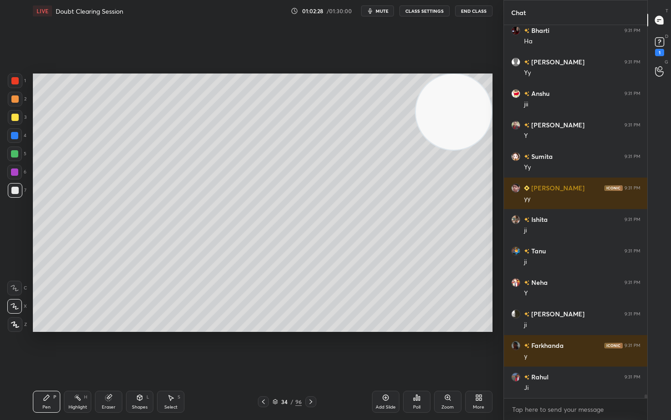
click at [108, 348] on icon at bounding box center [108, 398] width 6 height 6
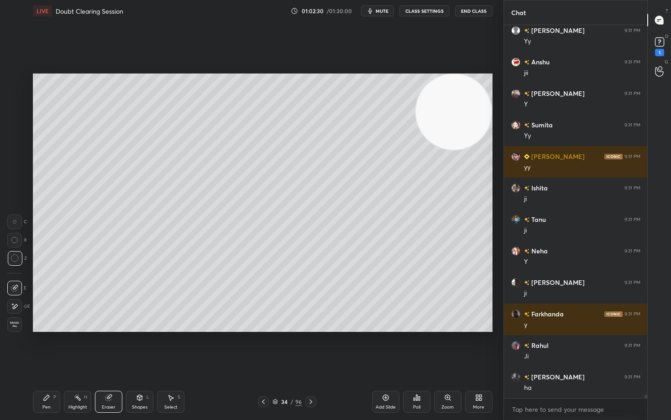
scroll to position [40177, 0]
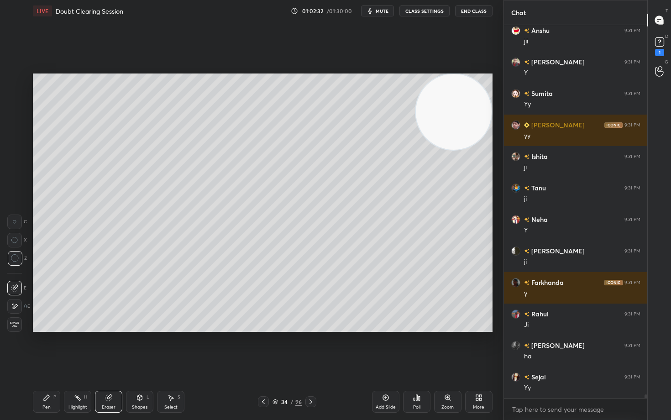
click at [46, 348] on icon at bounding box center [46, 397] width 7 height 7
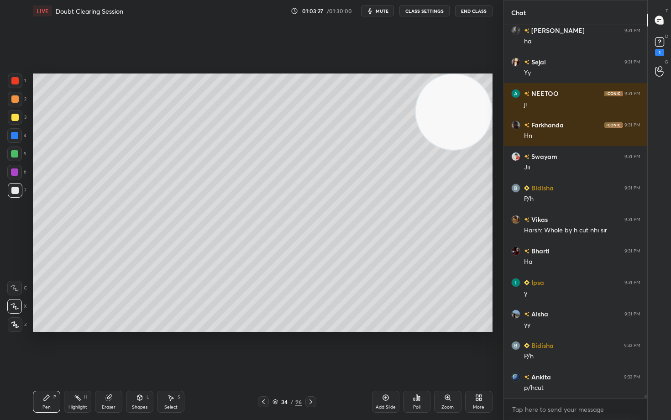
scroll to position [40524, 0]
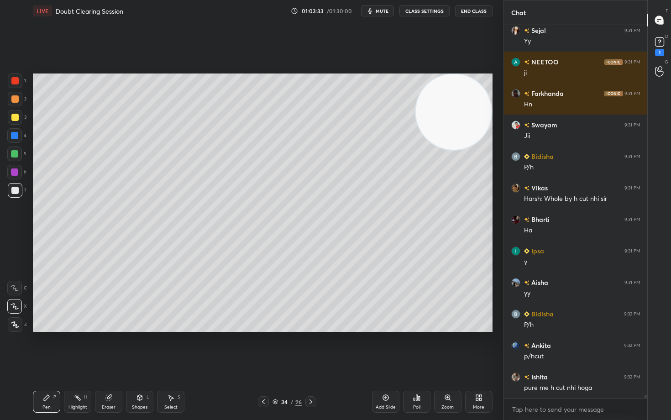
drag, startPoint x: 106, startPoint y: 404, endPoint x: 153, endPoint y: 363, distance: 63.1
click at [109, 348] on div "Eraser" at bounding box center [108, 402] width 27 height 22
click at [47, 348] on icon at bounding box center [46, 397] width 7 height 7
click at [109, 348] on div "Eraser" at bounding box center [108, 402] width 27 height 22
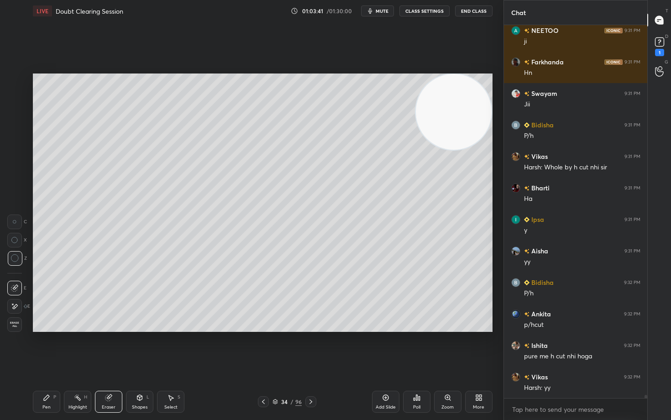
click at [46, 348] on icon at bounding box center [46, 397] width 5 height 5
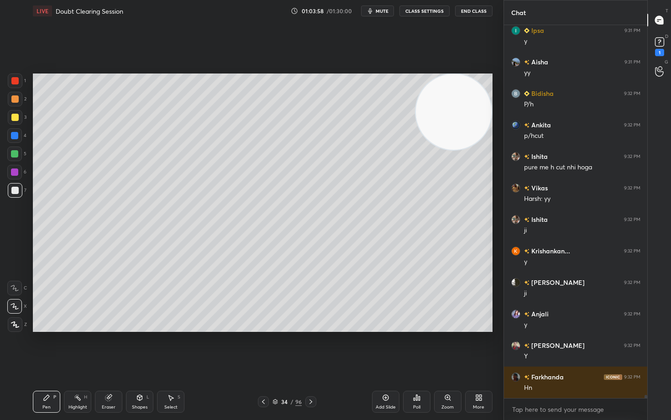
scroll to position [40775, 0]
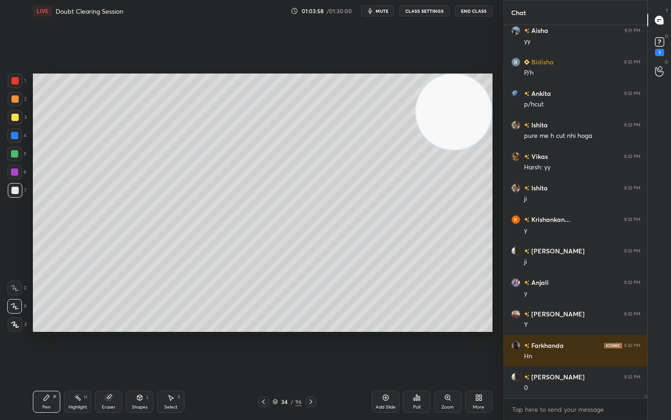
click at [104, 348] on div "Eraser" at bounding box center [108, 402] width 27 height 22
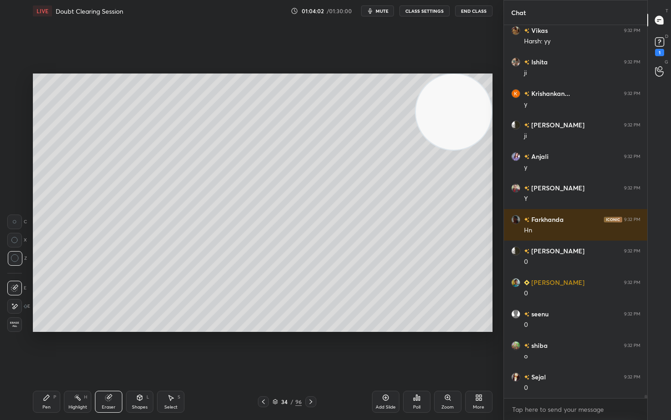
scroll to position [40933, 0]
click at [41, 348] on div "Pen P" at bounding box center [46, 402] width 27 height 22
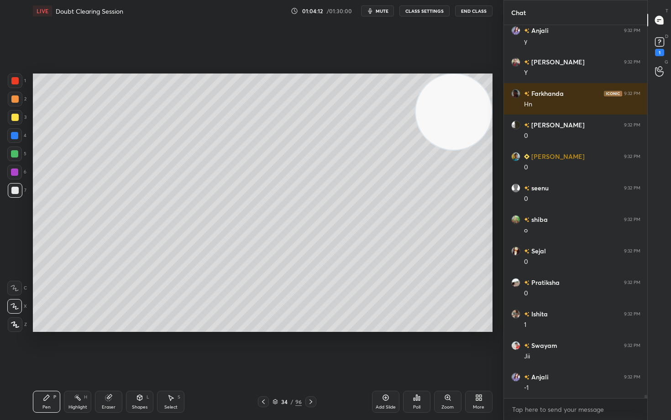
scroll to position [41059, 0]
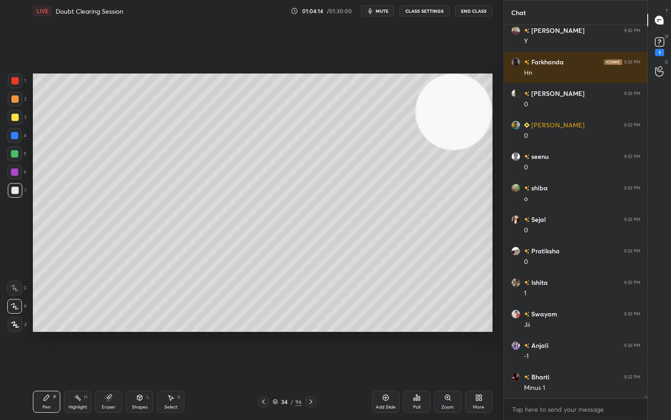
drag, startPoint x: 108, startPoint y: 400, endPoint x: 109, endPoint y: 395, distance: 5.2
click at [107, 348] on icon at bounding box center [108, 398] width 6 height 6
click at [49, 348] on icon at bounding box center [46, 397] width 7 height 7
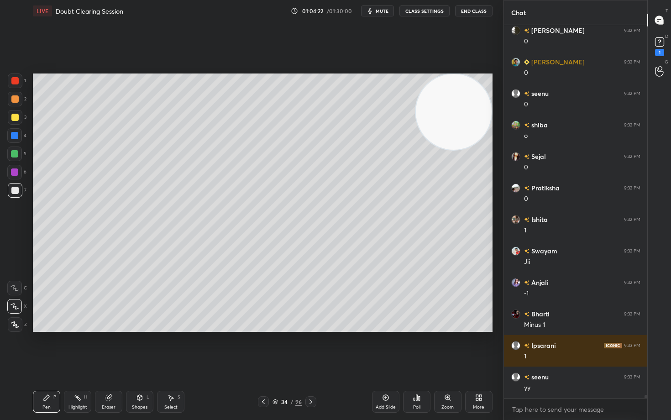
scroll to position [41153, 0]
drag, startPoint x: 109, startPoint y: 402, endPoint x: 124, endPoint y: 393, distance: 17.6
click at [109, 348] on div "Eraser" at bounding box center [108, 402] width 27 height 22
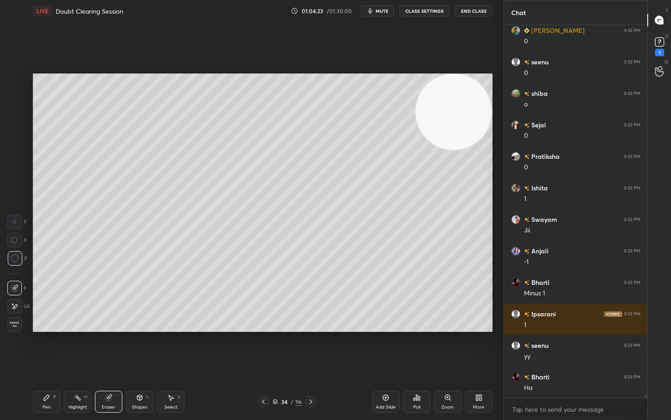
scroll to position [41185, 0]
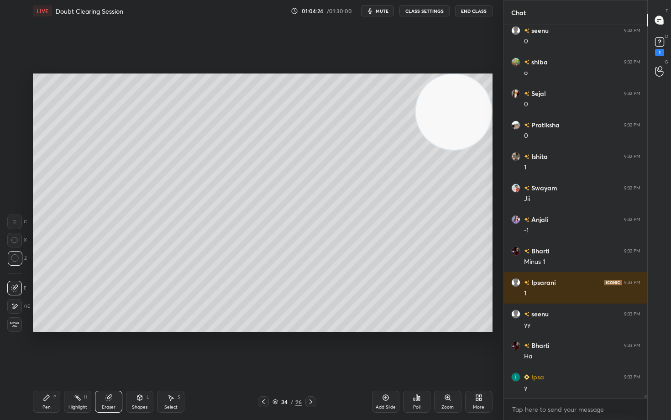
drag, startPoint x: 48, startPoint y: 396, endPoint x: 83, endPoint y: 377, distance: 39.4
click at [49, 348] on icon at bounding box center [46, 397] width 5 height 5
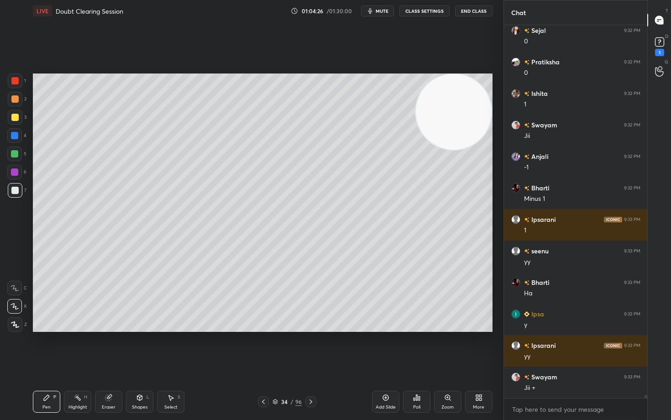
scroll to position [41342, 0]
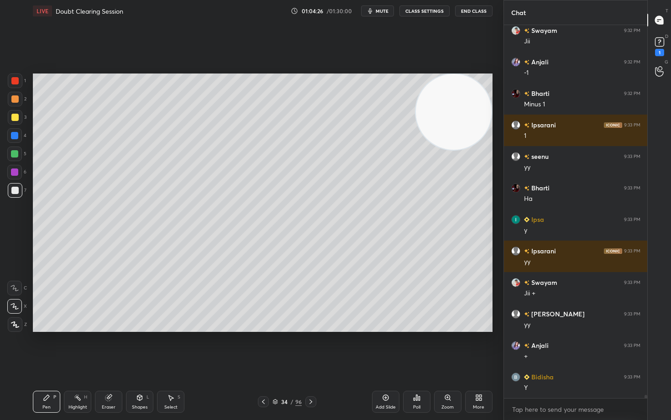
drag, startPoint x: 110, startPoint y: 401, endPoint x: 139, endPoint y: 382, distance: 34.8
click at [114, 348] on div "Eraser" at bounding box center [108, 402] width 27 height 22
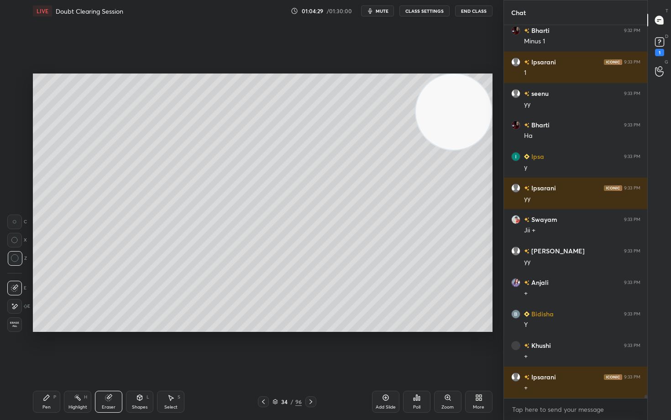
scroll to position [41437, 0]
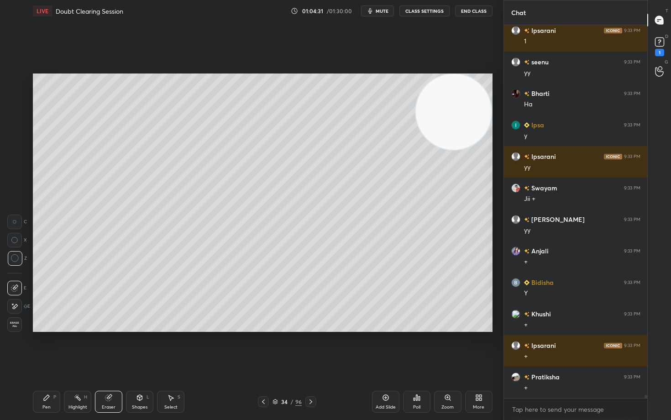
click at [50, 348] on div "Pen P" at bounding box center [46, 402] width 27 height 22
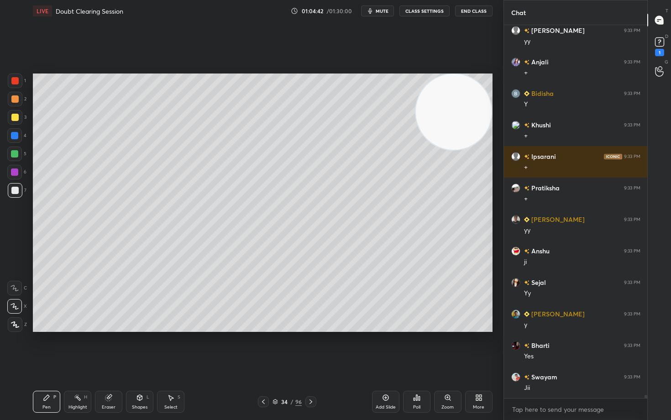
scroll to position [41657, 0]
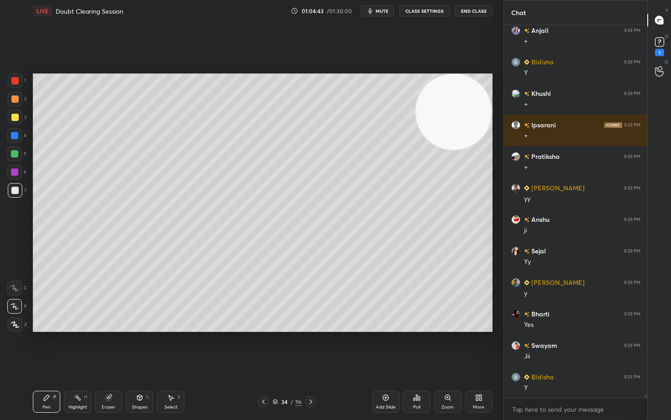
click at [49, 348] on div "Pen P" at bounding box center [46, 402] width 27 height 22
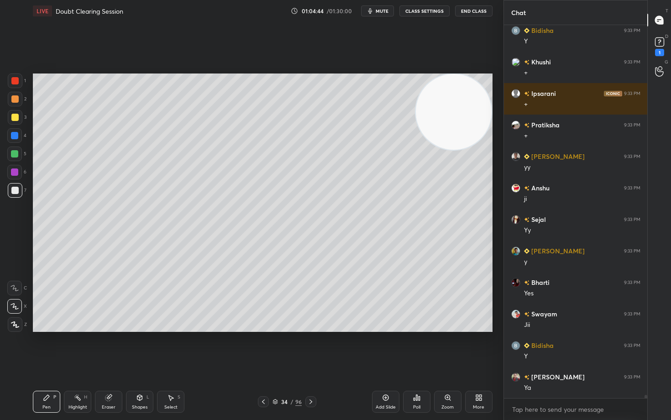
click at [385, 348] on icon at bounding box center [385, 397] width 7 height 7
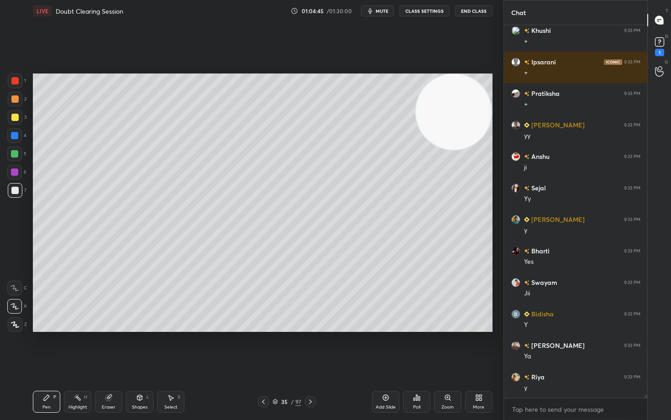
scroll to position [41752, 0]
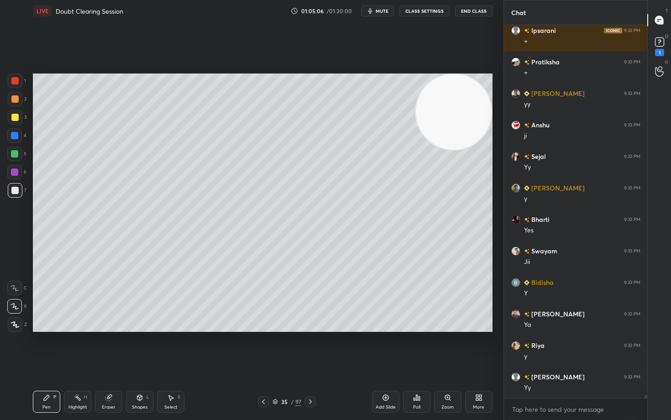
drag, startPoint x: 460, startPoint y: 155, endPoint x: 454, endPoint y: 236, distance: 80.6
click at [457, 150] on video at bounding box center [454, 112] width 76 height 76
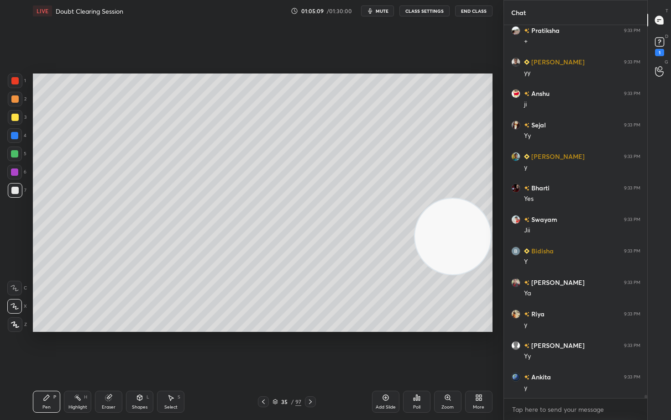
scroll to position [41815, 0]
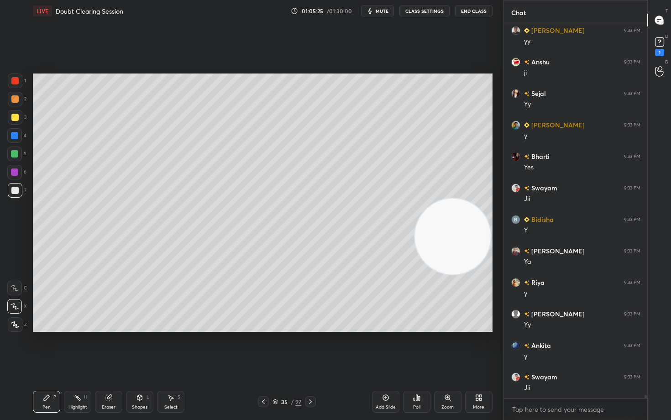
drag, startPoint x: 454, startPoint y: 247, endPoint x: 467, endPoint y: 102, distance: 146.2
click at [475, 199] on video at bounding box center [453, 237] width 76 height 76
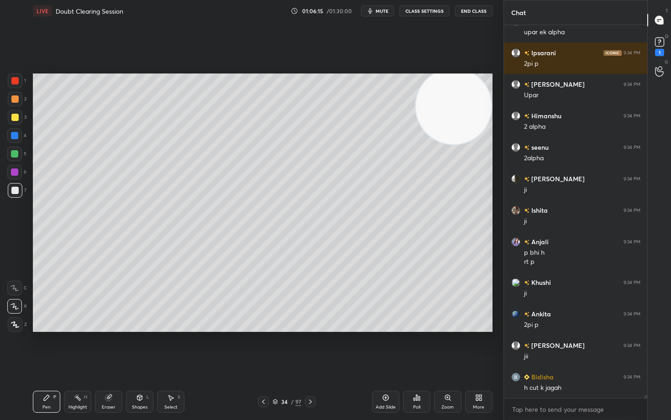
scroll to position [42643, 0]
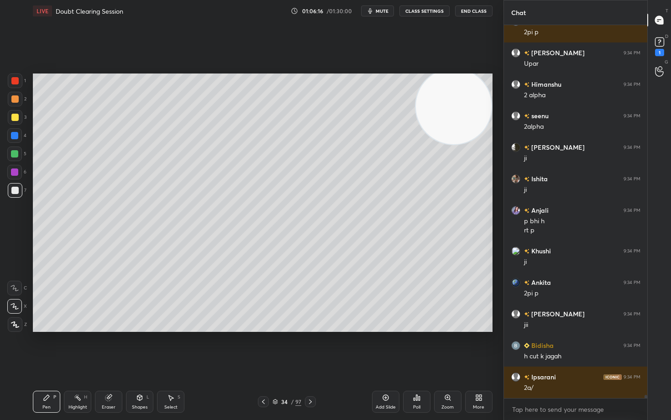
drag, startPoint x: 107, startPoint y: 396, endPoint x: 132, endPoint y: 333, distance: 67.6
click at [107, 348] on icon at bounding box center [108, 398] width 6 height 6
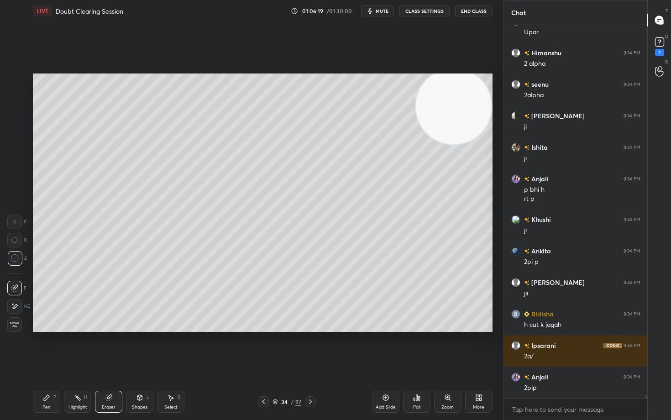
click at [42, 348] on div "Pen P" at bounding box center [46, 402] width 27 height 22
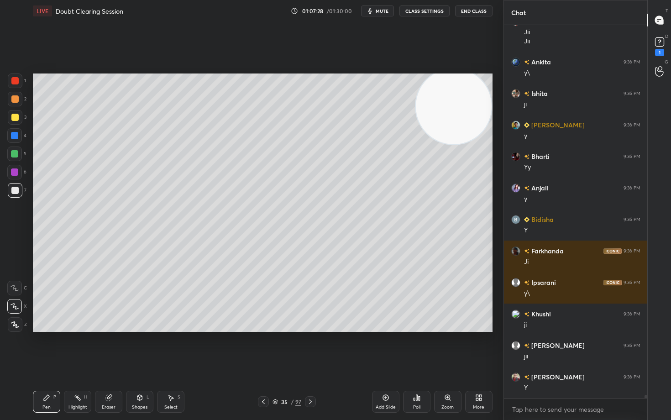
scroll to position [43408, 0]
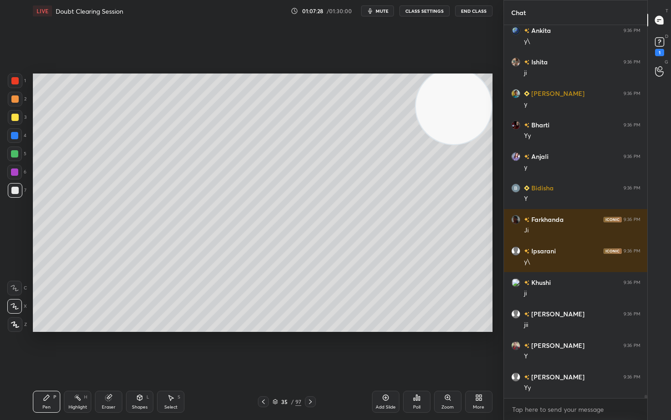
click at [15, 118] on div at bounding box center [14, 117] width 7 height 7
click at [385, 348] on icon at bounding box center [385, 397] width 3 height 3
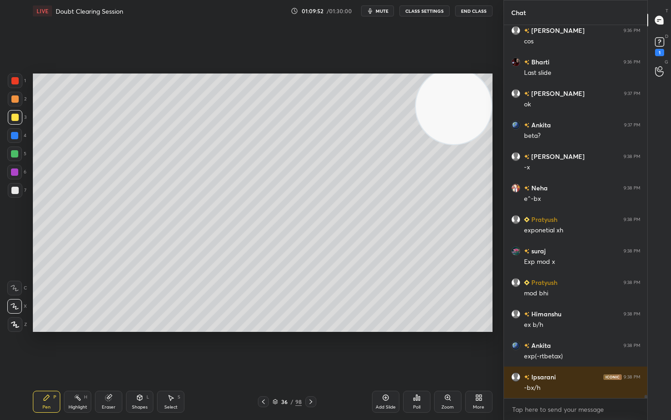
scroll to position [43817, 0]
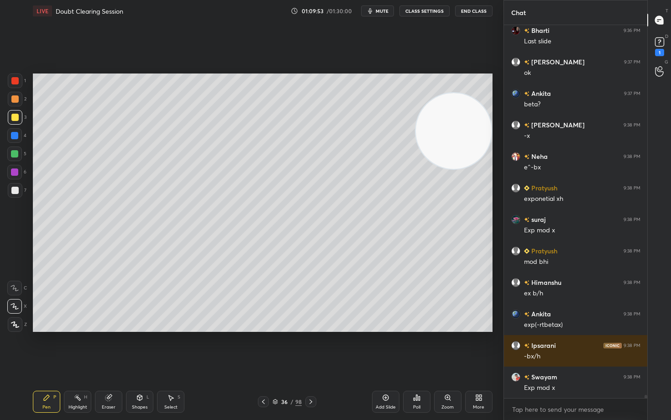
drag, startPoint x: 445, startPoint y: 115, endPoint x: 413, endPoint y: 144, distance: 43.6
click at [452, 138] on video at bounding box center [454, 131] width 76 height 76
drag, startPoint x: 10, startPoint y: 191, endPoint x: 21, endPoint y: 192, distance: 10.5
click at [9, 191] on div at bounding box center [15, 190] width 15 height 15
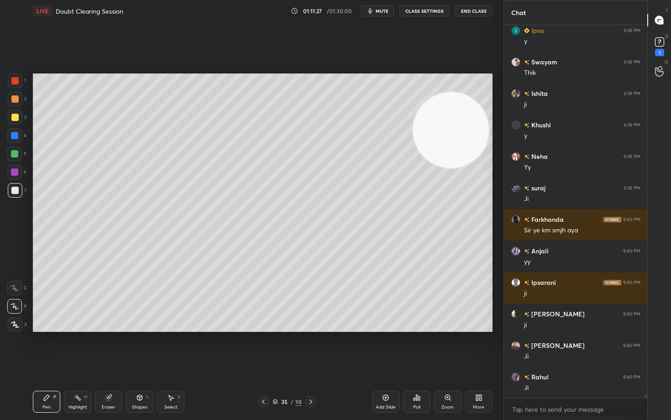
scroll to position [44731, 0]
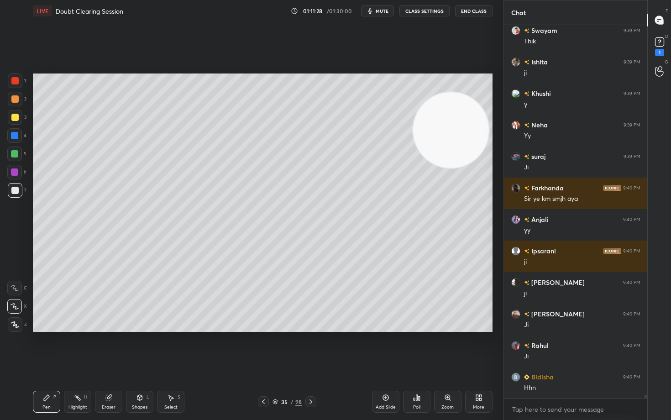
drag, startPoint x: 12, startPoint y: 84, endPoint x: 25, endPoint y: 104, distance: 23.8
click at [12, 85] on div at bounding box center [15, 80] width 15 height 15
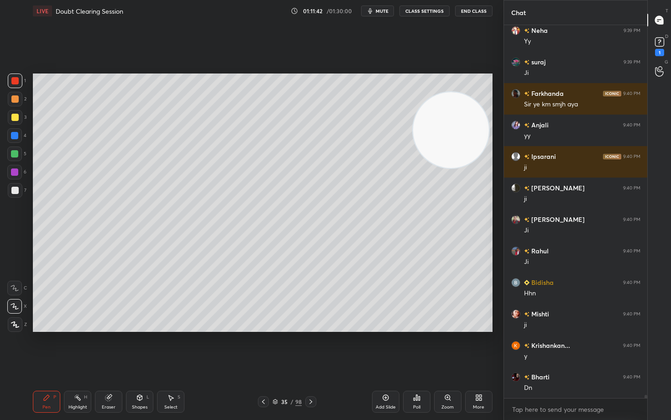
scroll to position [44857, 0]
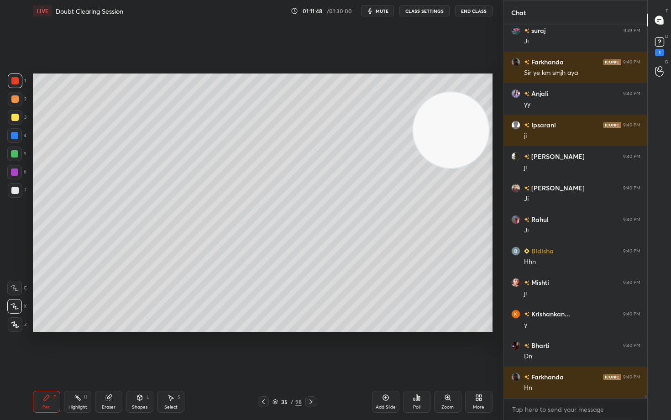
click at [383, 348] on icon at bounding box center [385, 397] width 7 height 7
drag, startPoint x: 447, startPoint y: 162, endPoint x: 404, endPoint y: 160, distance: 42.9
click at [440, 186] on video at bounding box center [447, 148] width 76 height 76
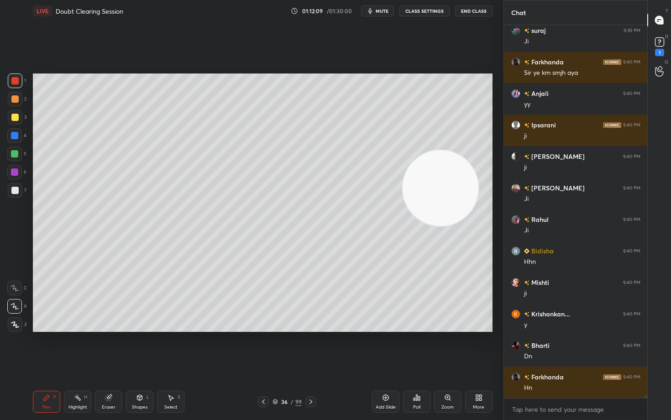
drag, startPoint x: 431, startPoint y: 222, endPoint x: 409, endPoint y: 242, distance: 29.1
click at [423, 226] on video at bounding box center [441, 188] width 76 height 76
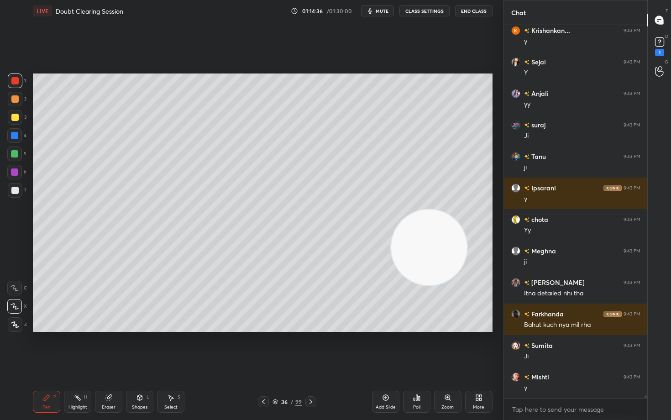
scroll to position [47983, 0]
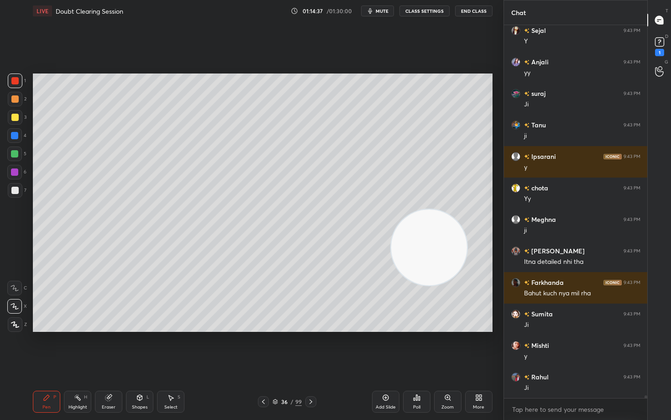
click at [383, 348] on icon at bounding box center [385, 397] width 7 height 7
drag, startPoint x: 423, startPoint y: 262, endPoint x: 452, endPoint y: 81, distance: 183.6
click at [461, 208] on video at bounding box center [429, 246] width 76 height 76
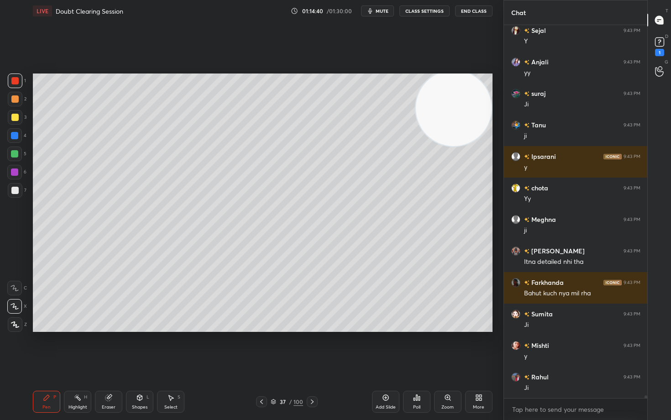
click at [16, 189] on div at bounding box center [14, 190] width 7 height 7
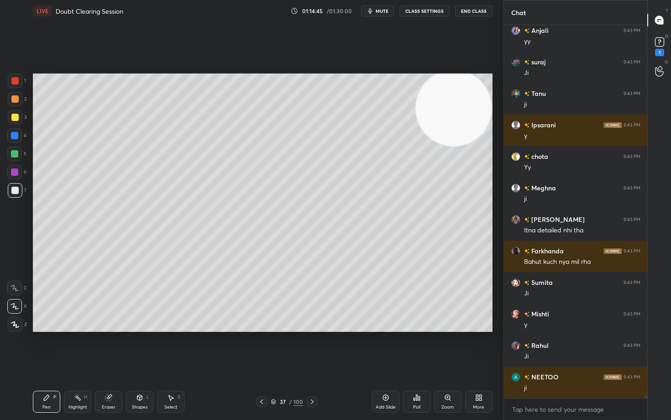
scroll to position [48054, 0]
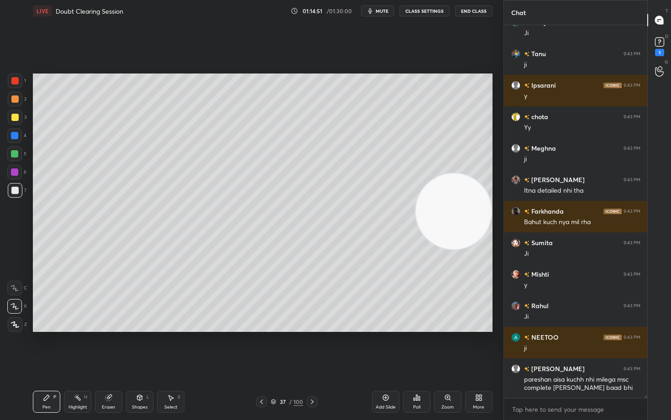
drag, startPoint x: 466, startPoint y: 167, endPoint x: 472, endPoint y: 215, distance: 48.3
click at [472, 216] on video at bounding box center [454, 211] width 76 height 76
click at [13, 119] on div at bounding box center [14, 117] width 7 height 7
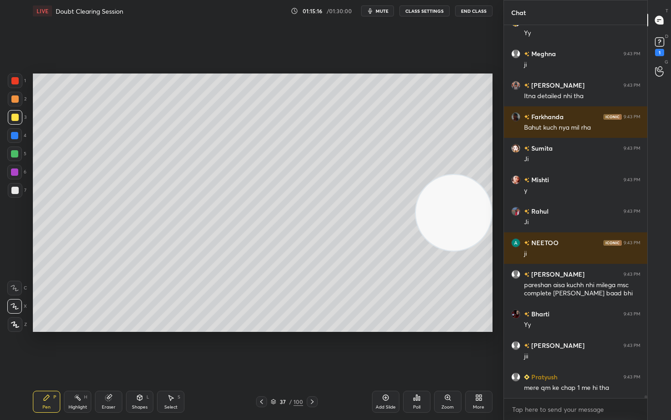
scroll to position [48180, 0]
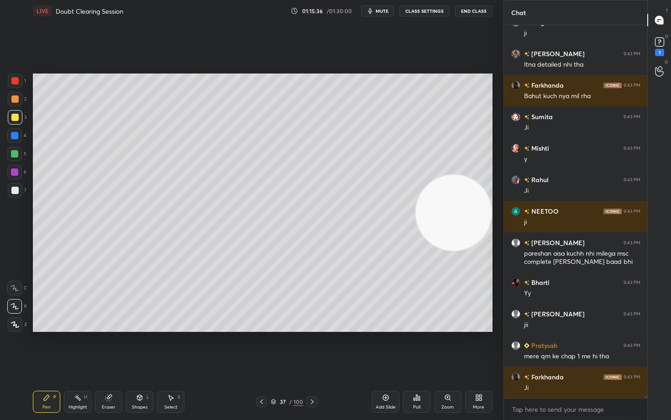
click at [462, 251] on video at bounding box center [454, 213] width 76 height 76
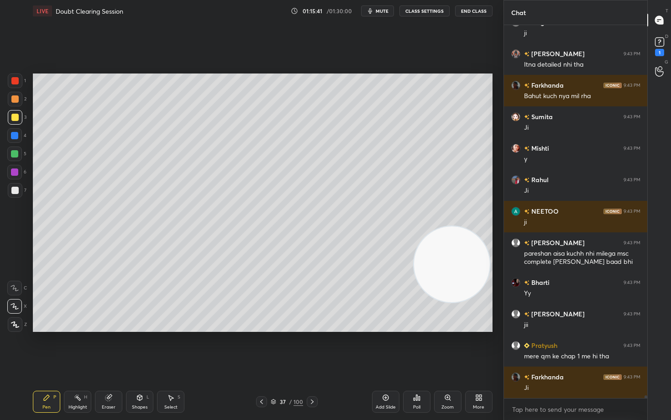
click at [16, 100] on div at bounding box center [14, 98] width 7 height 7
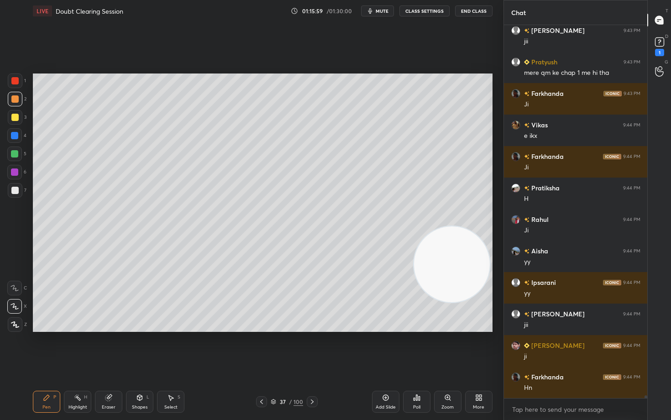
scroll to position [48495, 0]
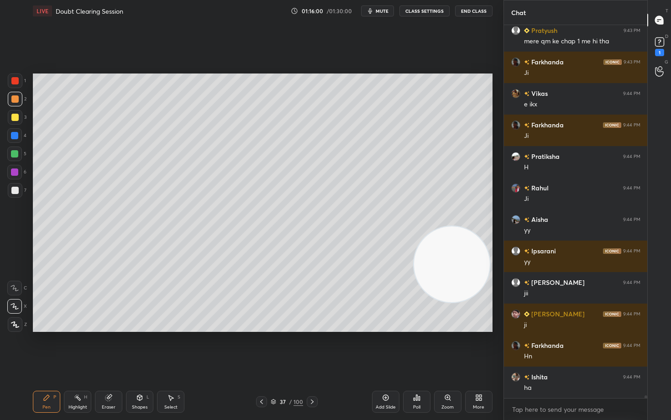
click at [387, 348] on icon at bounding box center [385, 397] width 7 height 7
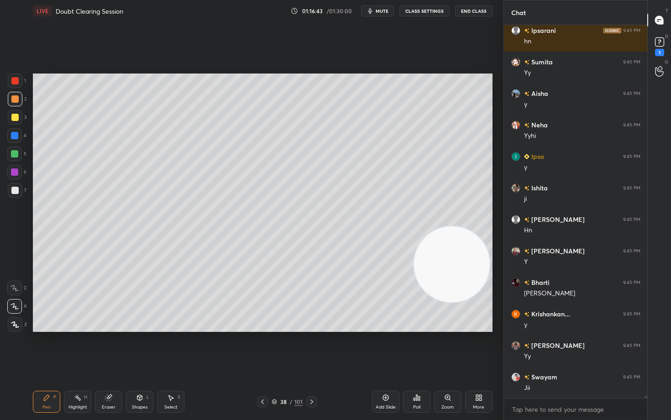
scroll to position [49062, 0]
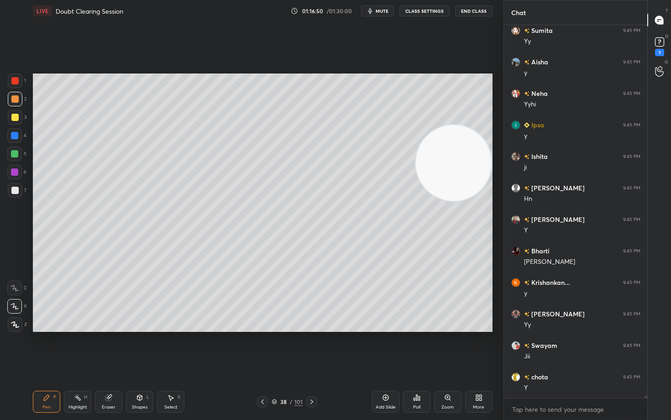
drag, startPoint x: 461, startPoint y: 276, endPoint x: 460, endPoint y: 126, distance: 150.2
click at [474, 125] on video at bounding box center [454, 163] width 76 height 76
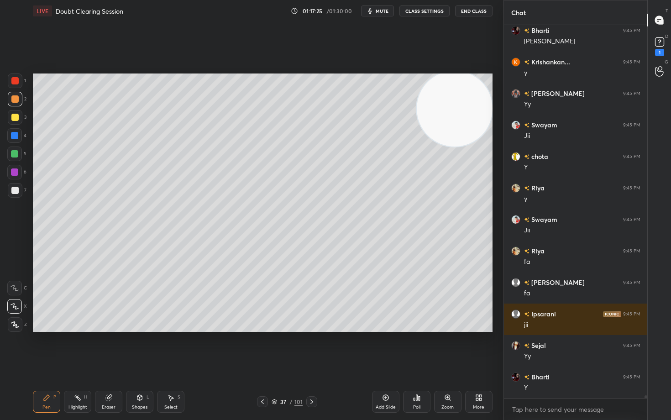
scroll to position [49314, 0]
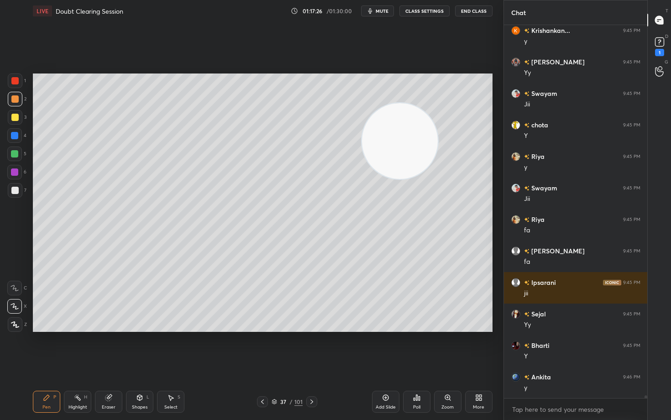
drag, startPoint x: 393, startPoint y: 133, endPoint x: 267, endPoint y: 162, distance: 129.3
click at [362, 179] on video at bounding box center [400, 141] width 76 height 76
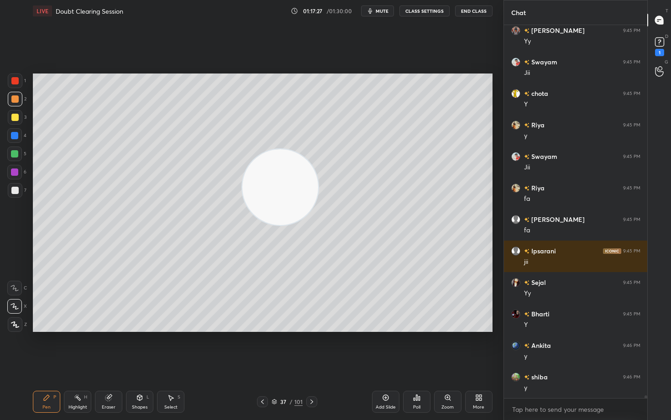
drag, startPoint x: 106, startPoint y: 403, endPoint x: 137, endPoint y: 375, distance: 41.7
click at [105, 348] on div "Eraser" at bounding box center [108, 402] width 27 height 22
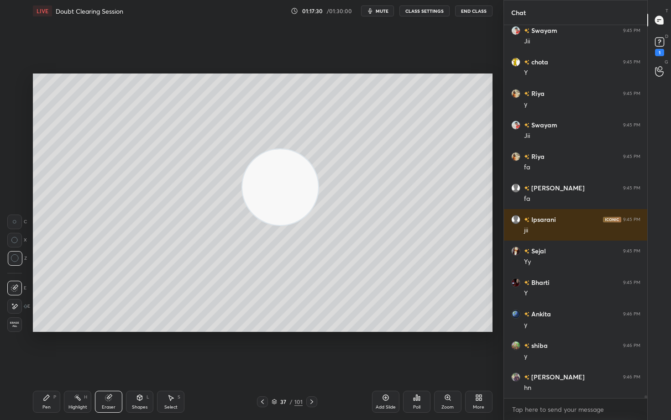
drag, startPoint x: 39, startPoint y: 402, endPoint x: 86, endPoint y: 338, distance: 79.3
click at [39, 348] on div "Pen P" at bounding box center [46, 402] width 27 height 22
drag, startPoint x: 280, startPoint y: 199, endPoint x: 409, endPoint y: 98, distance: 164.2
click at [317, 149] on video at bounding box center [279, 187] width 76 height 76
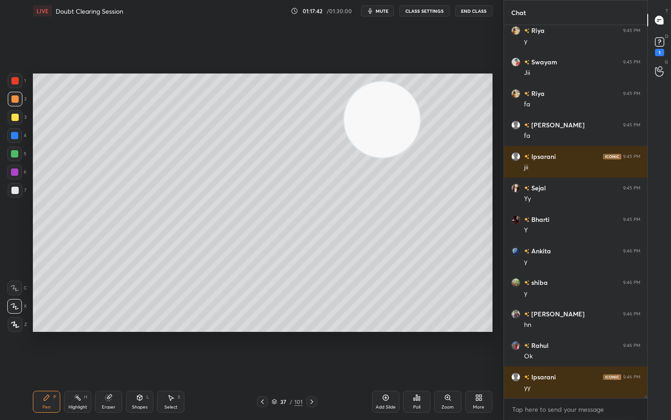
scroll to position [49534, 0]
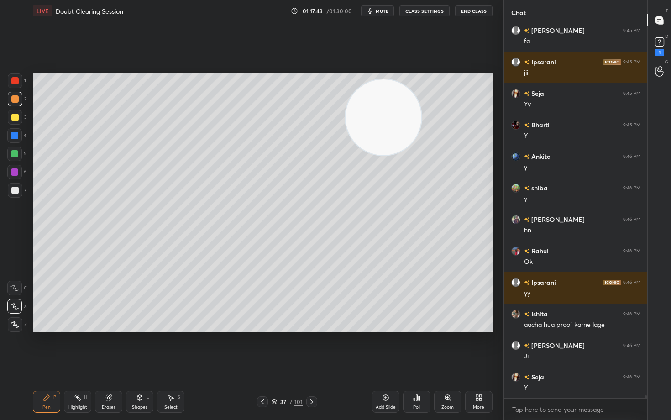
drag, startPoint x: 393, startPoint y: 129, endPoint x: 455, endPoint y: 85, distance: 75.6
click at [421, 89] on video at bounding box center [384, 117] width 76 height 76
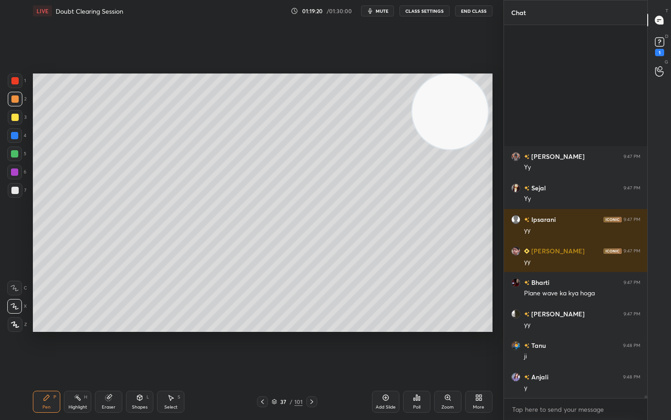
scroll to position [50448, 0]
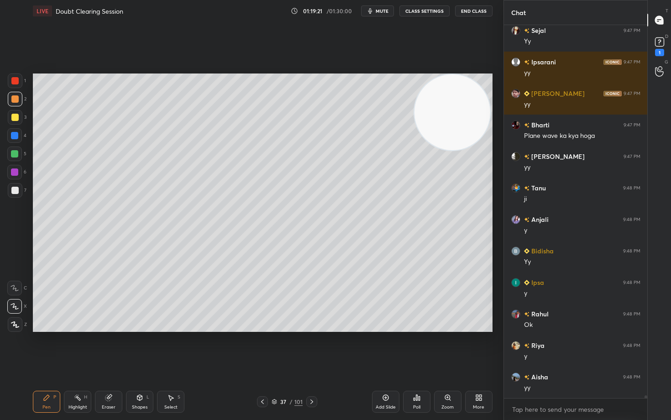
drag, startPoint x: 437, startPoint y: 126, endPoint x: 456, endPoint y: 96, distance: 36.0
click at [458, 100] on video at bounding box center [452, 112] width 76 height 76
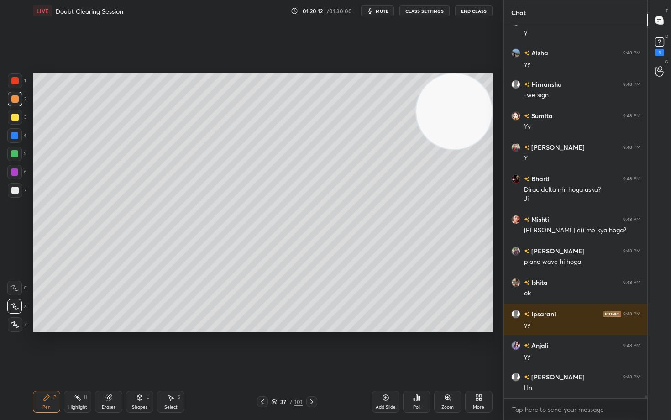
scroll to position [50803, 0]
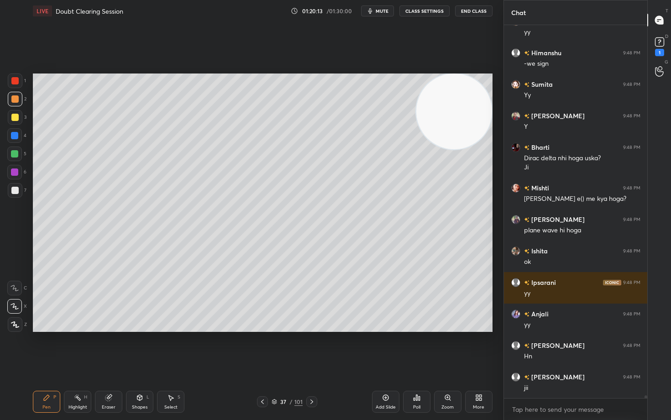
click at [14, 136] on div at bounding box center [14, 135] width 7 height 7
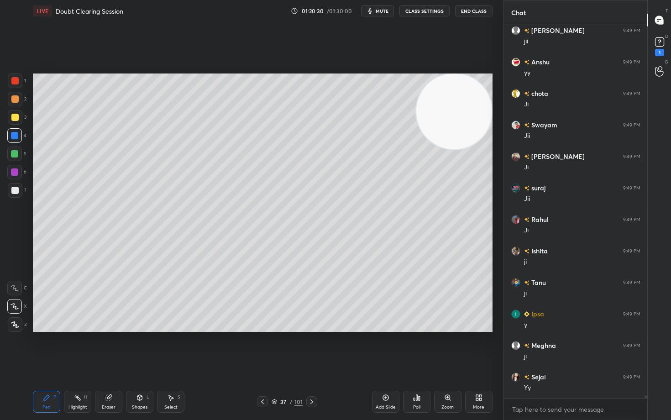
scroll to position [51307, 0]
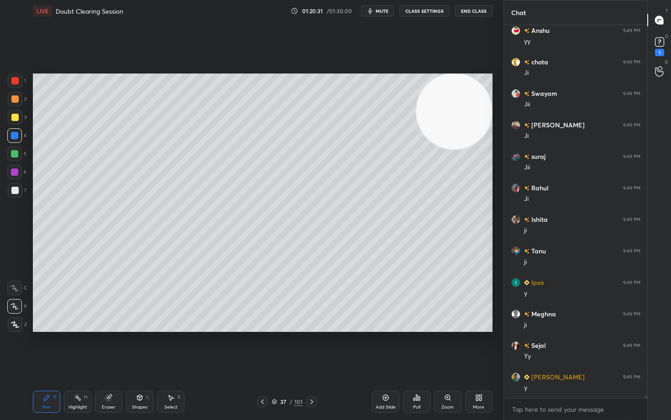
drag, startPoint x: 387, startPoint y: 397, endPoint x: 386, endPoint y: 390, distance: 6.9
click at [385, 348] on icon at bounding box center [385, 397] width 7 height 7
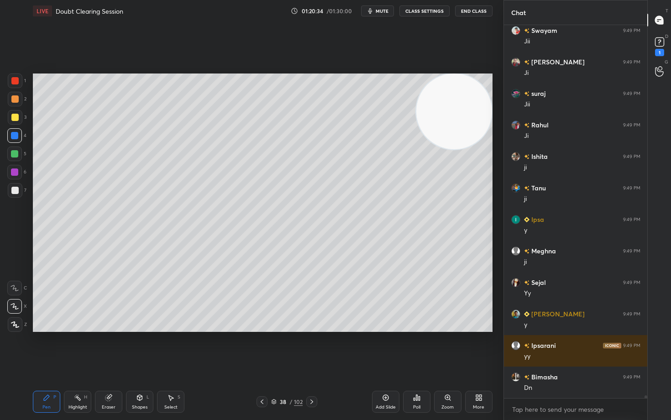
scroll to position [51402, 0]
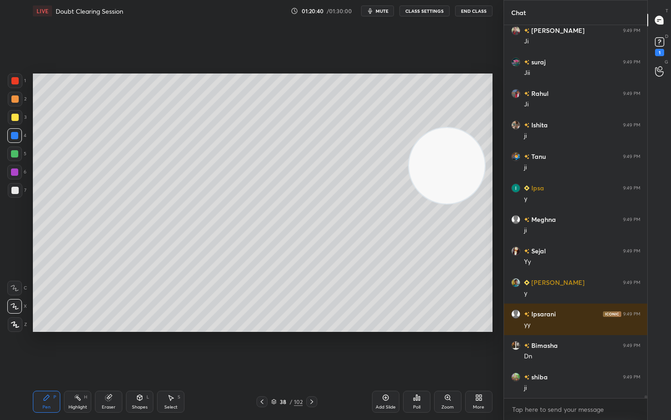
drag, startPoint x: 441, startPoint y: 129, endPoint x: 428, endPoint y: 166, distance: 38.8
click at [433, 180] on video at bounding box center [447, 166] width 76 height 76
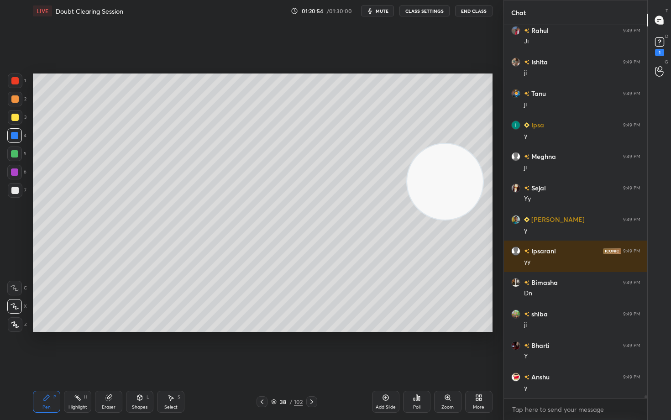
scroll to position [51496, 0]
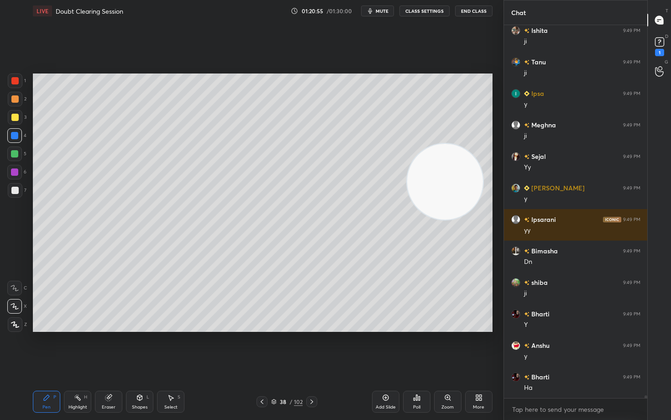
drag, startPoint x: 16, startPoint y: 189, endPoint x: 17, endPoint y: 183, distance: 5.0
click at [16, 190] on div at bounding box center [14, 190] width 7 height 7
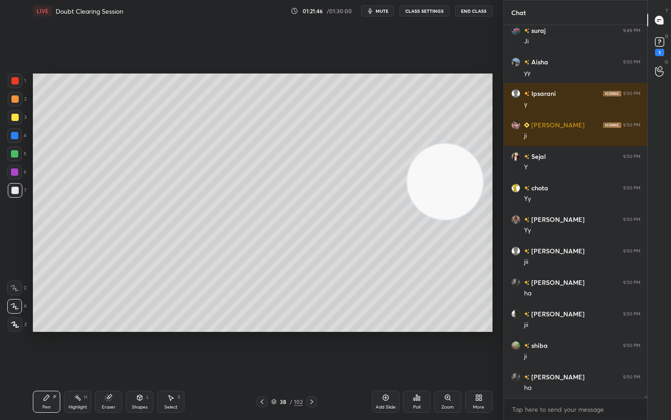
scroll to position [51969, 0]
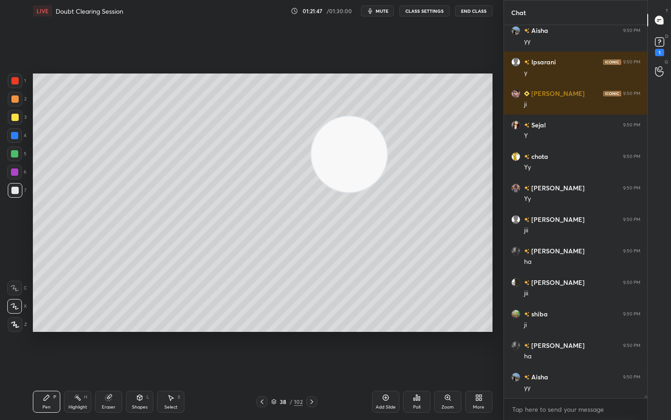
drag, startPoint x: 455, startPoint y: 193, endPoint x: 204, endPoint y: 135, distance: 257.8
click at [311, 138] on video at bounding box center [349, 154] width 76 height 76
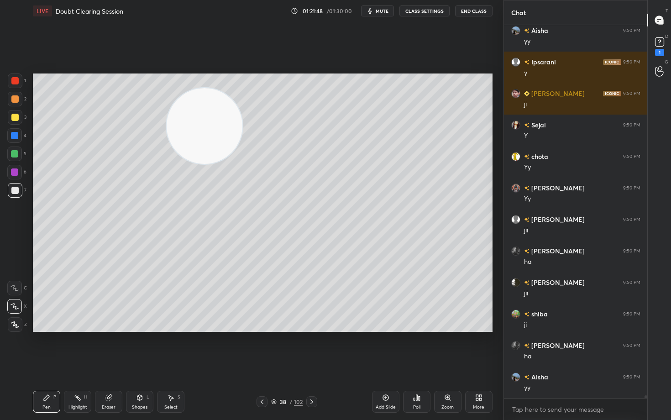
scroll to position [52000, 0]
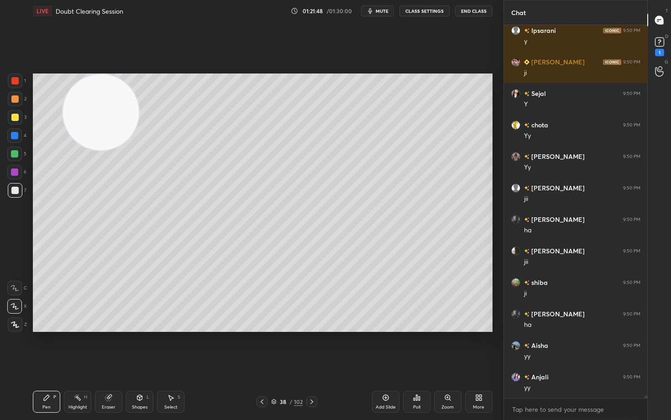
drag, startPoint x: 212, startPoint y: 127, endPoint x: 63, endPoint y: 96, distance: 152.0
click at [74, 101] on video at bounding box center [101, 112] width 76 height 76
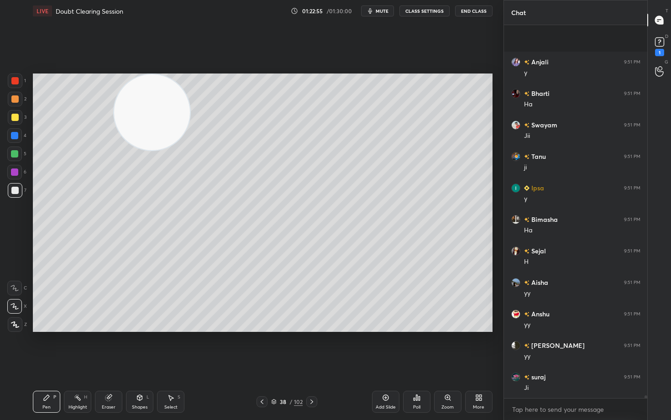
scroll to position [52850, 0]
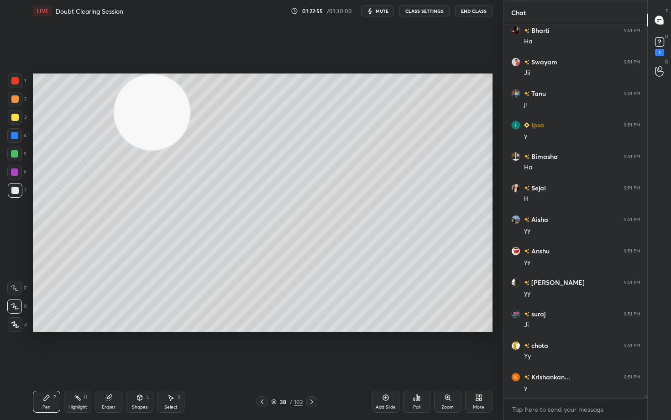
drag, startPoint x: 78, startPoint y: 120, endPoint x: 449, endPoint y: 85, distance: 372.8
click at [190, 99] on video at bounding box center [152, 112] width 76 height 76
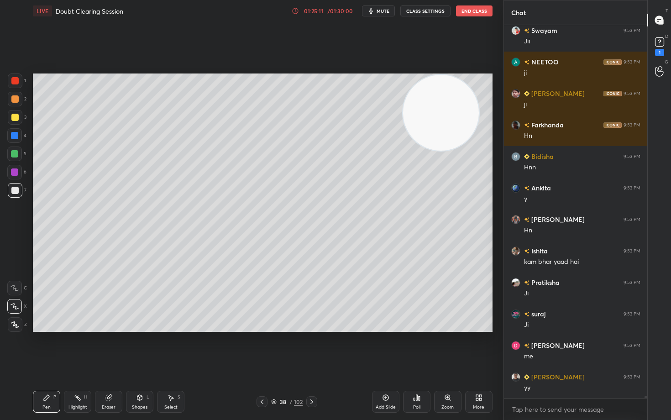
scroll to position [55725, 0]
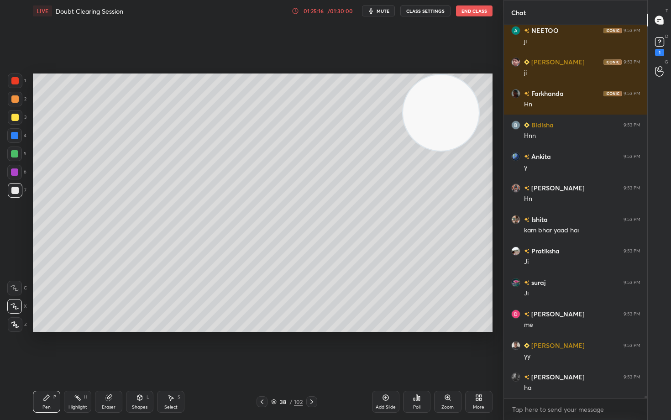
click at [295, 11] on icon at bounding box center [295, 10] width 7 height 7
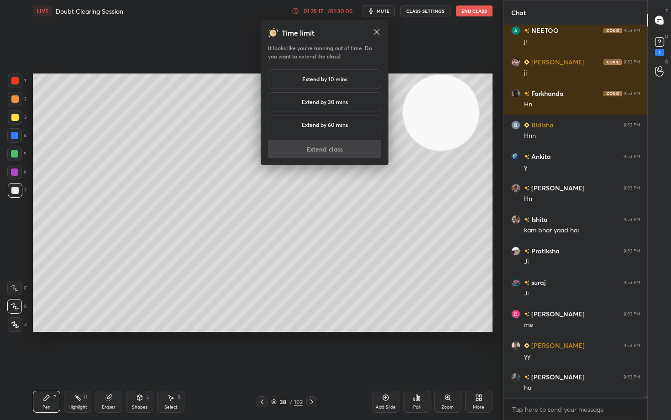
click at [310, 83] on h5 "Extend by 10 mins" at bounding box center [324, 79] width 45 height 8
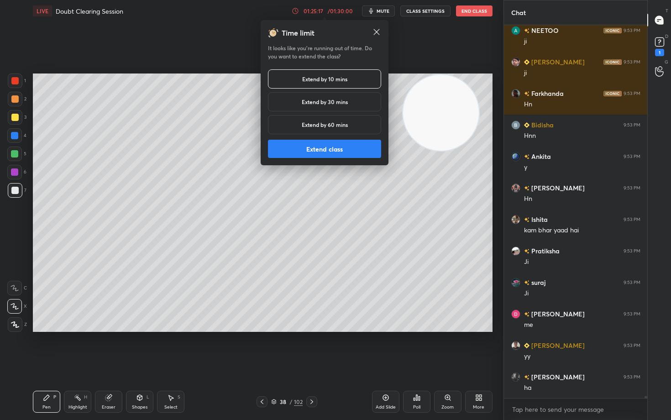
click at [317, 151] on button "Extend class" at bounding box center [324, 149] width 113 height 18
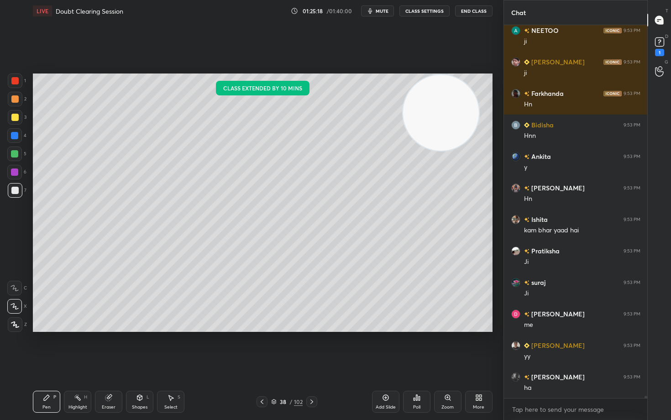
drag, startPoint x: 385, startPoint y: 398, endPoint x: 384, endPoint y: 390, distance: 8.3
click at [384, 348] on icon at bounding box center [385, 397] width 7 height 7
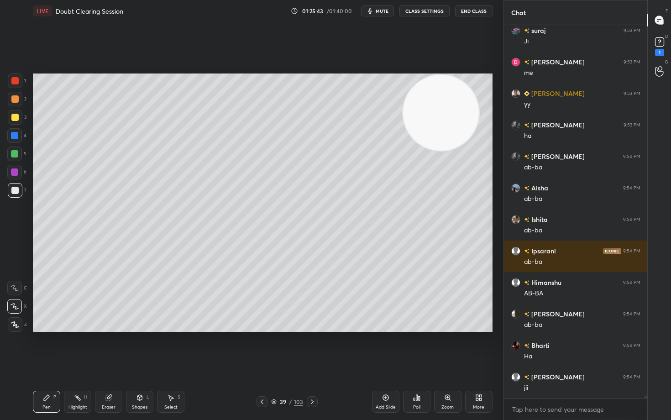
scroll to position [56008, 0]
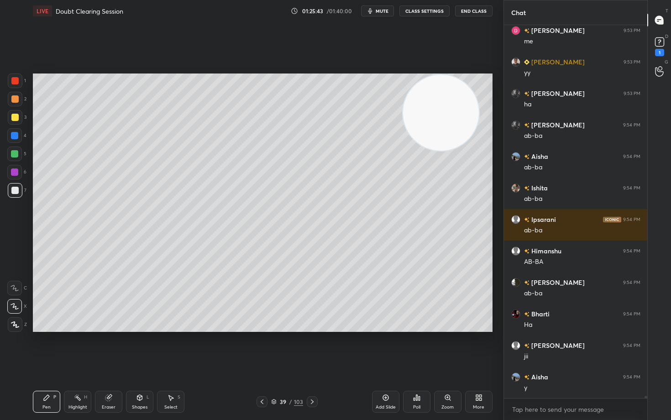
click at [13, 116] on div at bounding box center [14, 117] width 7 height 7
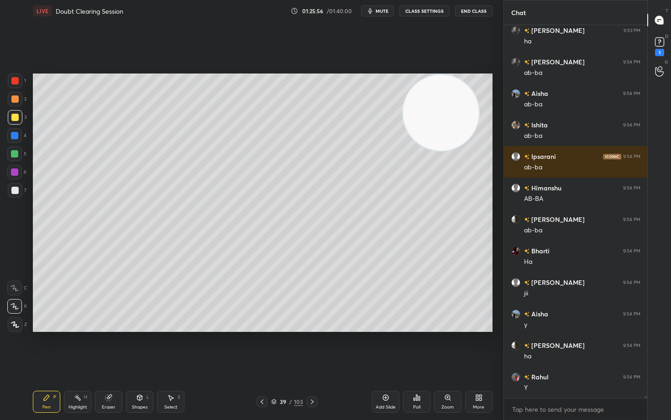
scroll to position [56103, 0]
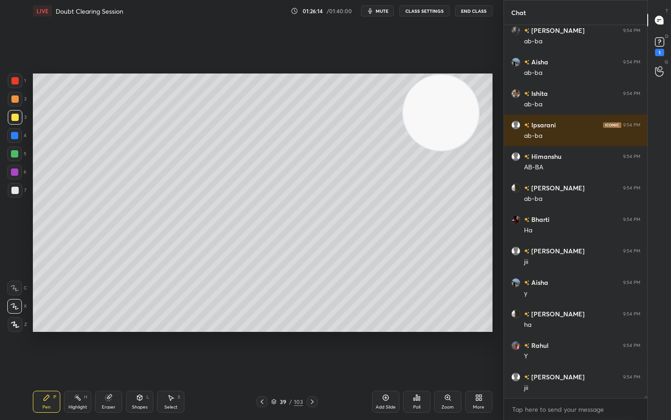
drag, startPoint x: 106, startPoint y: 402, endPoint x: 133, endPoint y: 362, distance: 48.5
click at [109, 348] on div "Eraser" at bounding box center [108, 402] width 27 height 22
drag, startPoint x: 49, startPoint y: 394, endPoint x: 88, endPoint y: 369, distance: 46.6
click at [49, 348] on icon at bounding box center [46, 397] width 7 height 7
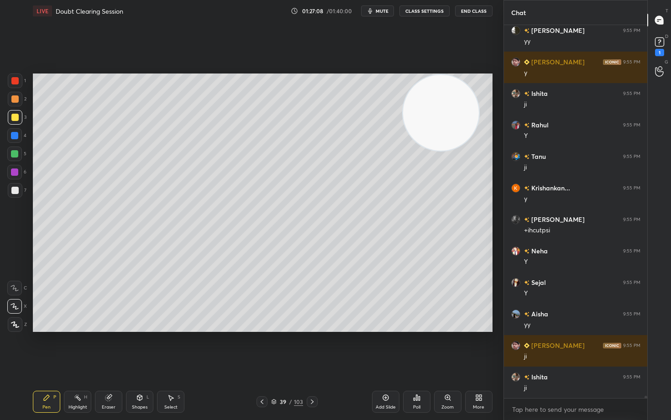
scroll to position [56733, 0]
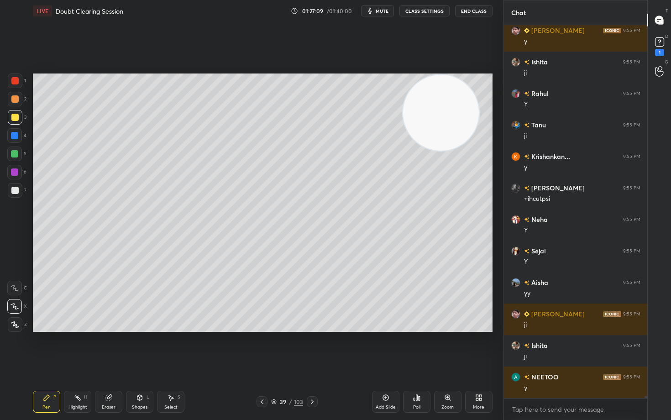
click at [13, 192] on div at bounding box center [14, 190] width 7 height 7
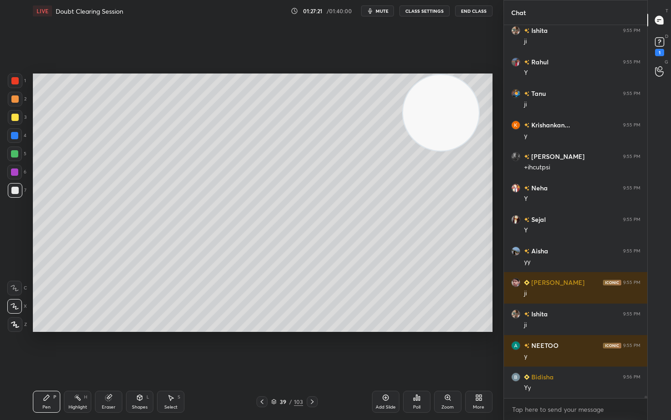
drag, startPoint x: 108, startPoint y: 398, endPoint x: 215, endPoint y: 352, distance: 116.5
click at [108, 348] on icon at bounding box center [108, 398] width 6 height 6
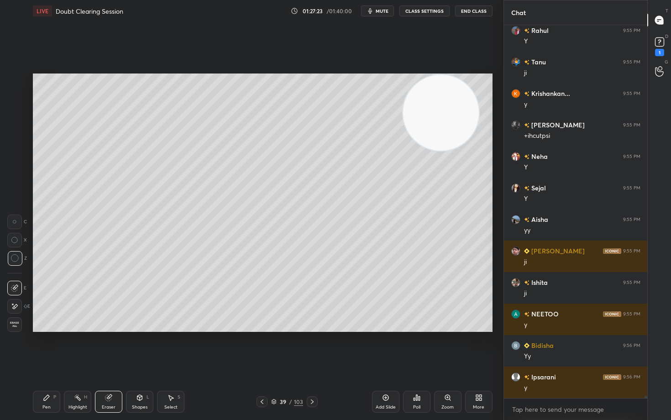
click at [38, 348] on div "Pen P" at bounding box center [46, 402] width 27 height 22
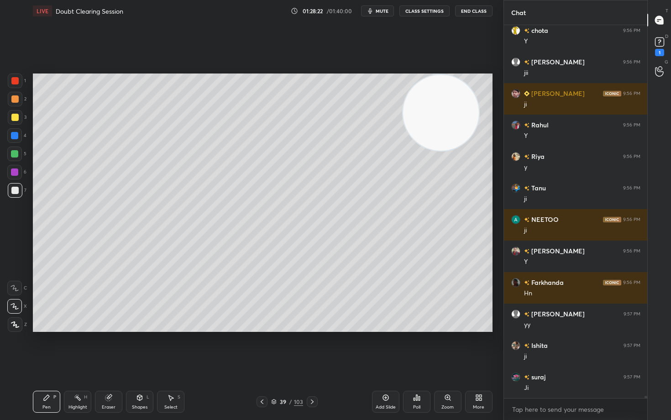
scroll to position [58355, 0]
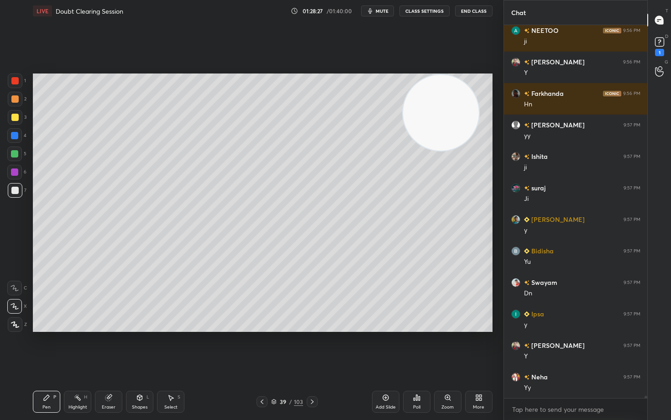
drag, startPoint x: 438, startPoint y: 117, endPoint x: 469, endPoint y: 95, distance: 37.6
click at [466, 98] on video at bounding box center [441, 113] width 76 height 76
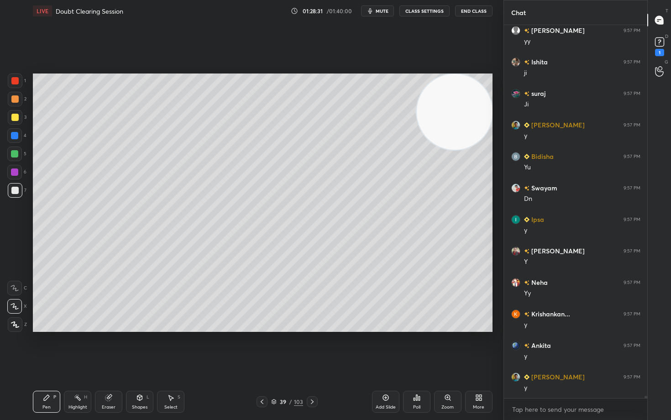
click at [386, 348] on icon at bounding box center [385, 397] width 3 height 3
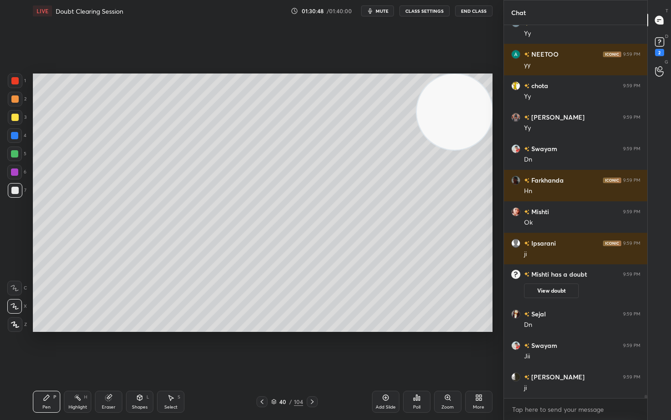
scroll to position [45546, 0]
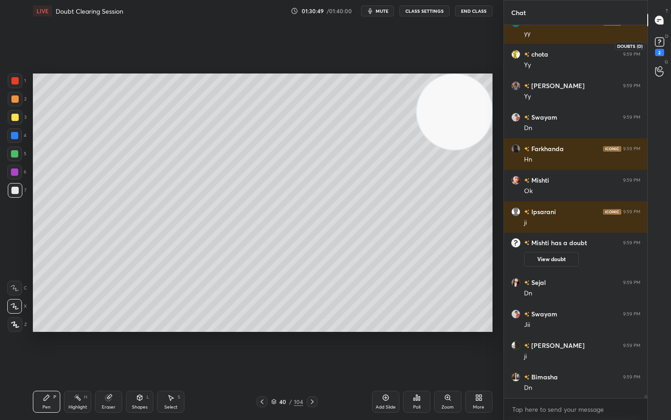
click at [658, 44] on rect at bounding box center [659, 42] width 9 height 9
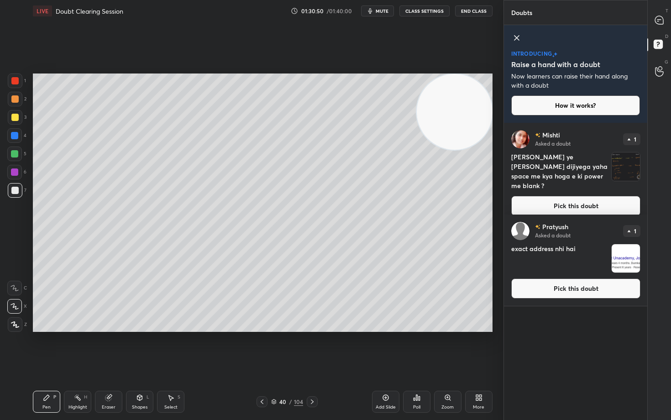
click at [584, 196] on button "Pick this doubt" at bounding box center [575, 206] width 129 height 20
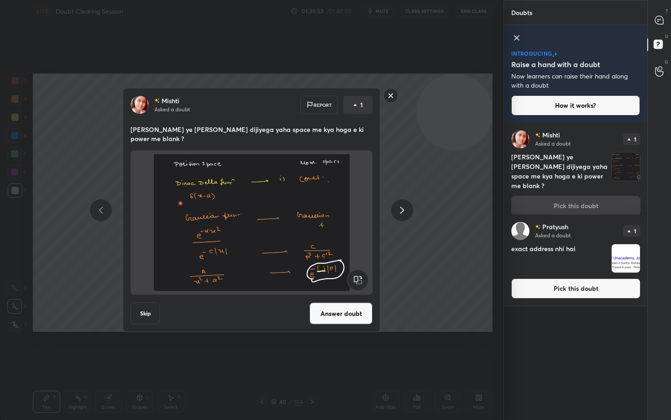
click at [393, 100] on rect at bounding box center [391, 96] width 14 height 14
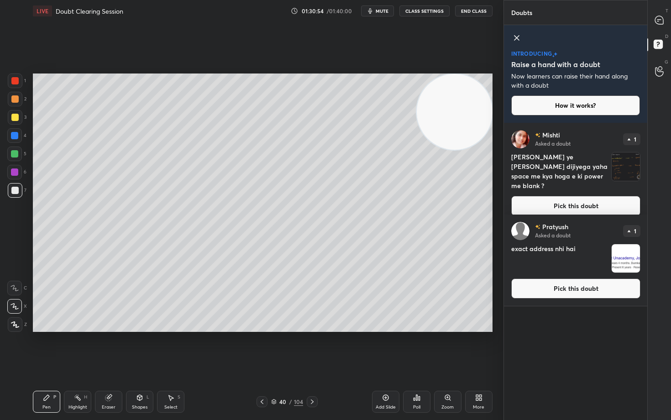
click at [560, 288] on button "Pick this doubt" at bounding box center [575, 288] width 129 height 20
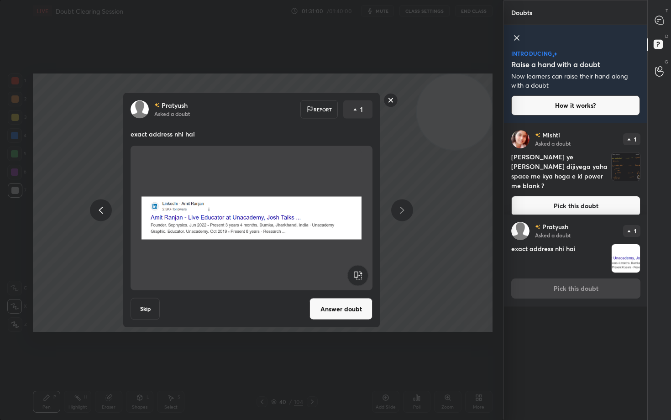
click at [389, 98] on rect at bounding box center [391, 100] width 14 height 14
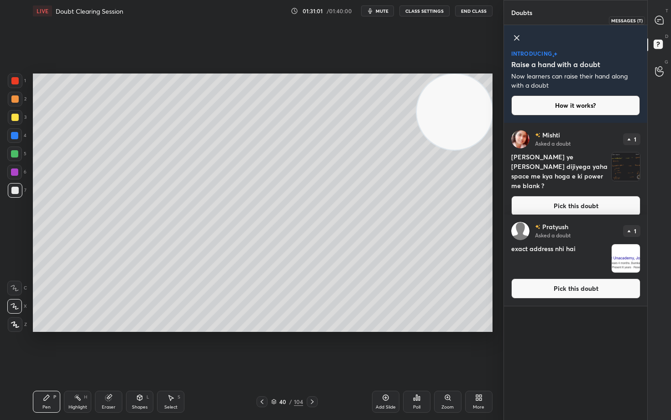
click at [655, 18] on icon at bounding box center [660, 21] width 10 height 10
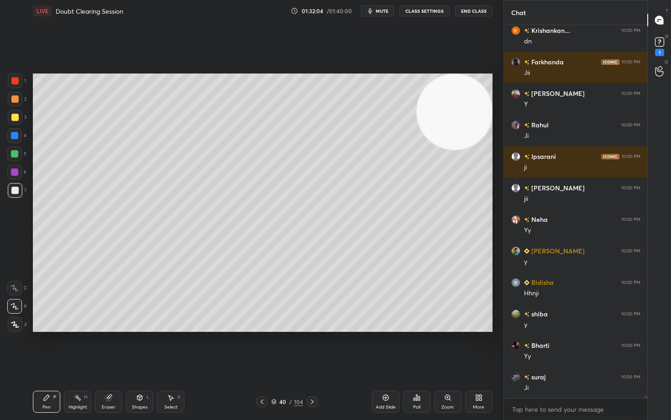
scroll to position [46694, 0]
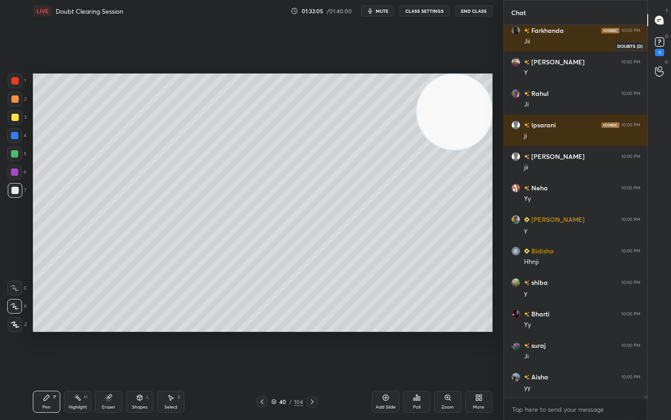
click at [659, 41] on rect at bounding box center [659, 42] width 9 height 9
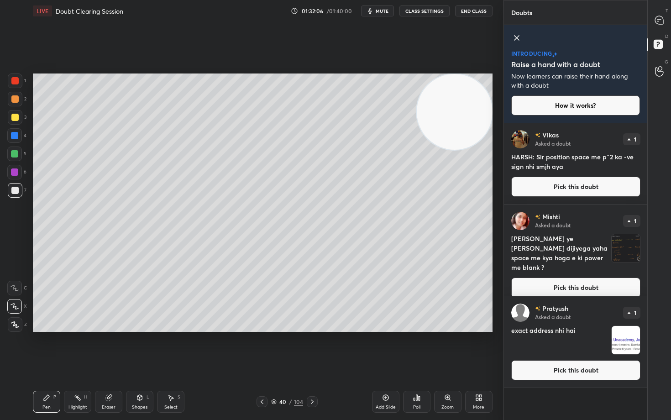
click at [565, 183] on button "Pick this doubt" at bounding box center [575, 187] width 129 height 20
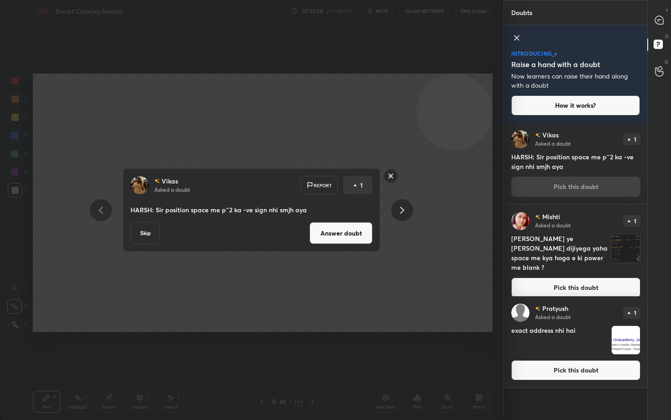
click at [335, 233] on button "Answer doubt" at bounding box center [340, 233] width 63 height 22
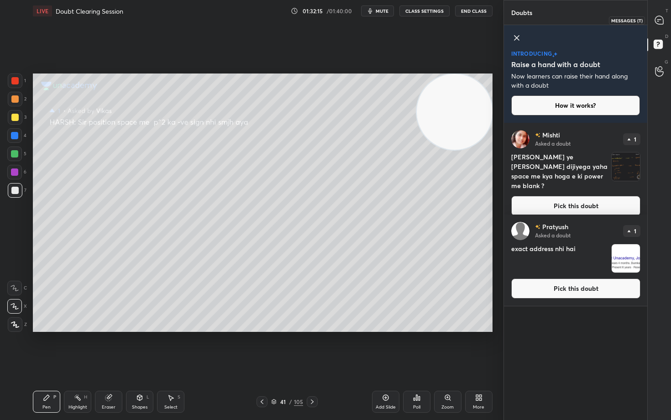
drag, startPoint x: 663, startPoint y: 20, endPoint x: 647, endPoint y: 34, distance: 21.0
click at [660, 21] on icon at bounding box center [659, 20] width 8 height 8
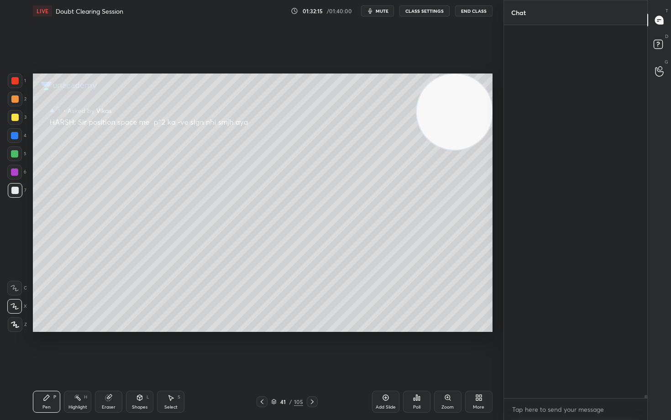
scroll to position [370, 141]
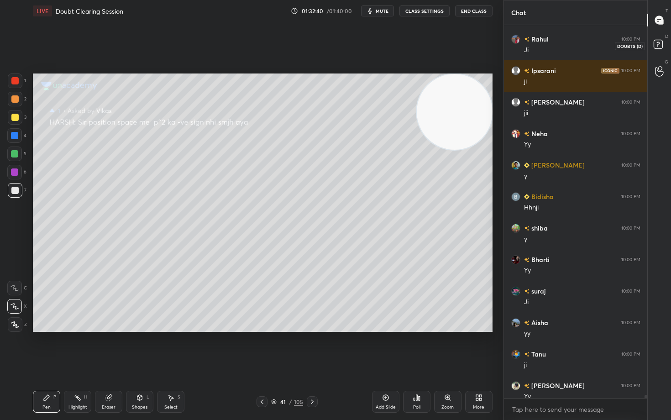
click at [656, 45] on rect at bounding box center [658, 44] width 9 height 9
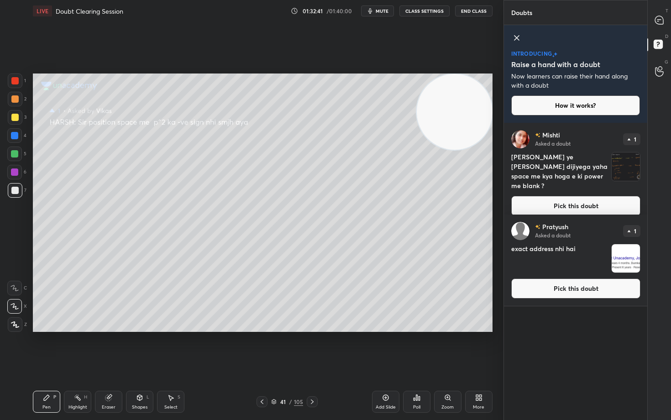
click at [549, 197] on button "Pick this doubt" at bounding box center [575, 206] width 129 height 20
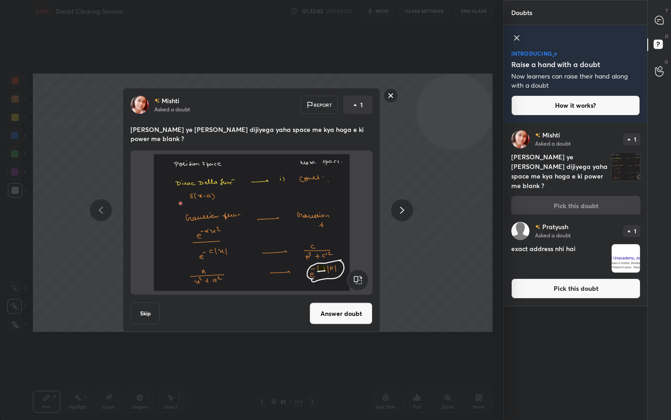
click at [334, 311] on button "Answer doubt" at bounding box center [340, 314] width 63 height 22
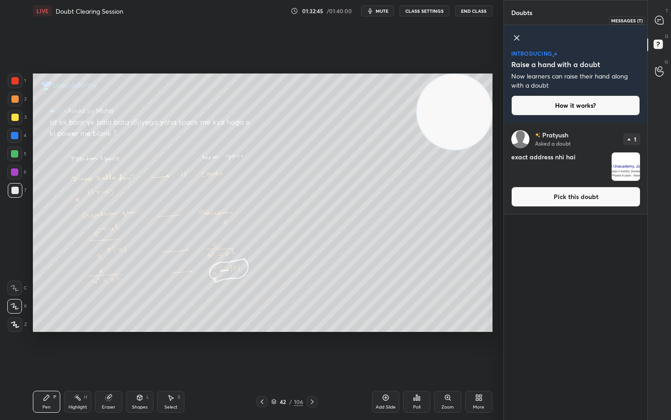
drag, startPoint x: 660, startPoint y: 22, endPoint x: 651, endPoint y: 21, distance: 8.7
click at [657, 22] on icon at bounding box center [659, 20] width 8 height 8
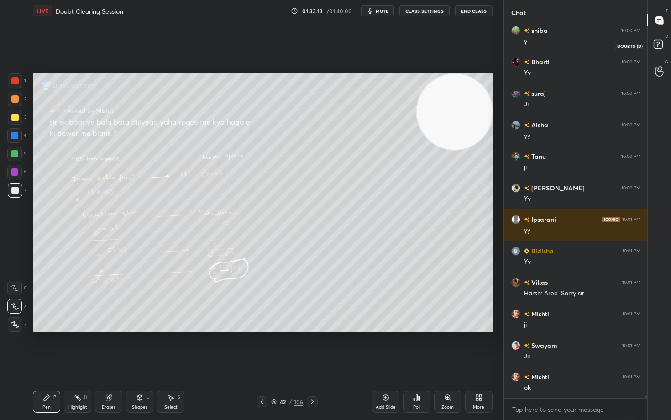
scroll to position [47123, 0]
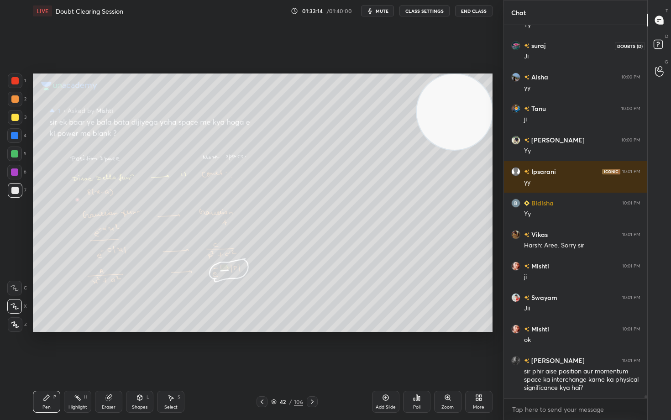
click at [658, 44] on icon at bounding box center [657, 44] width 3 height 4
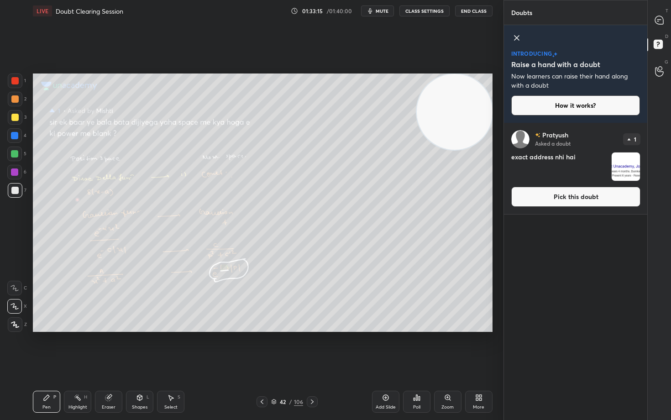
click at [563, 199] on button "Pick this doubt" at bounding box center [575, 197] width 129 height 20
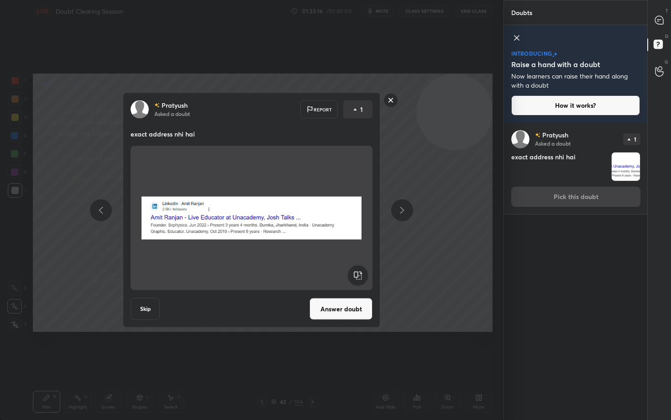
click at [340, 314] on button "Answer doubt" at bounding box center [340, 309] width 63 height 22
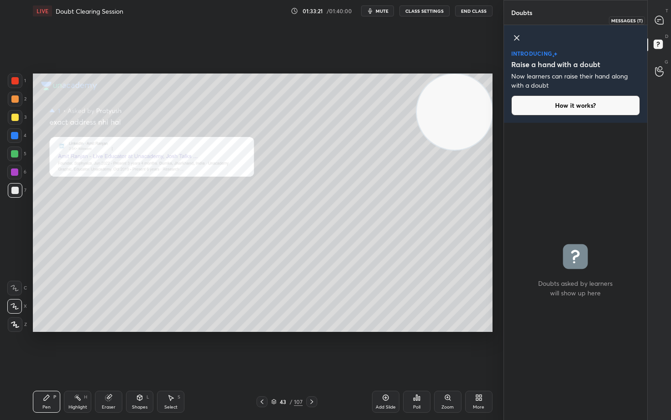
drag, startPoint x: 659, startPoint y: 22, endPoint x: 648, endPoint y: 52, distance: 32.2
click at [657, 23] on icon at bounding box center [659, 20] width 8 height 8
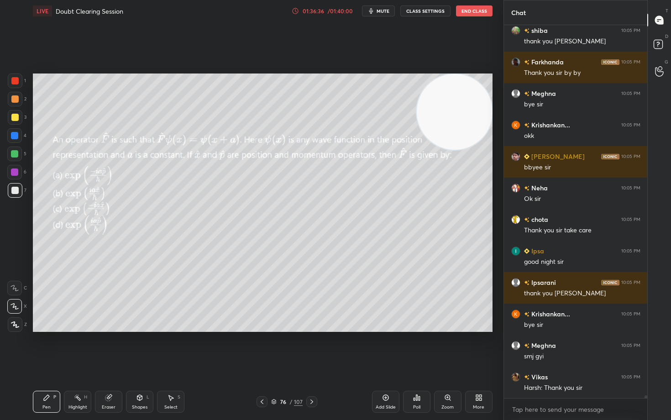
scroll to position [49551, 0]
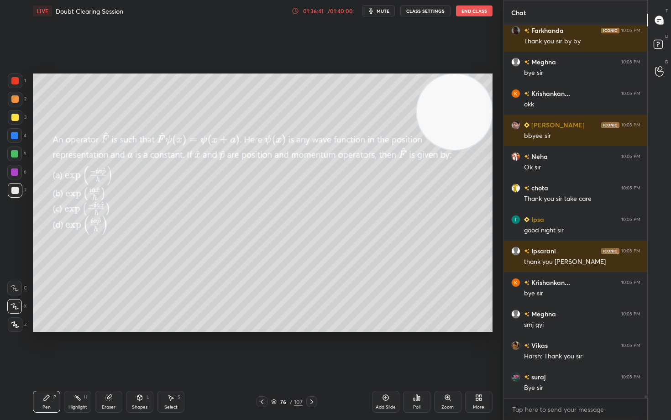
click at [472, 10] on button "End Class" at bounding box center [474, 10] width 37 height 11
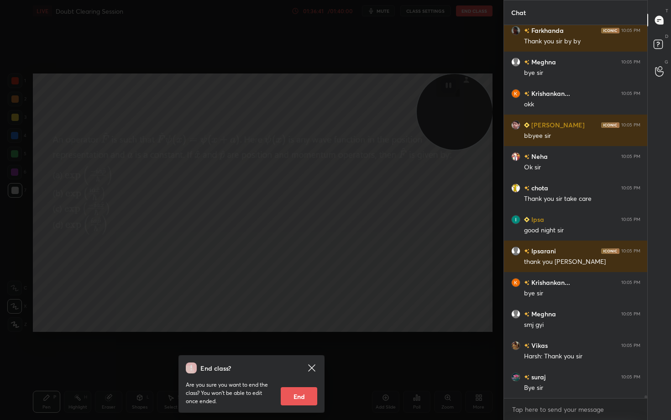
scroll to position [49582, 0]
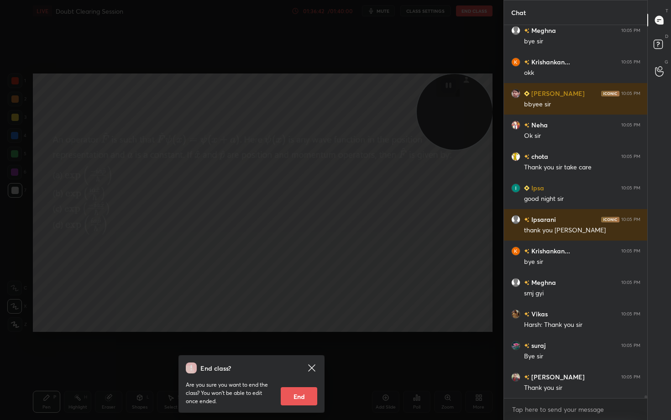
click at [291, 348] on button "End" at bounding box center [299, 396] width 37 height 18
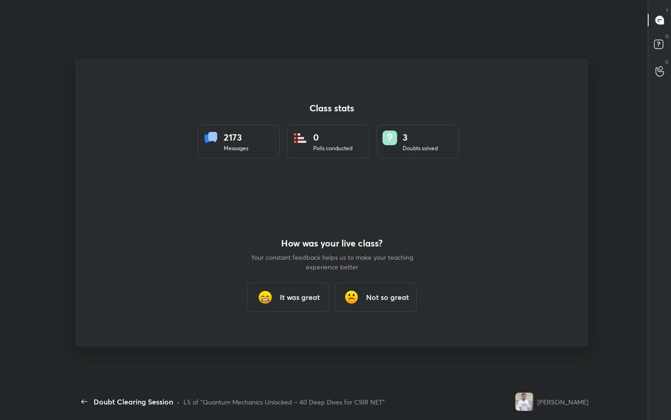
scroll to position [0, 0]
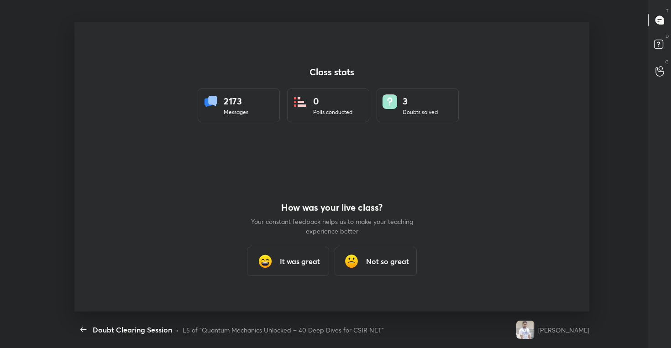
type textarea "x"
